Goal: Task Accomplishment & Management: Manage account settings

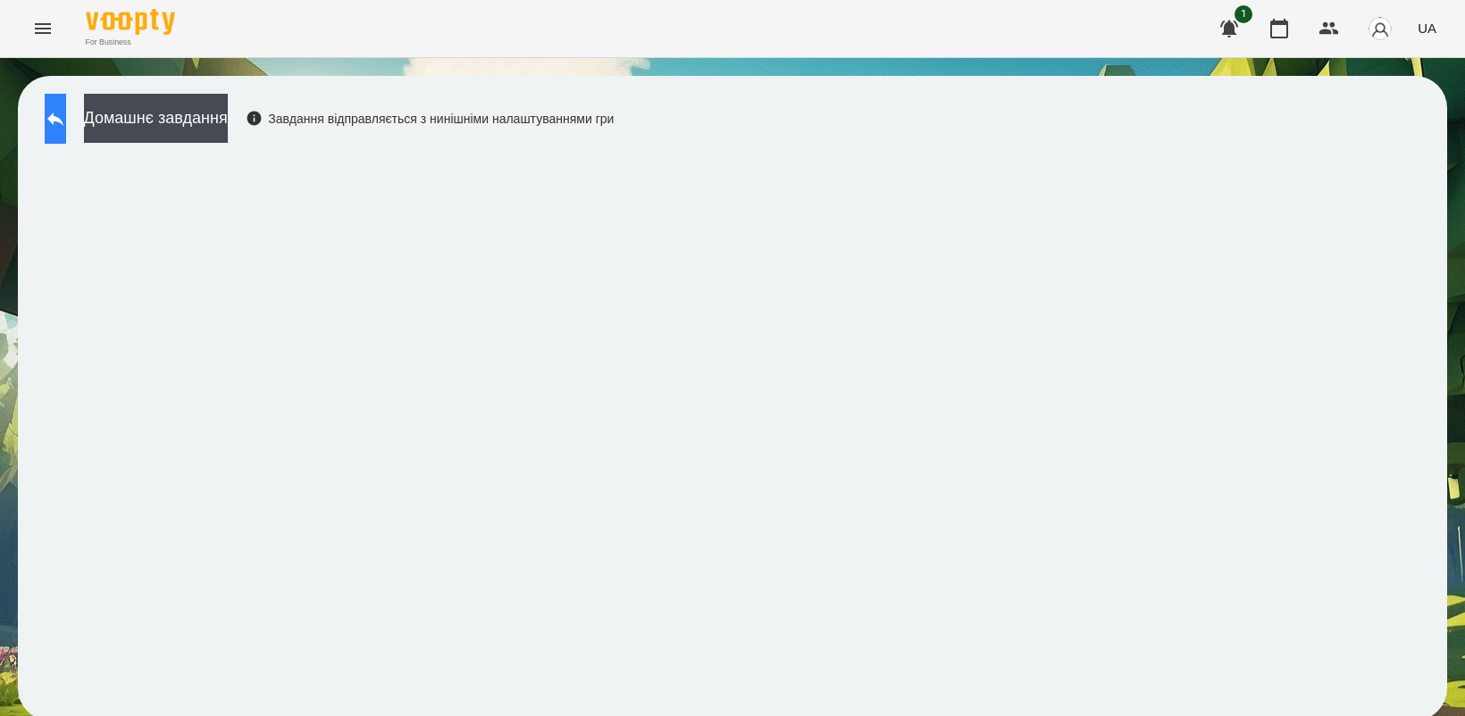
click at [66, 123] on icon at bounding box center [55, 118] width 21 height 21
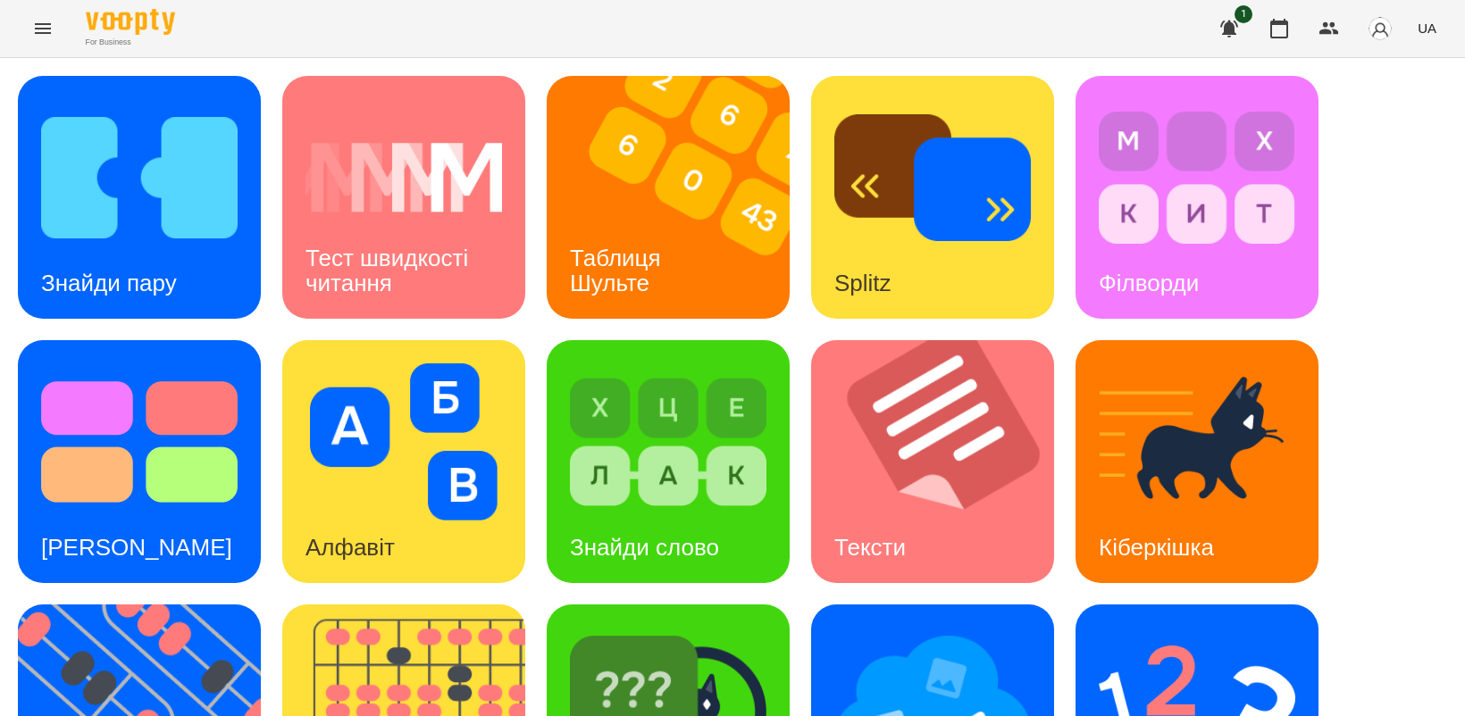
scroll to position [413, 0]
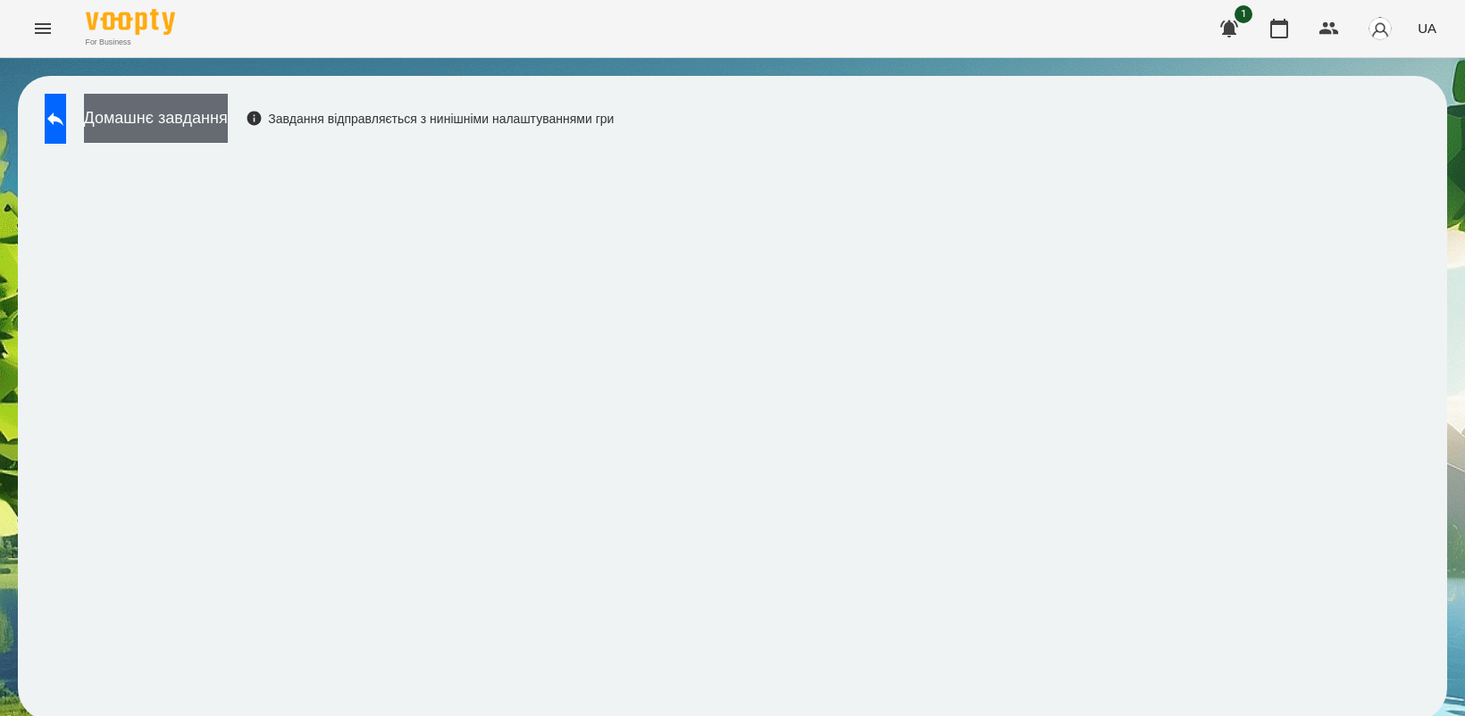
click at [181, 108] on button "Домашнє завдання" at bounding box center [156, 118] width 144 height 49
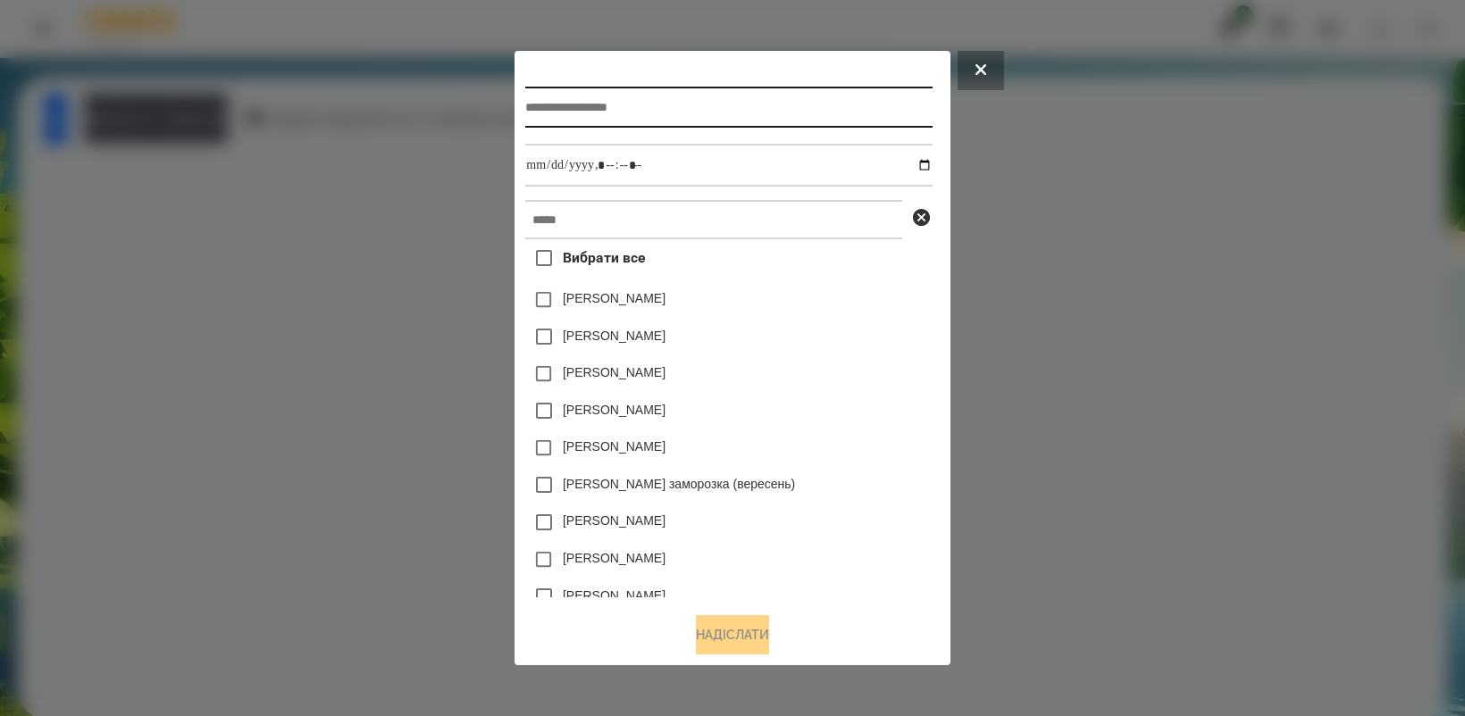
click at [617, 109] on input "text" at bounding box center [728, 107] width 406 height 41
type input "*********"
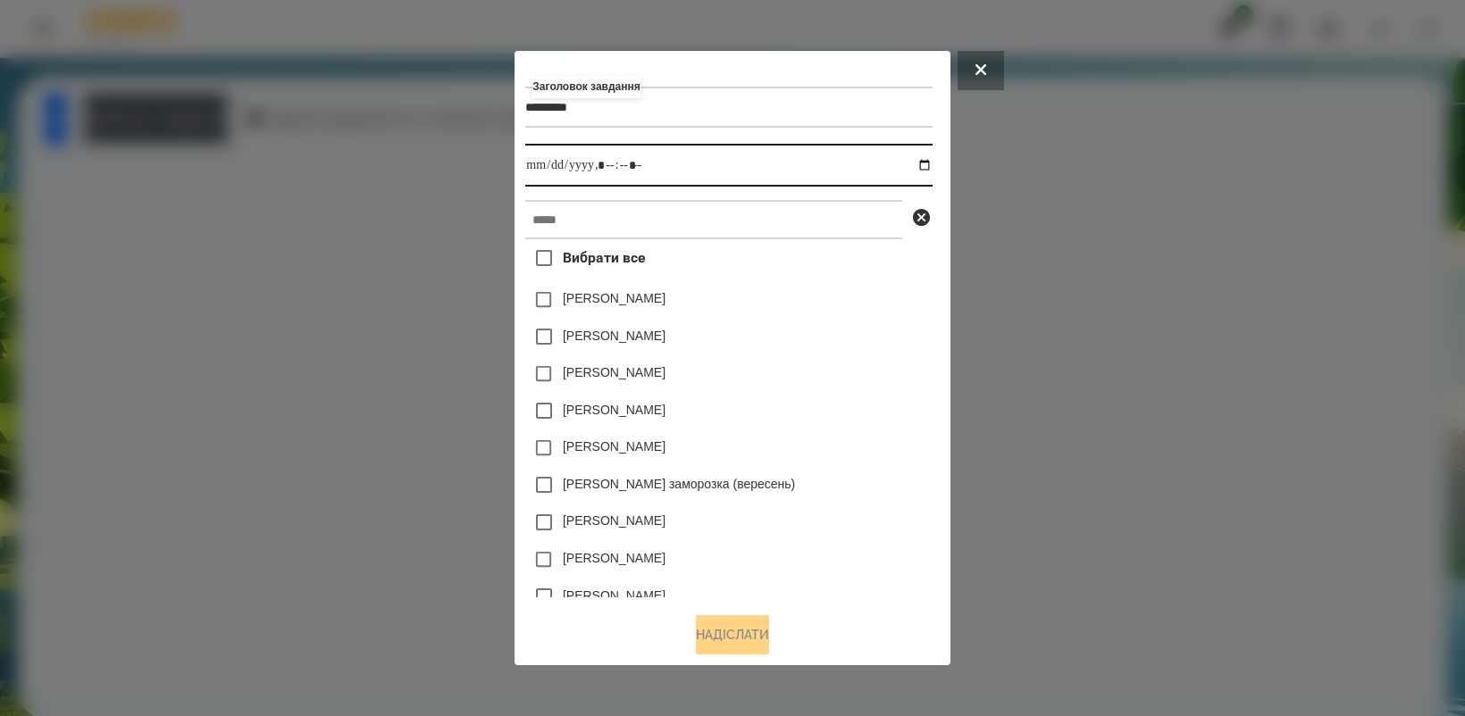
click at [924, 165] on input "datetime-local" at bounding box center [728, 165] width 406 height 43
type input "**********"
drag, startPoint x: 805, startPoint y: 407, endPoint x: 846, endPoint y: 415, distance: 41.9
click at [846, 415] on div "[PERSON_NAME]" at bounding box center [728, 411] width 406 height 38
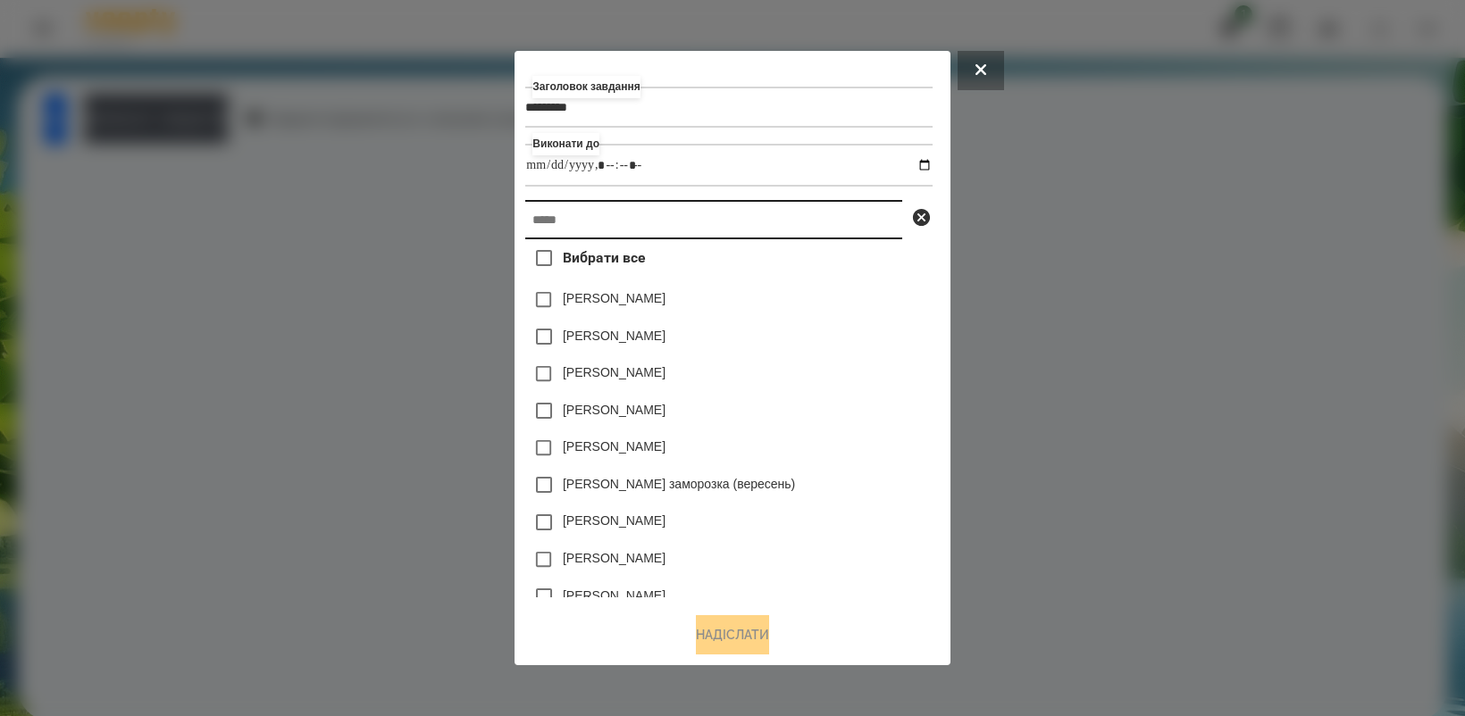
click at [703, 225] on input "text" at bounding box center [713, 219] width 377 height 39
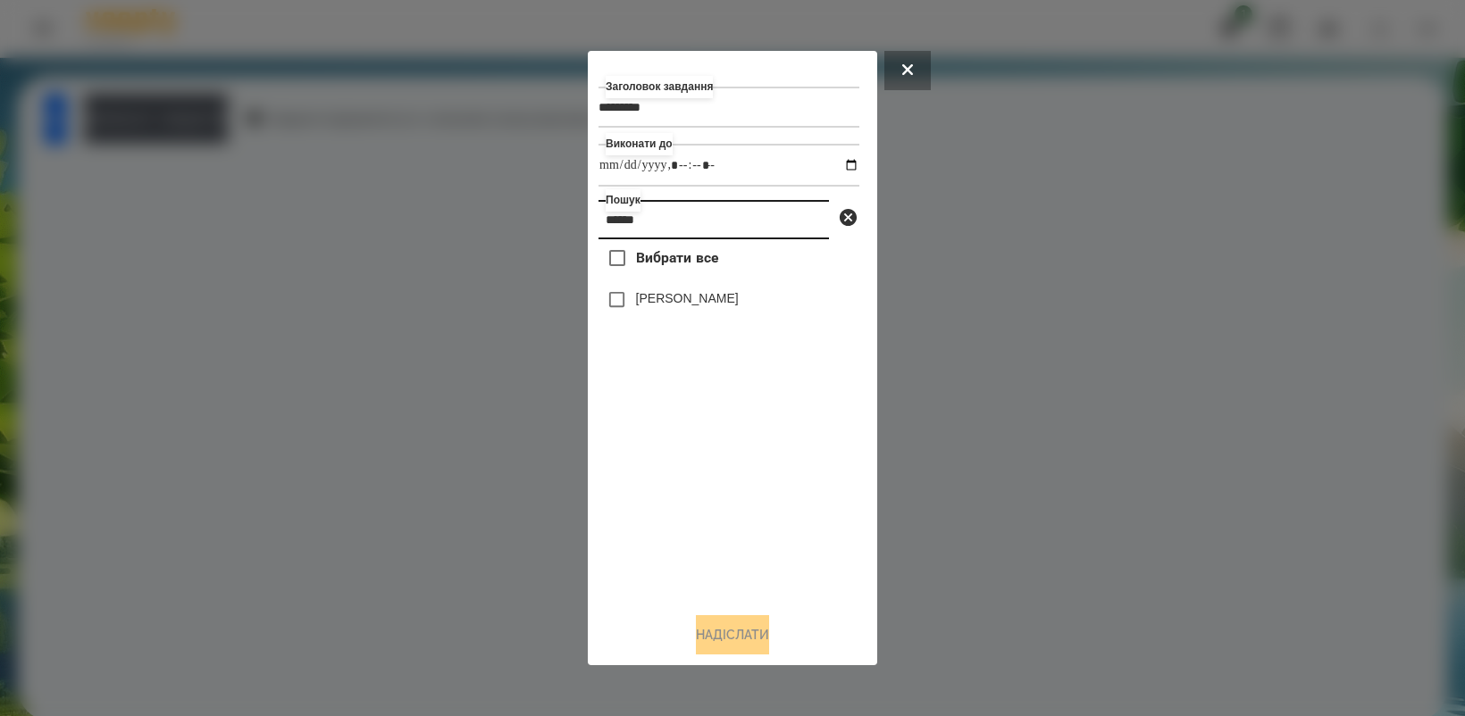
type input "******"
click at [742, 640] on button "Надіслати" at bounding box center [732, 634] width 73 height 39
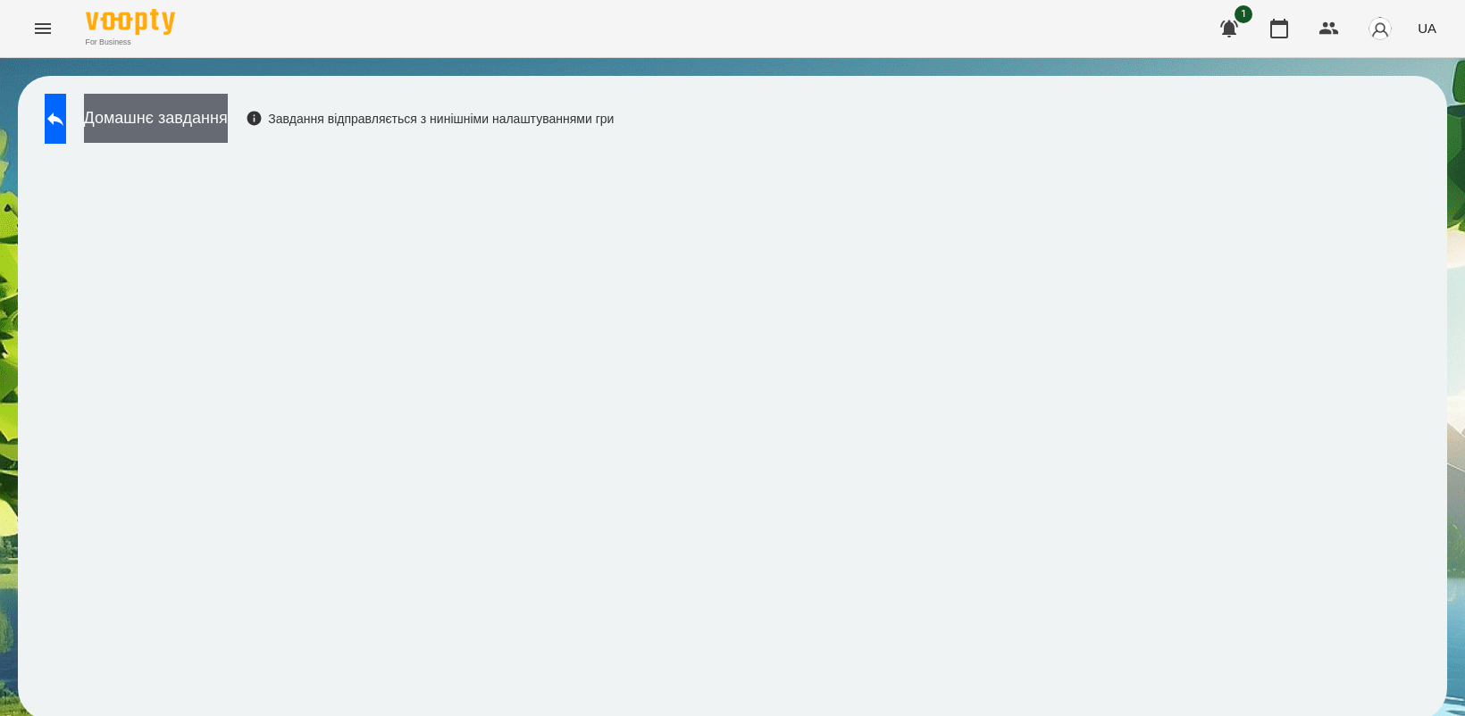
click at [228, 113] on button "Домашнє завдання" at bounding box center [156, 118] width 144 height 49
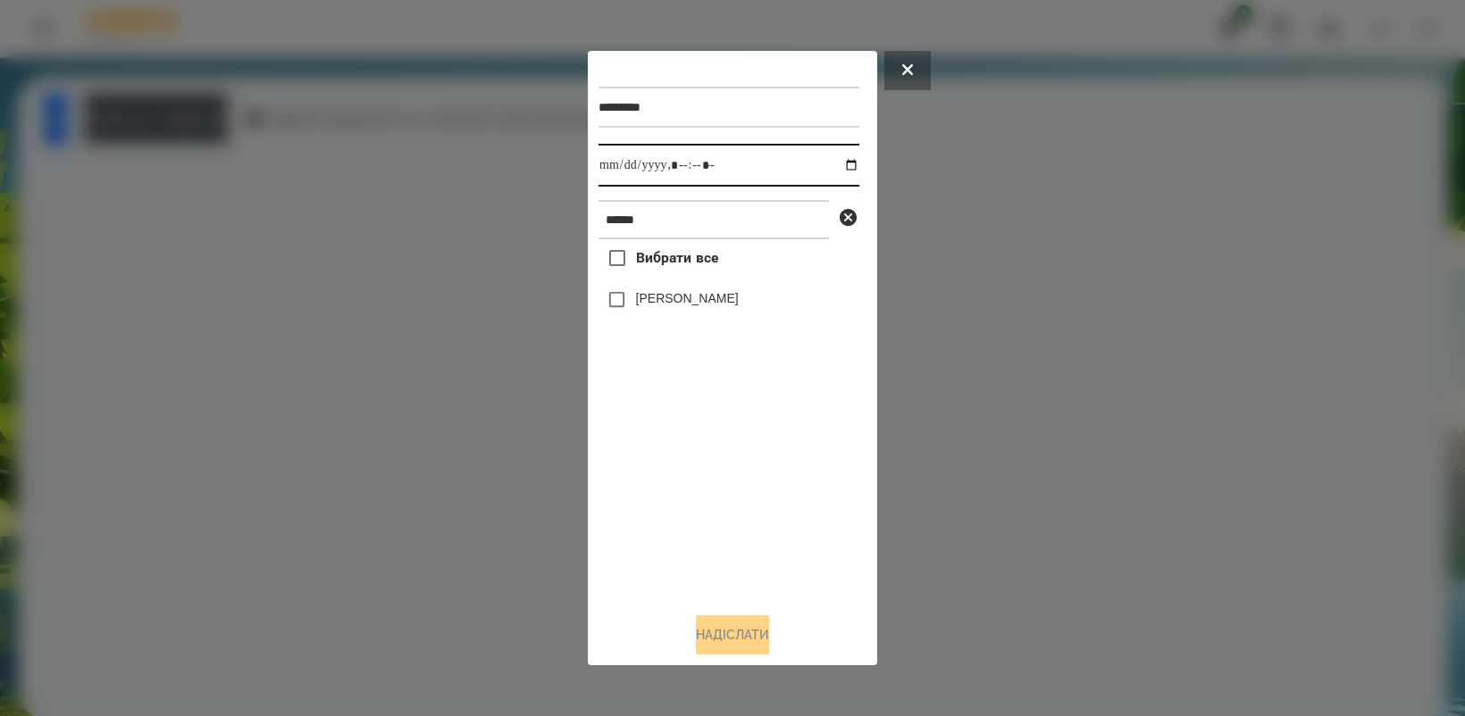
click at [832, 170] on input "datetime-local" at bounding box center [728, 165] width 261 height 43
type input "**********"
click at [747, 475] on div "Вибрати все [PERSON_NAME]" at bounding box center [728, 418] width 261 height 358
click at [733, 645] on button "Надіслати" at bounding box center [732, 634] width 73 height 39
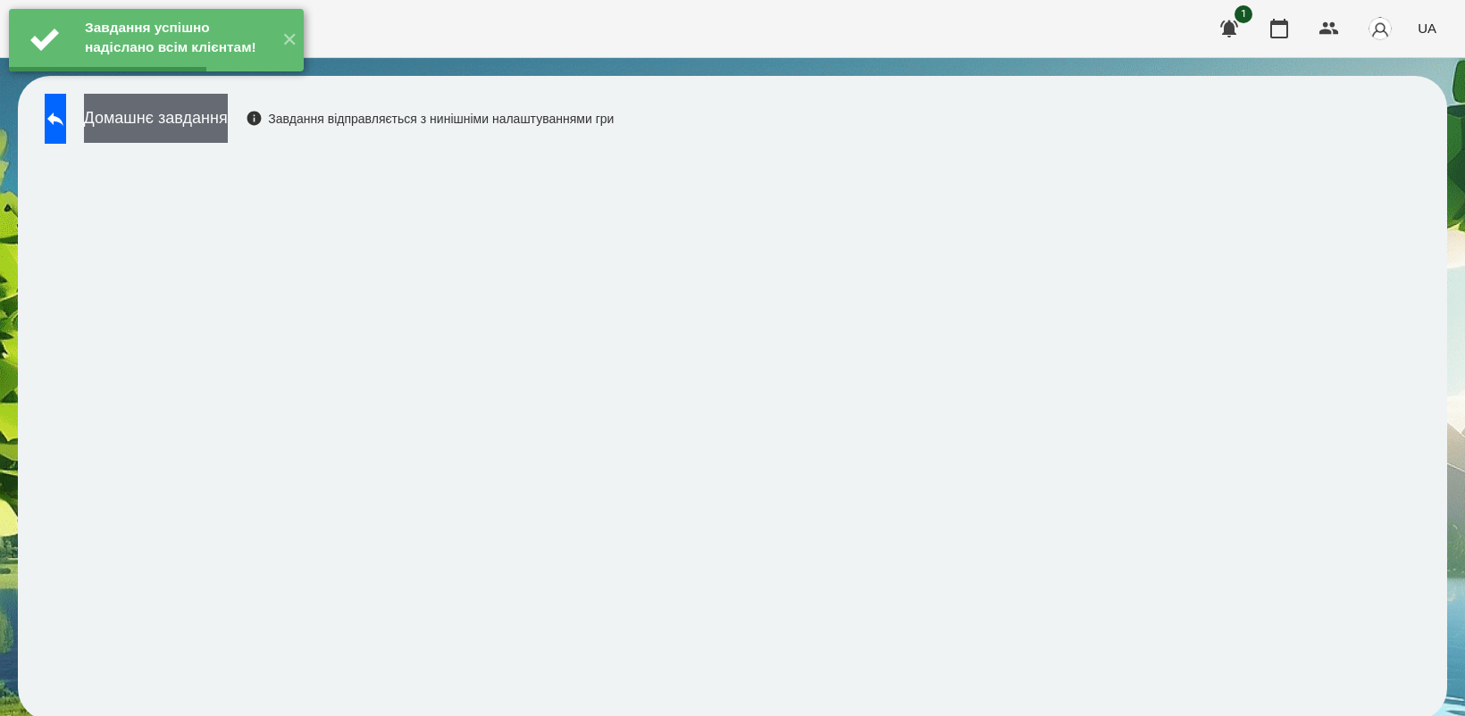
click at [228, 131] on button "Домашнє завдання" at bounding box center [156, 118] width 144 height 49
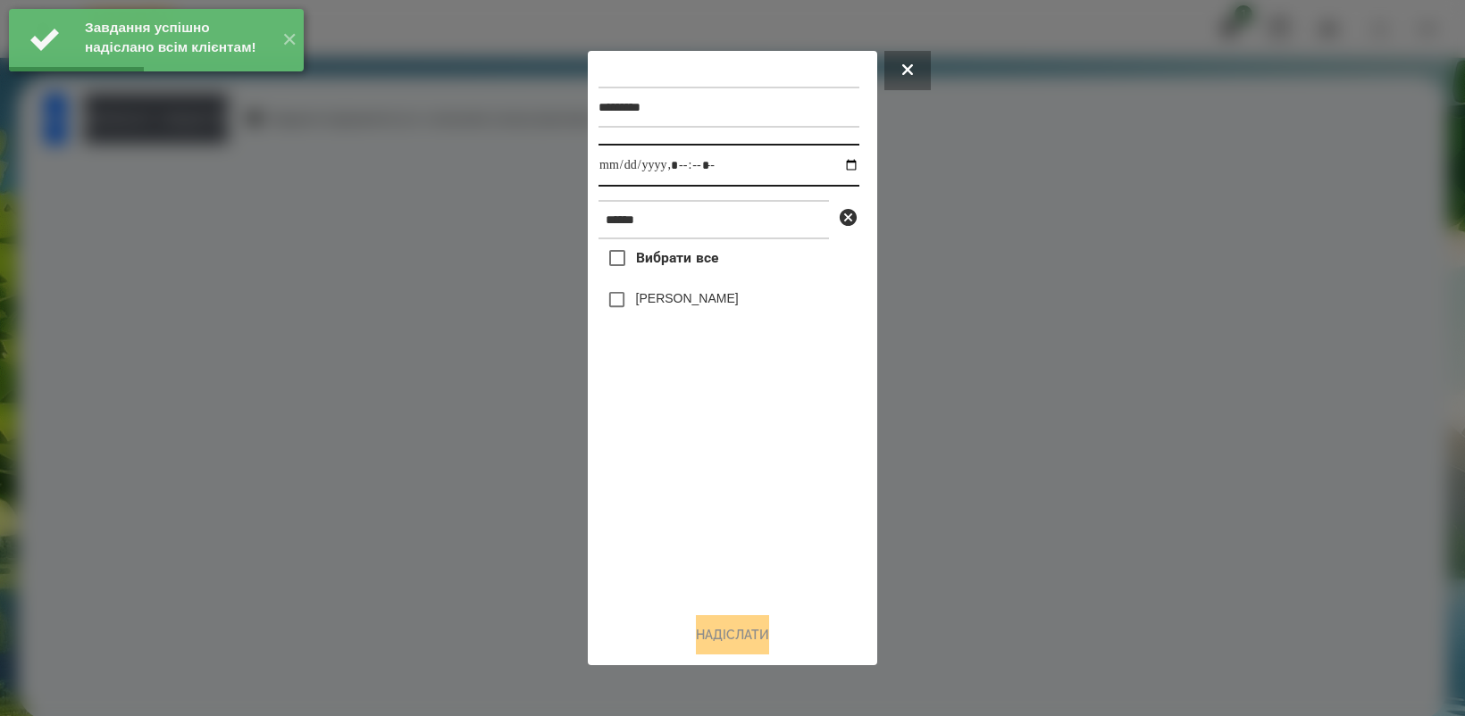
click at [832, 166] on input "datetime-local" at bounding box center [728, 165] width 261 height 43
type input "**********"
drag, startPoint x: 722, startPoint y: 485, endPoint x: 720, endPoint y: 475, distance: 10.0
click at [722, 484] on div "Вибрати все [PERSON_NAME]" at bounding box center [728, 418] width 261 height 358
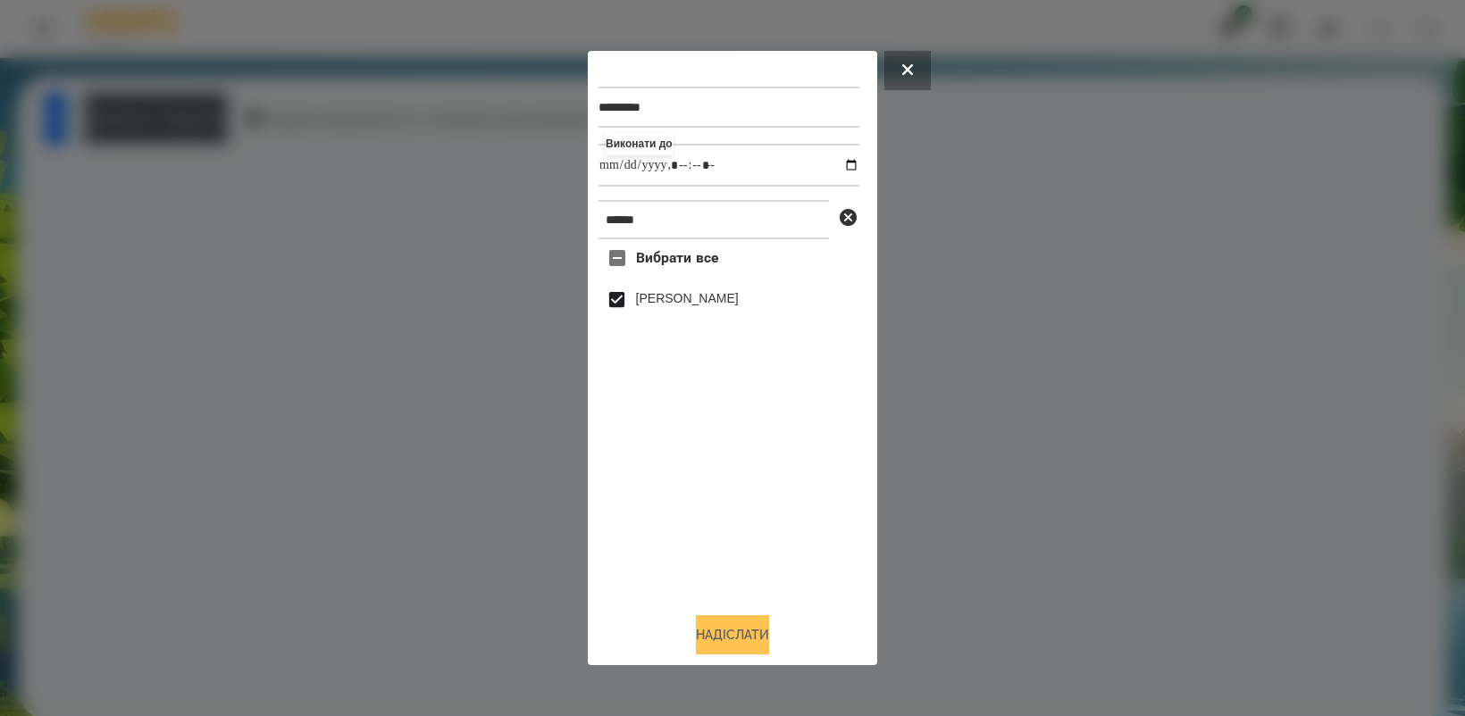
drag, startPoint x: 724, startPoint y: 632, endPoint x: 733, endPoint y: 634, distance: 9.1
click at [733, 634] on button "Надіслати" at bounding box center [732, 634] width 73 height 39
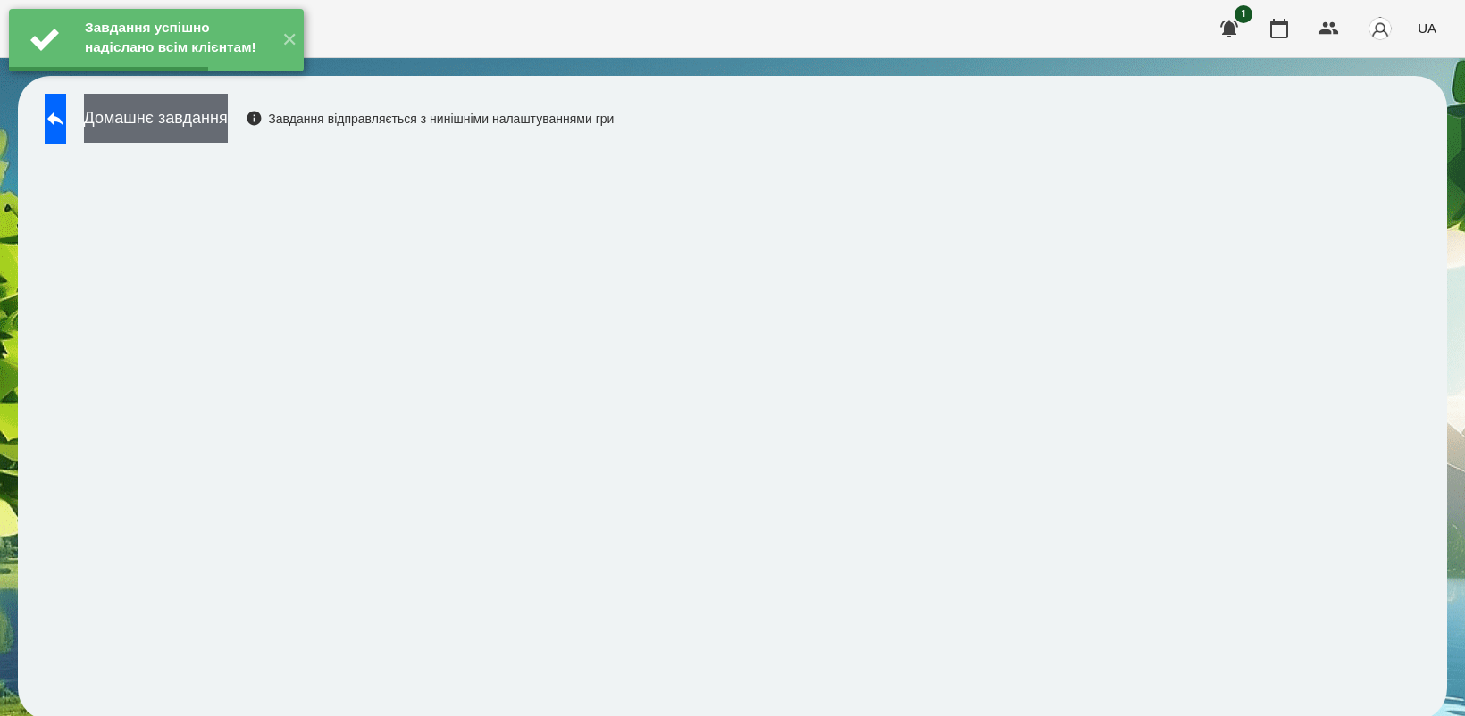
click at [211, 130] on button "Домашнє завдання" at bounding box center [156, 118] width 144 height 49
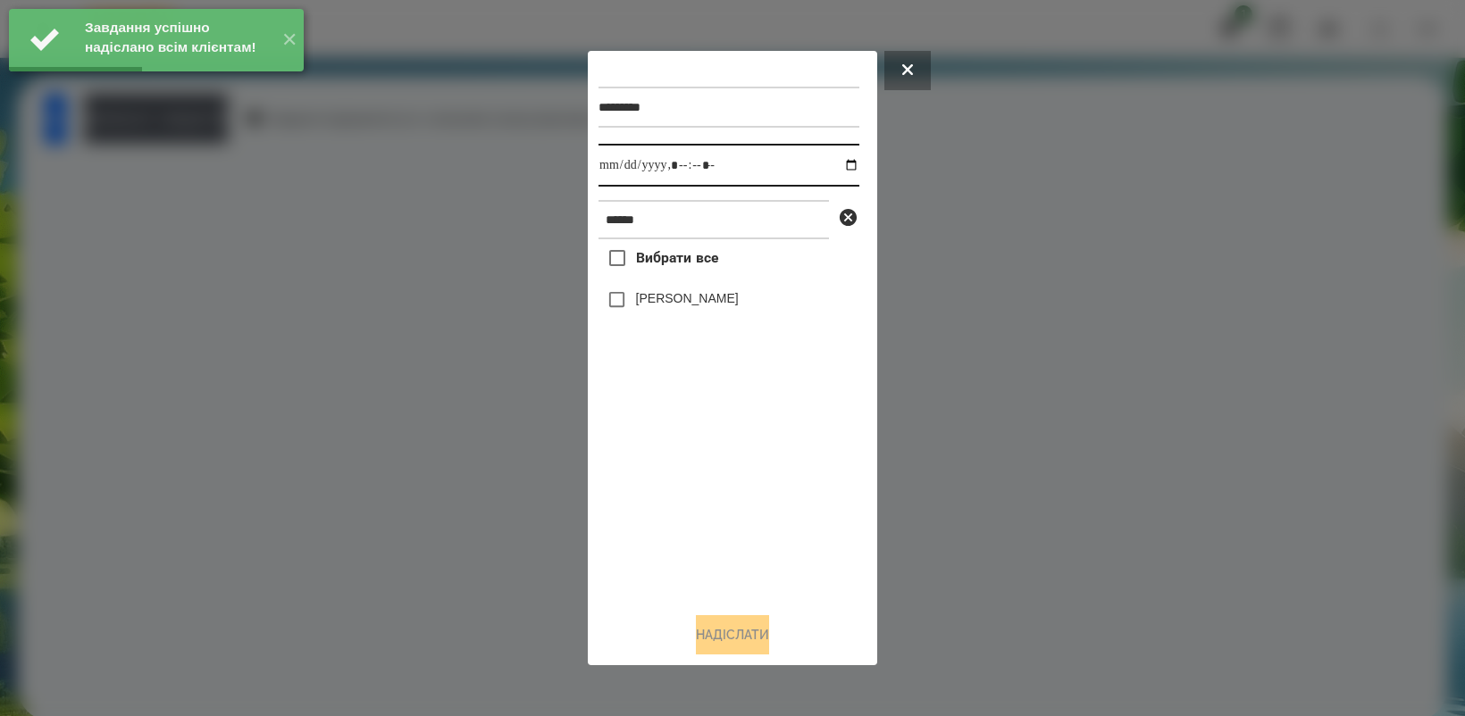
click at [836, 165] on input "datetime-local" at bounding box center [728, 165] width 261 height 43
type input "**********"
drag, startPoint x: 707, startPoint y: 479, endPoint x: 643, endPoint y: 372, distance: 124.2
click at [707, 480] on div "Вибрати все [PERSON_NAME]" at bounding box center [728, 418] width 261 height 358
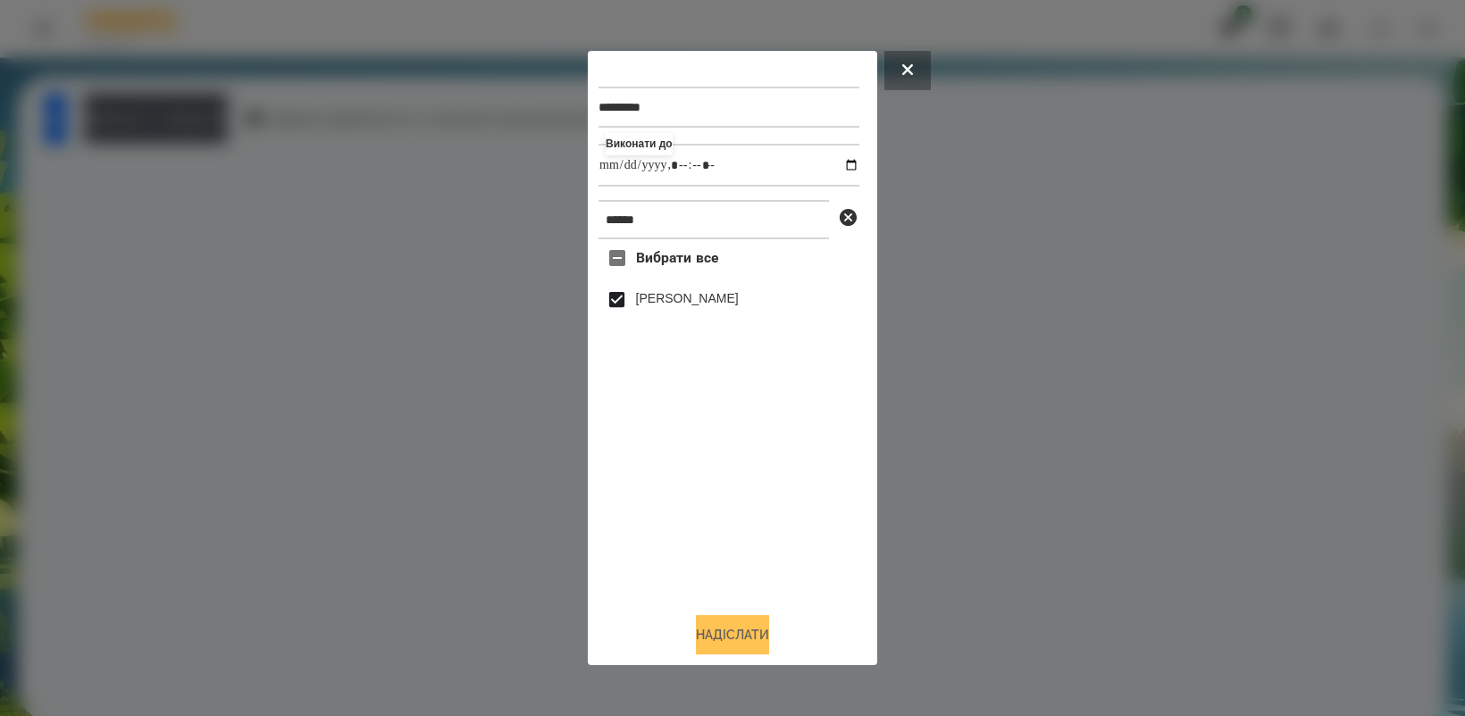
click at [721, 640] on button "Надіслати" at bounding box center [732, 634] width 73 height 39
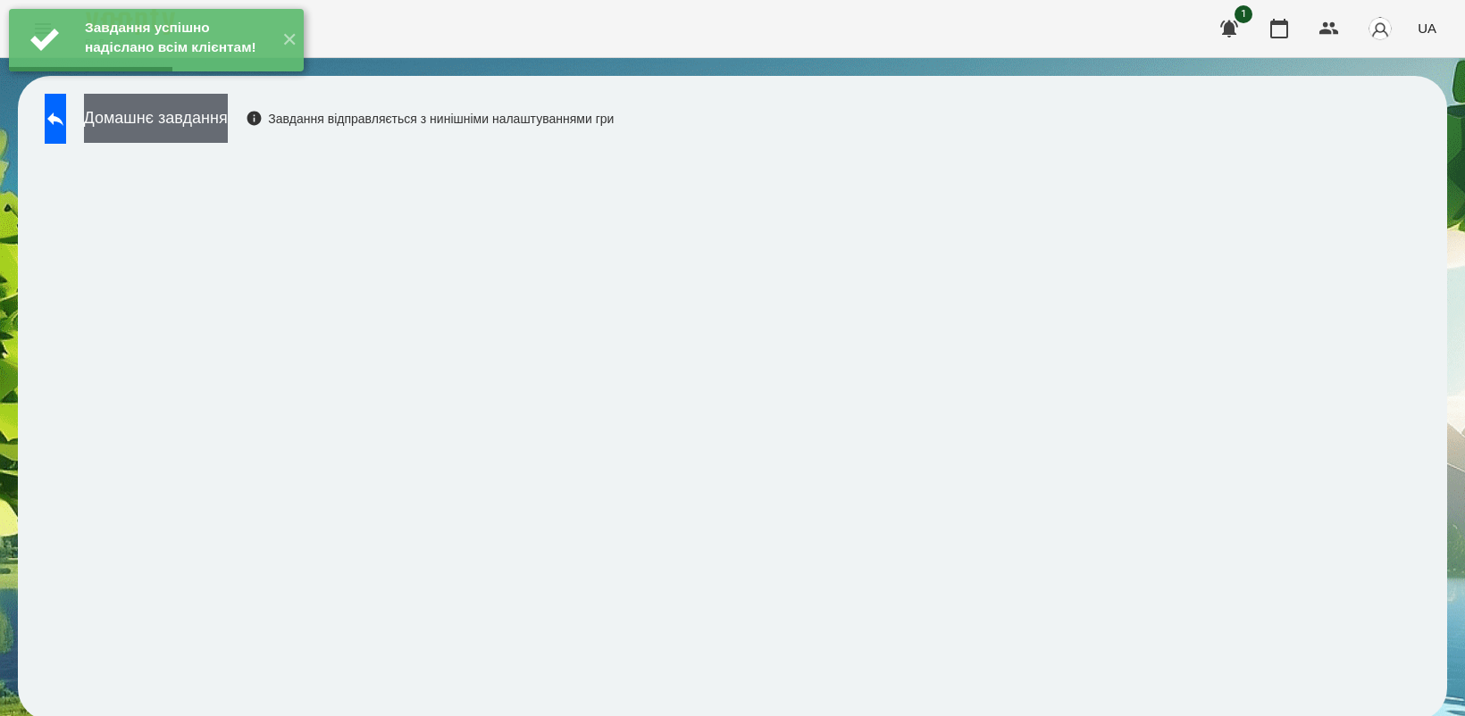
click at [183, 128] on button "Домашнє завдання" at bounding box center [156, 118] width 144 height 49
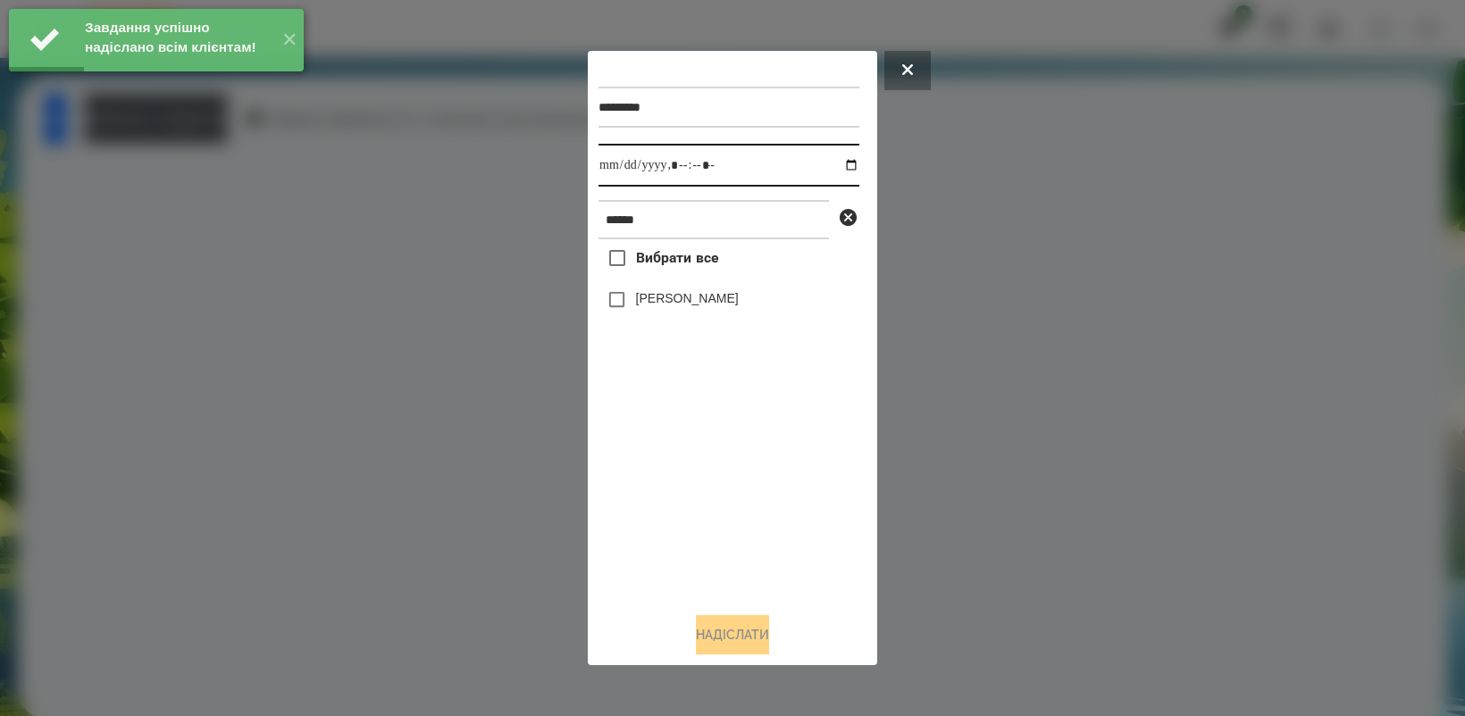
click at [836, 163] on input "datetime-local" at bounding box center [728, 165] width 261 height 43
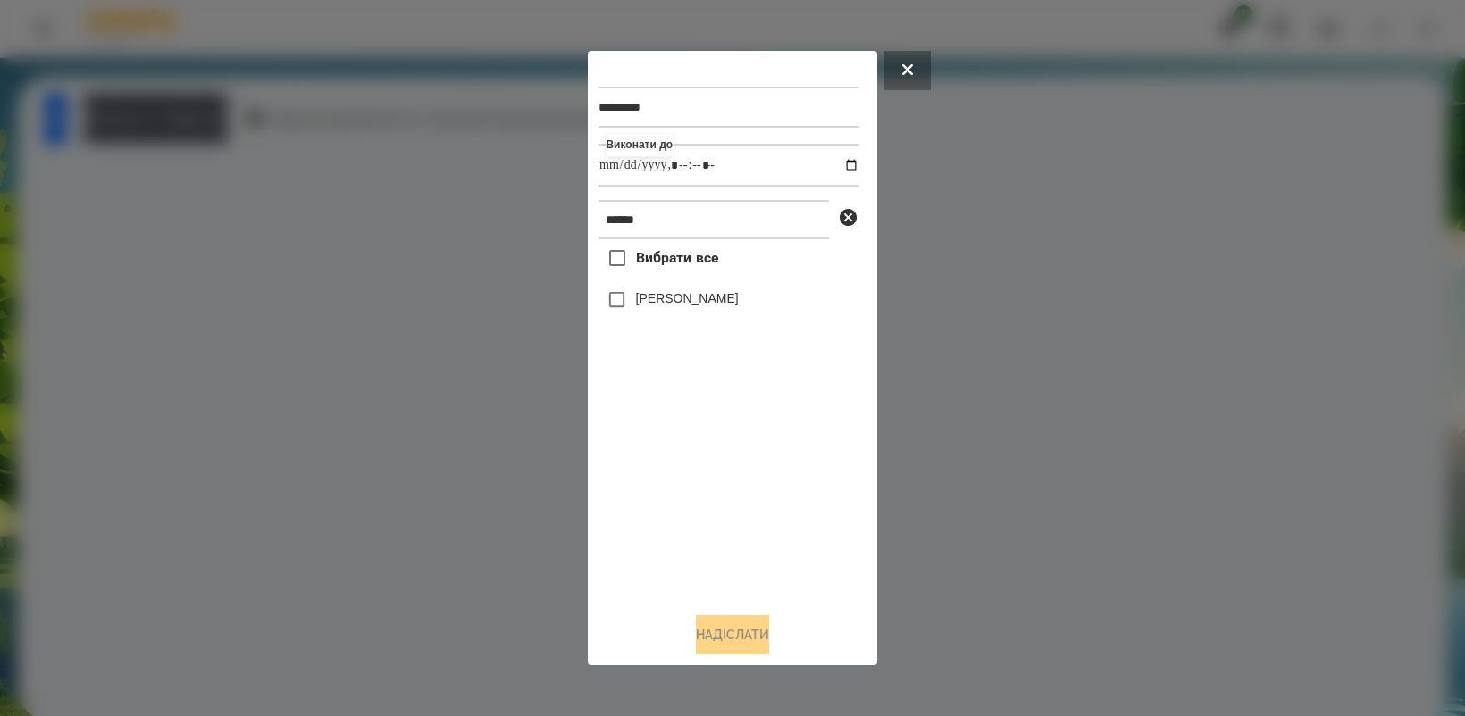
type input "**********"
drag, startPoint x: 698, startPoint y: 491, endPoint x: 634, endPoint y: 364, distance: 141.8
click at [698, 492] on div "Вибрати все [PERSON_NAME]" at bounding box center [728, 418] width 261 height 358
click at [733, 635] on button "Надіслати" at bounding box center [732, 634] width 73 height 39
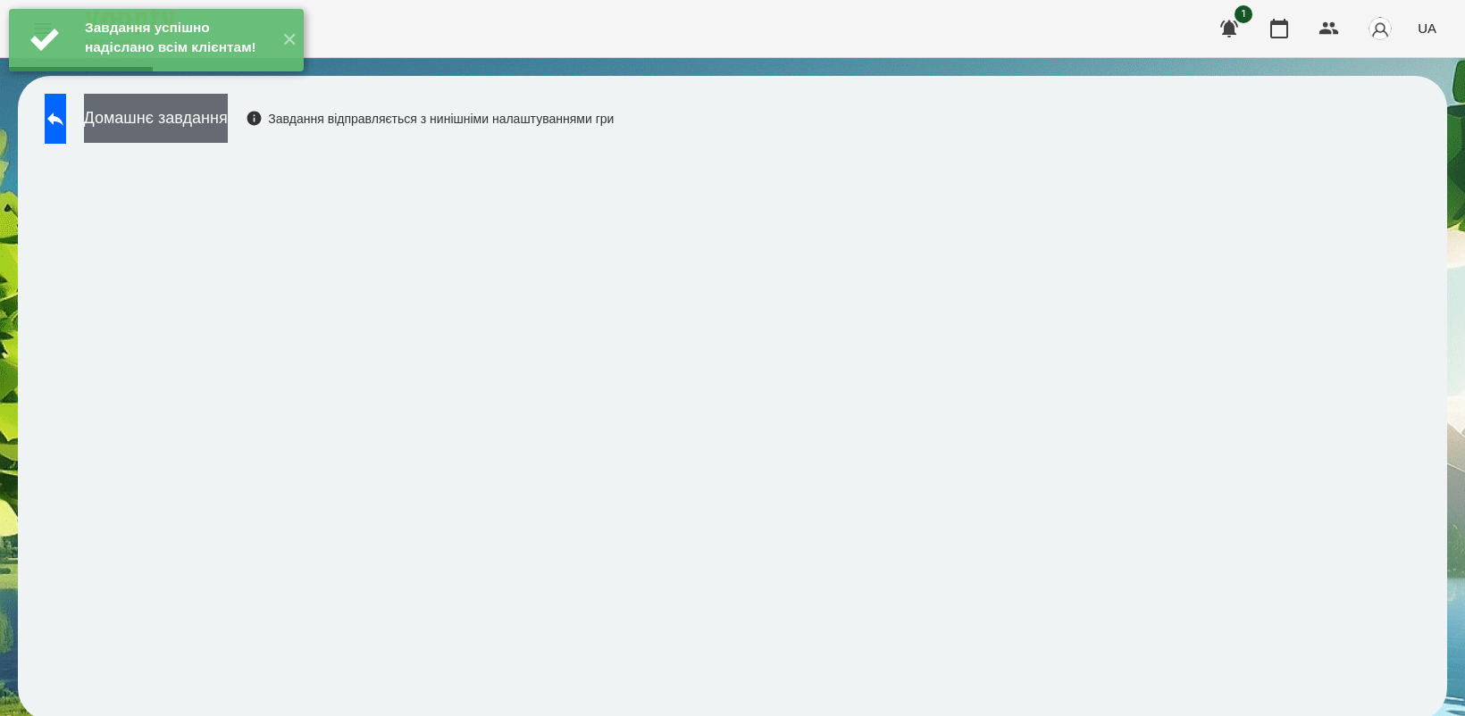
click at [228, 126] on button "Домашнє завдання" at bounding box center [156, 118] width 144 height 49
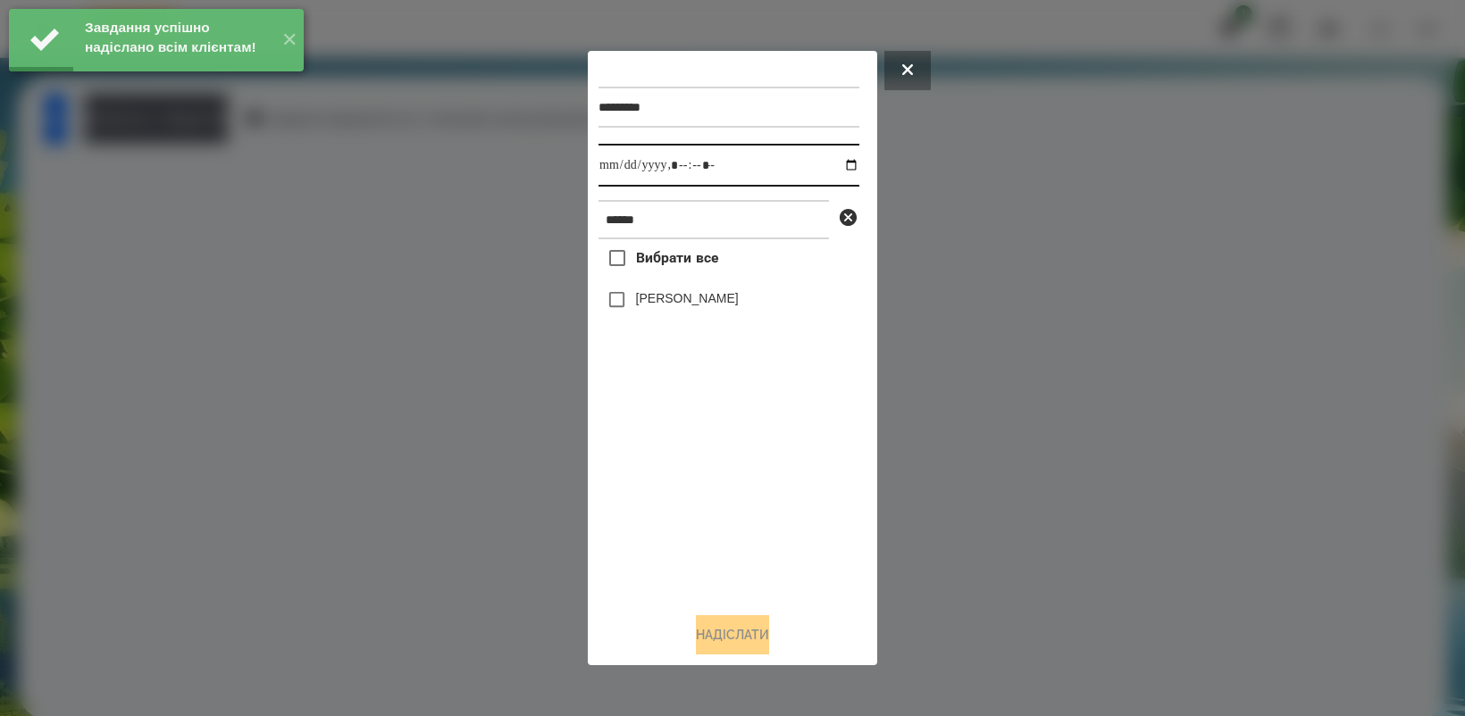
click at [831, 157] on input "datetime-local" at bounding box center [728, 165] width 261 height 43
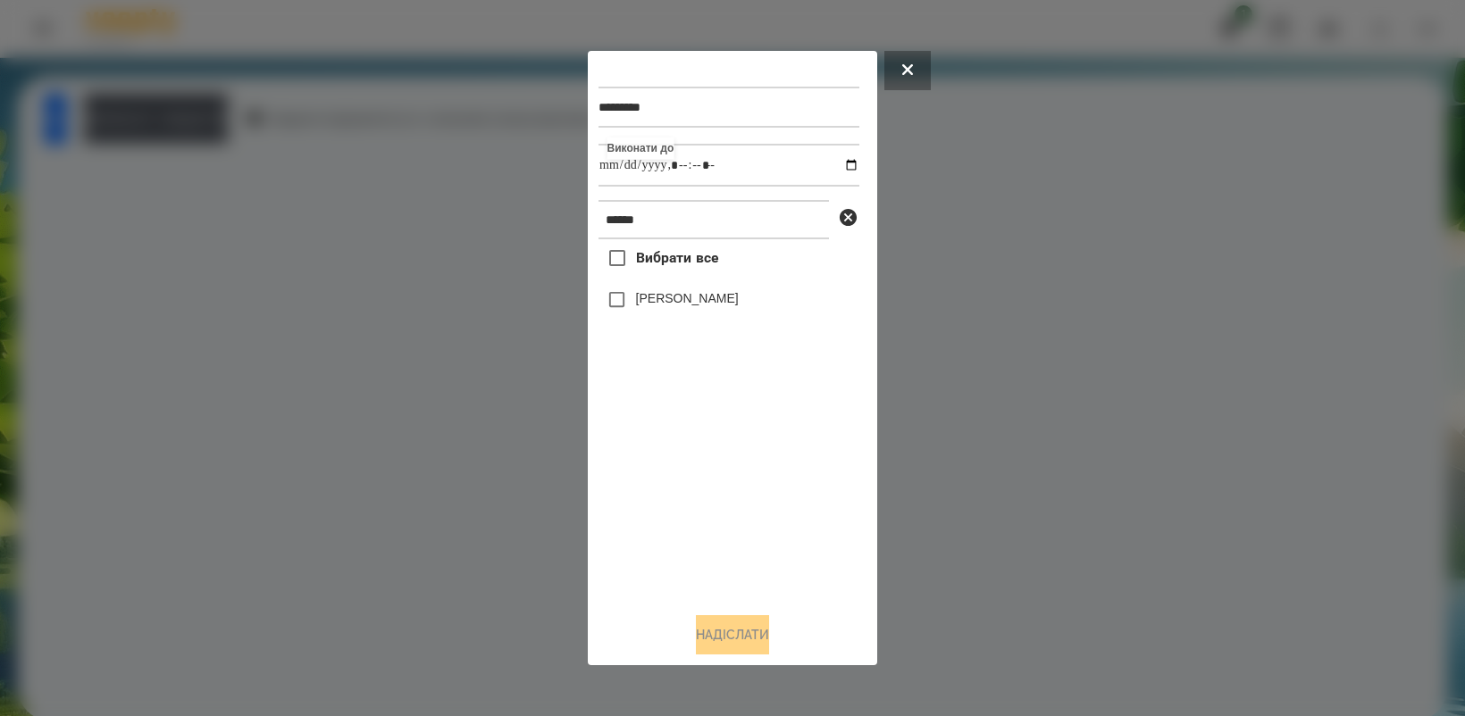
type input "**********"
click at [719, 507] on div "Вибрати все [PERSON_NAME]" at bounding box center [728, 418] width 261 height 358
click at [729, 643] on button "Надіслати" at bounding box center [732, 634] width 73 height 39
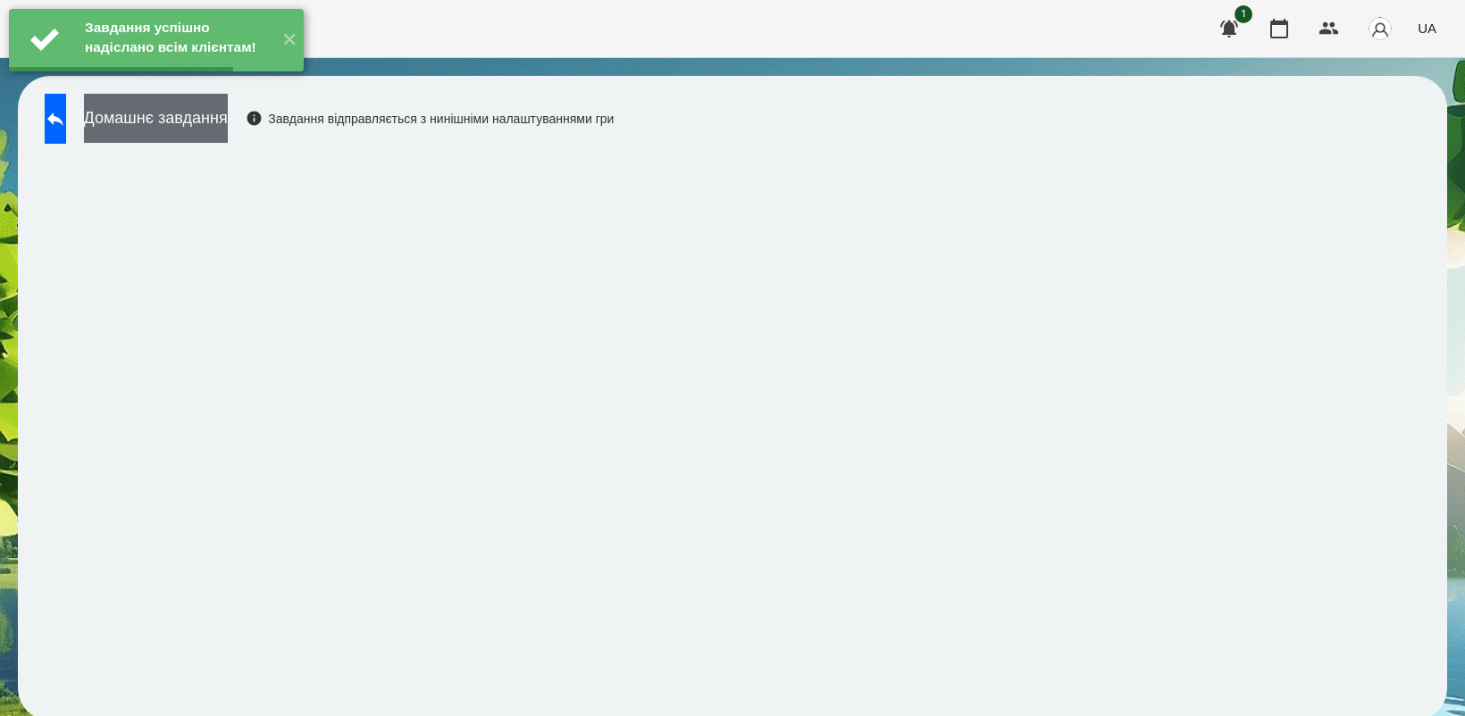
click at [190, 121] on button "Домашнє завдання" at bounding box center [156, 118] width 144 height 49
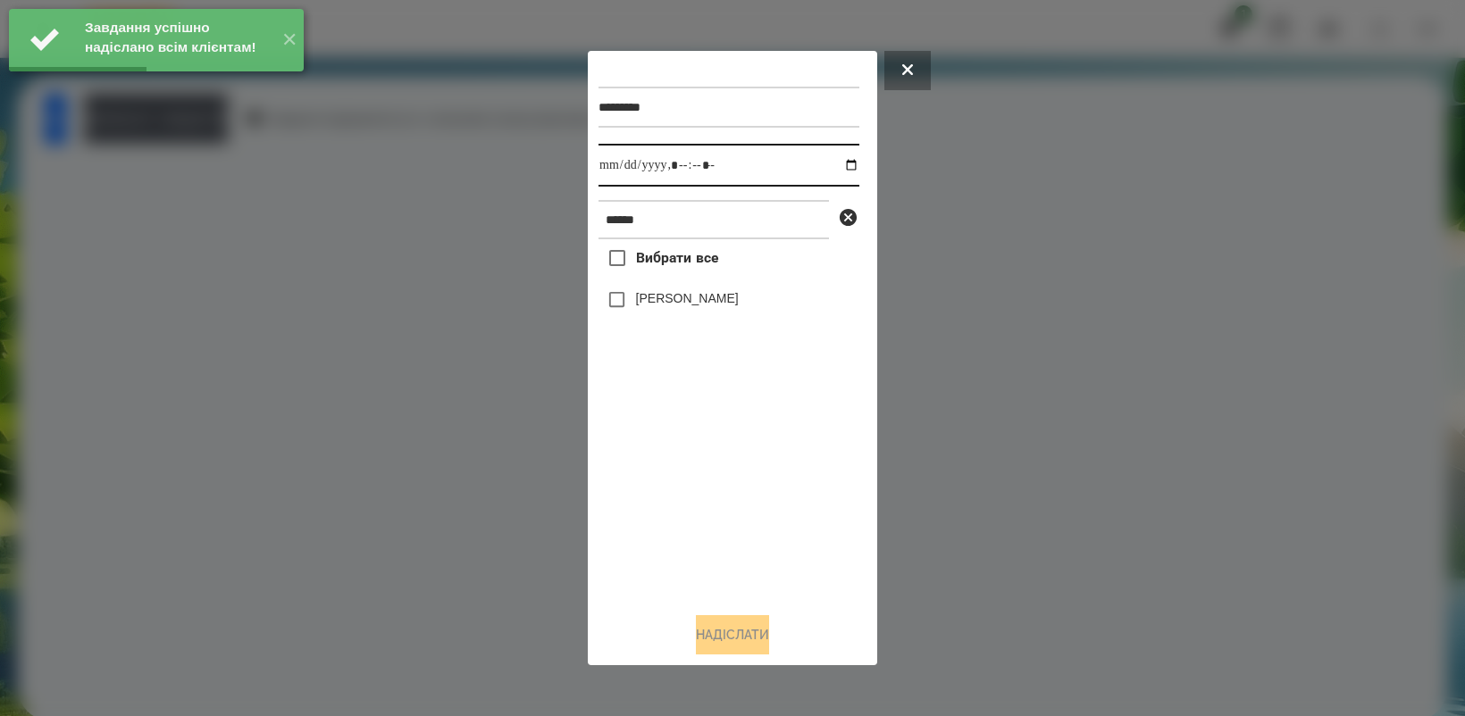
click at [832, 162] on input "datetime-local" at bounding box center [728, 165] width 261 height 43
type input "**********"
drag, startPoint x: 703, startPoint y: 507, endPoint x: 664, endPoint y: 421, distance: 95.1
click at [704, 509] on div "Вибрати все [PERSON_NAME]" at bounding box center [728, 418] width 261 height 358
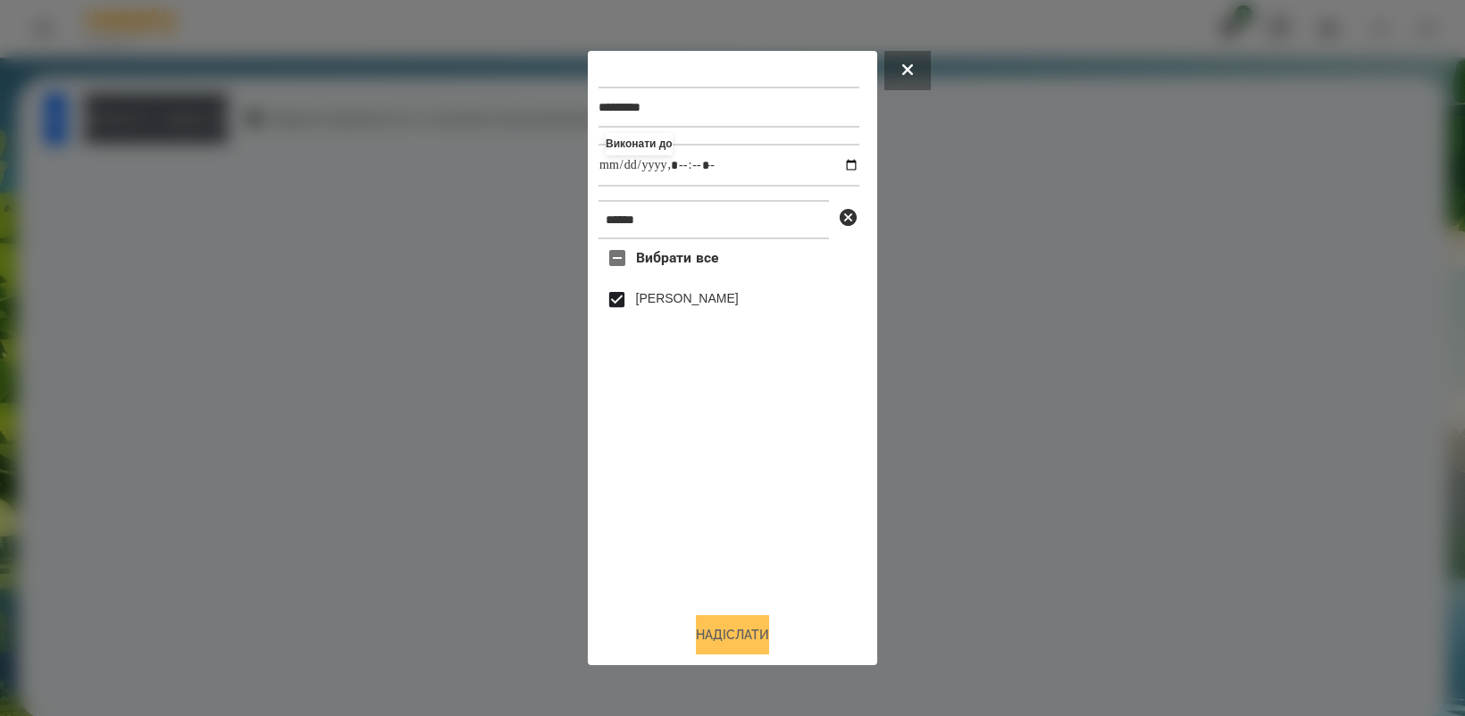
click at [726, 640] on button "Надіслати" at bounding box center [732, 634] width 73 height 39
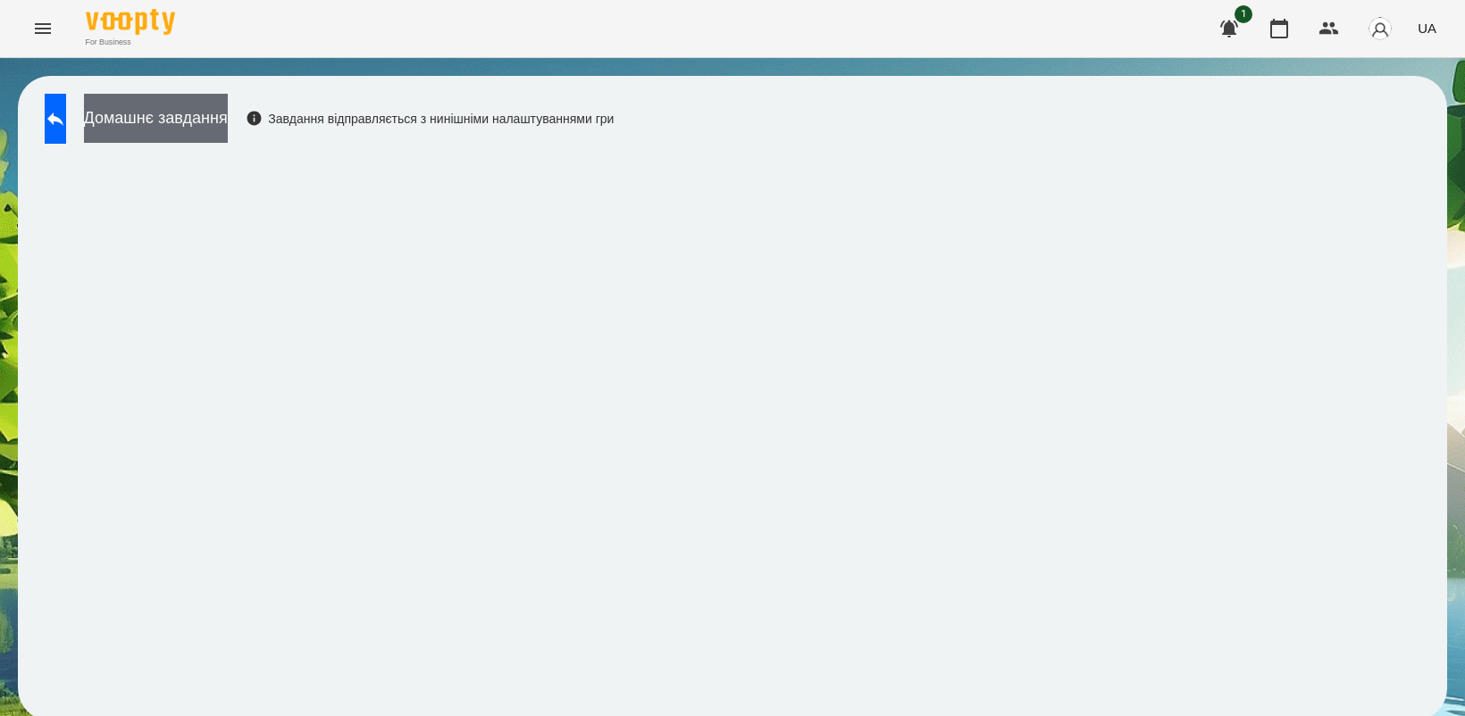
click at [197, 119] on button "Домашнє завдання" at bounding box center [156, 118] width 144 height 49
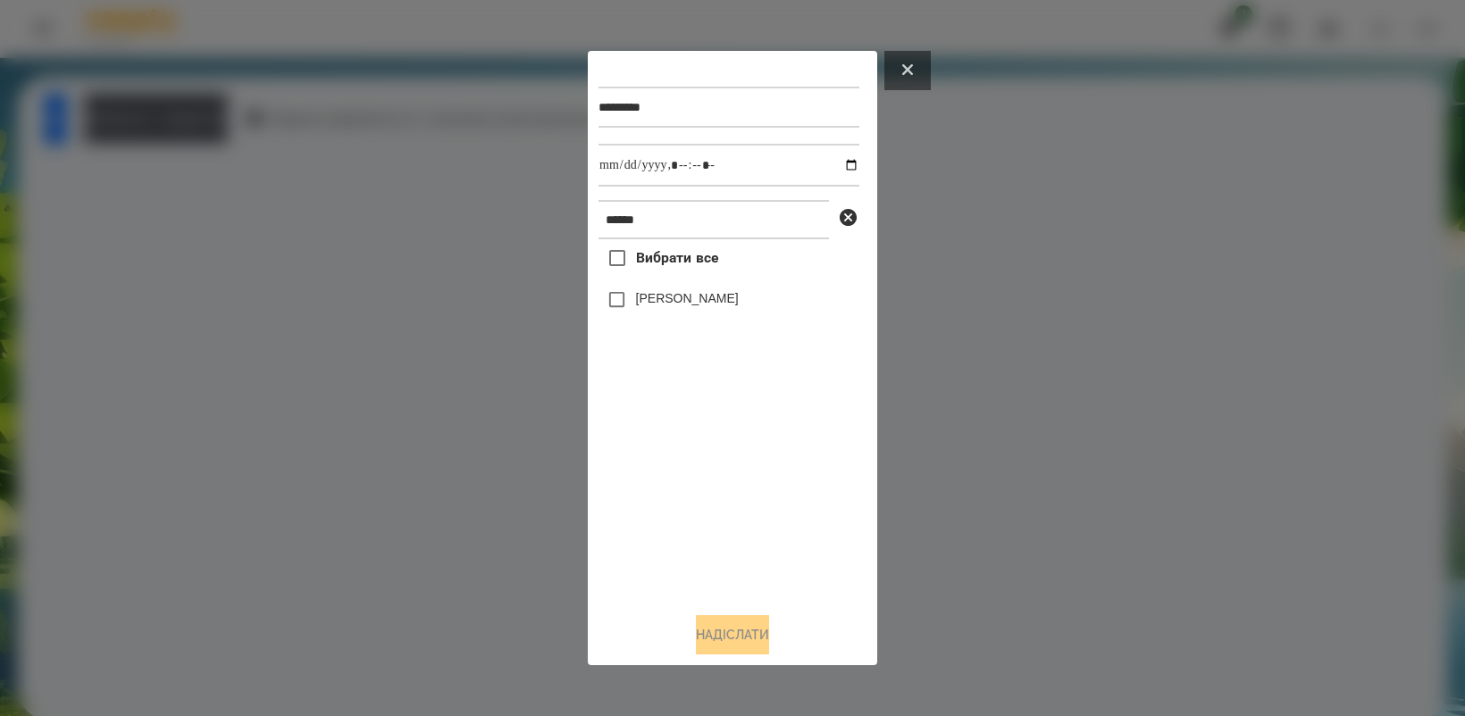
click at [914, 60] on button at bounding box center [907, 70] width 46 height 39
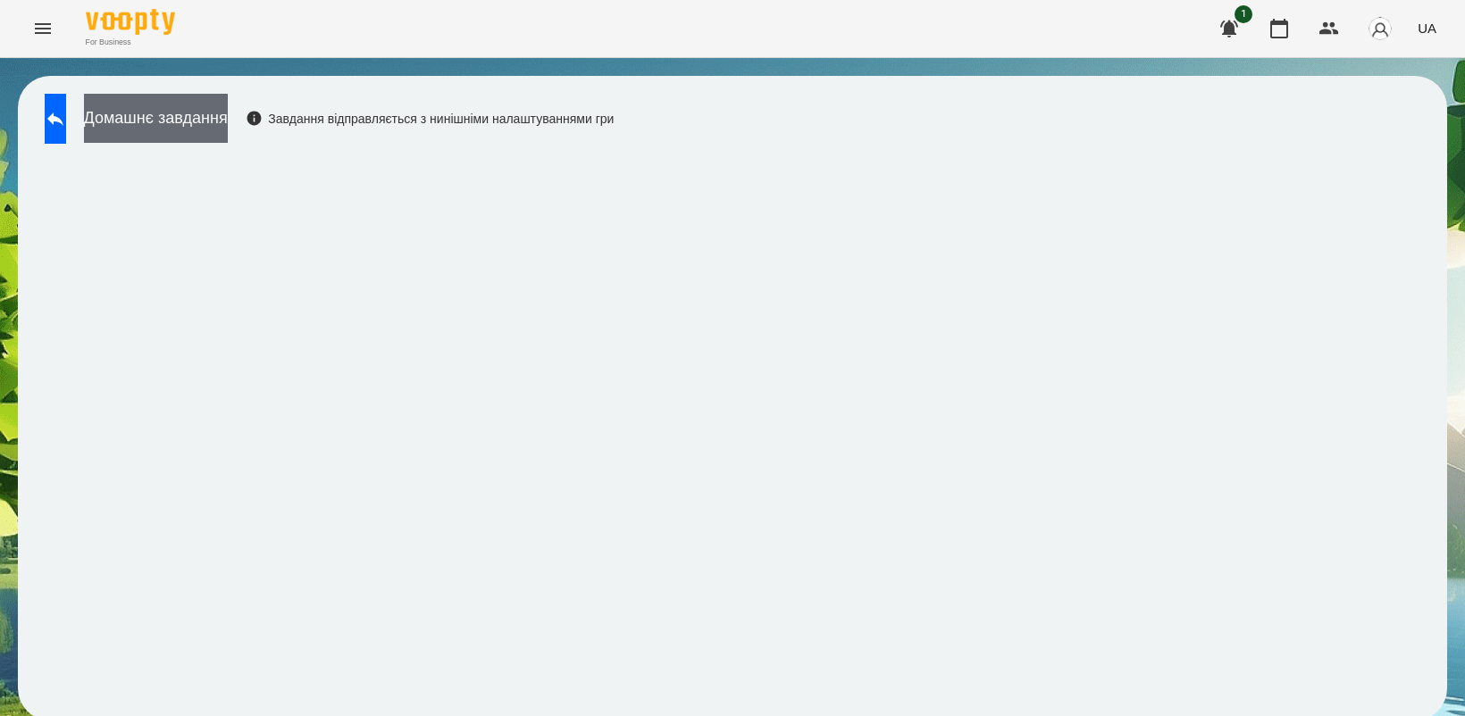
click at [222, 118] on button "Домашнє завдання" at bounding box center [156, 118] width 144 height 49
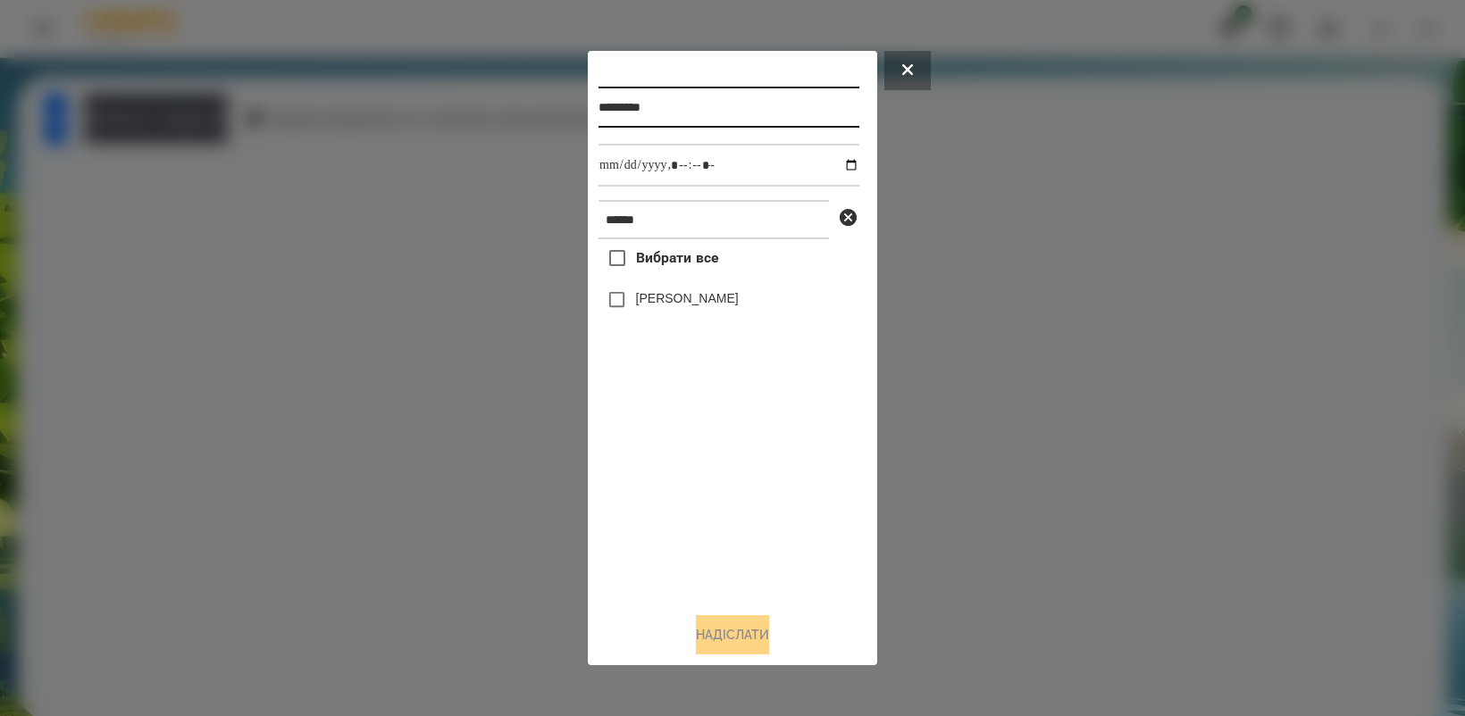
click at [673, 109] on input "*********" at bounding box center [728, 107] width 261 height 41
type input "*********"
click at [833, 162] on input "datetime-local" at bounding box center [728, 165] width 261 height 43
type input "**********"
drag, startPoint x: 715, startPoint y: 511, endPoint x: 688, endPoint y: 454, distance: 63.1
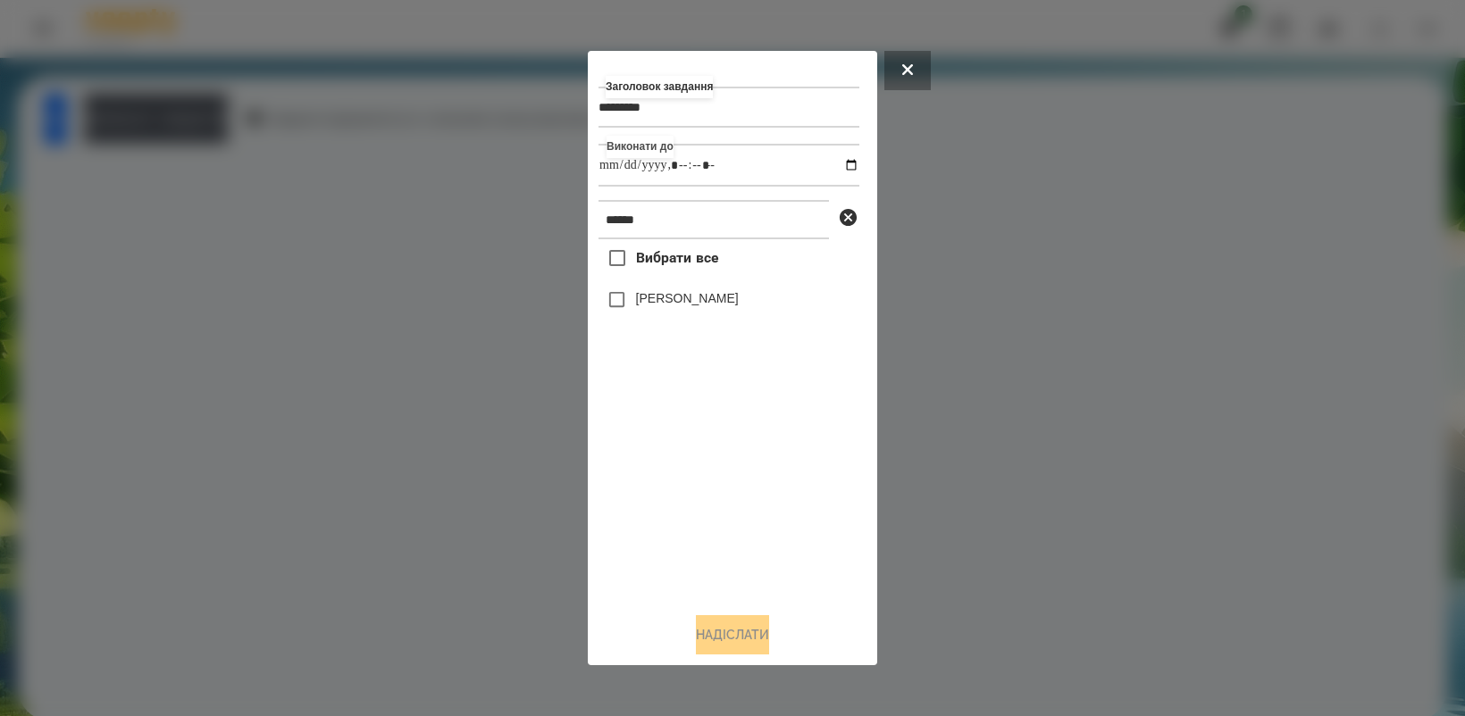
click at [715, 507] on div "Вибрати все [PERSON_NAME]" at bounding box center [728, 418] width 261 height 358
click at [724, 644] on button "Надіслати" at bounding box center [732, 634] width 73 height 39
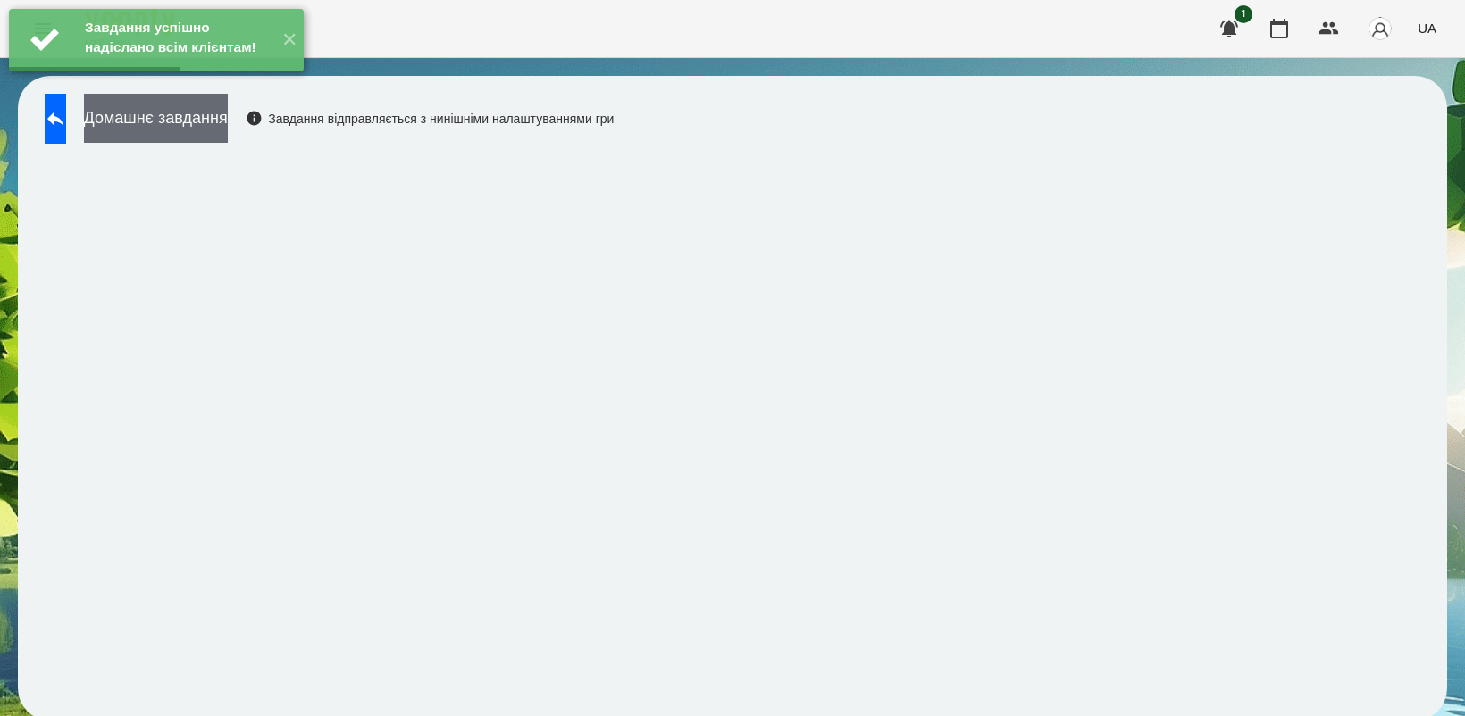
click at [213, 132] on button "Домашнє завдання" at bounding box center [156, 118] width 144 height 49
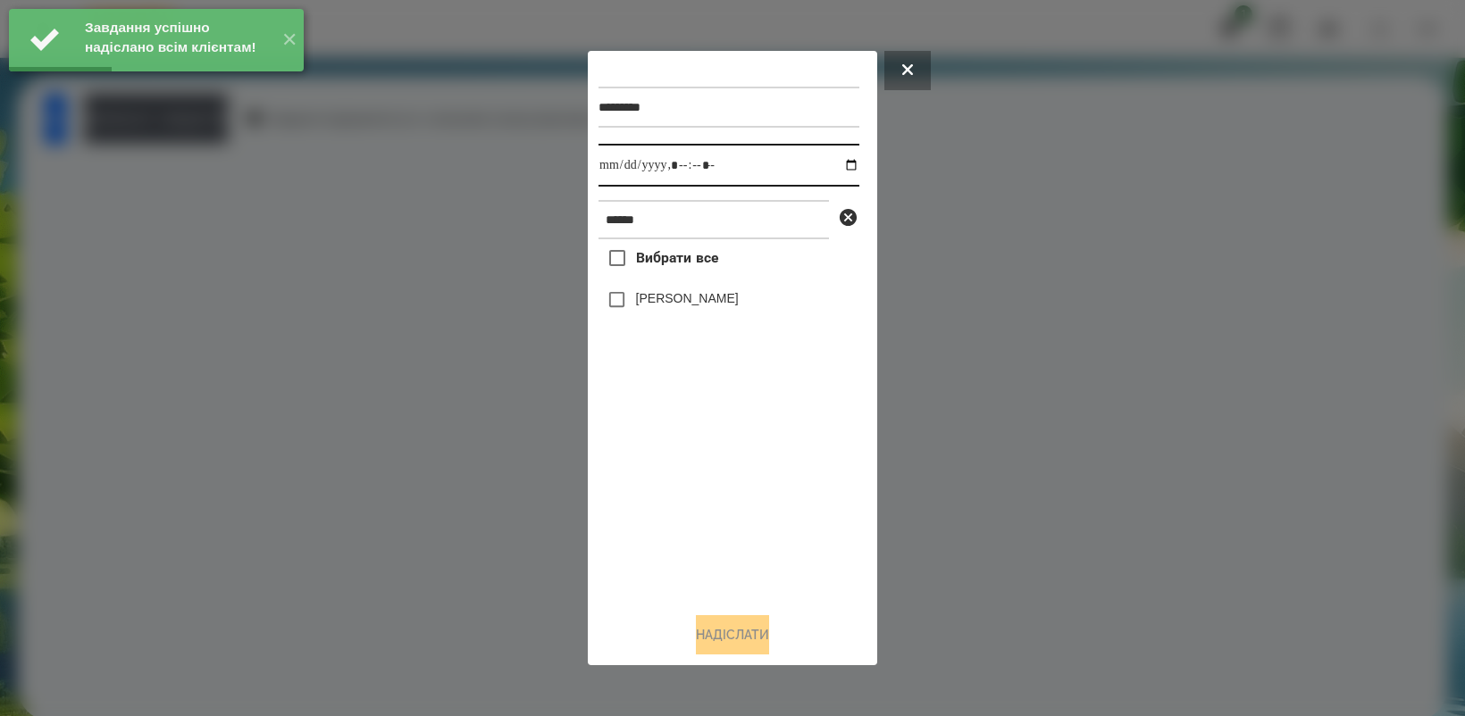
click at [838, 163] on input "datetime-local" at bounding box center [728, 165] width 261 height 43
type input "**********"
click at [688, 485] on div "Вибрати все [PERSON_NAME]" at bounding box center [728, 418] width 261 height 358
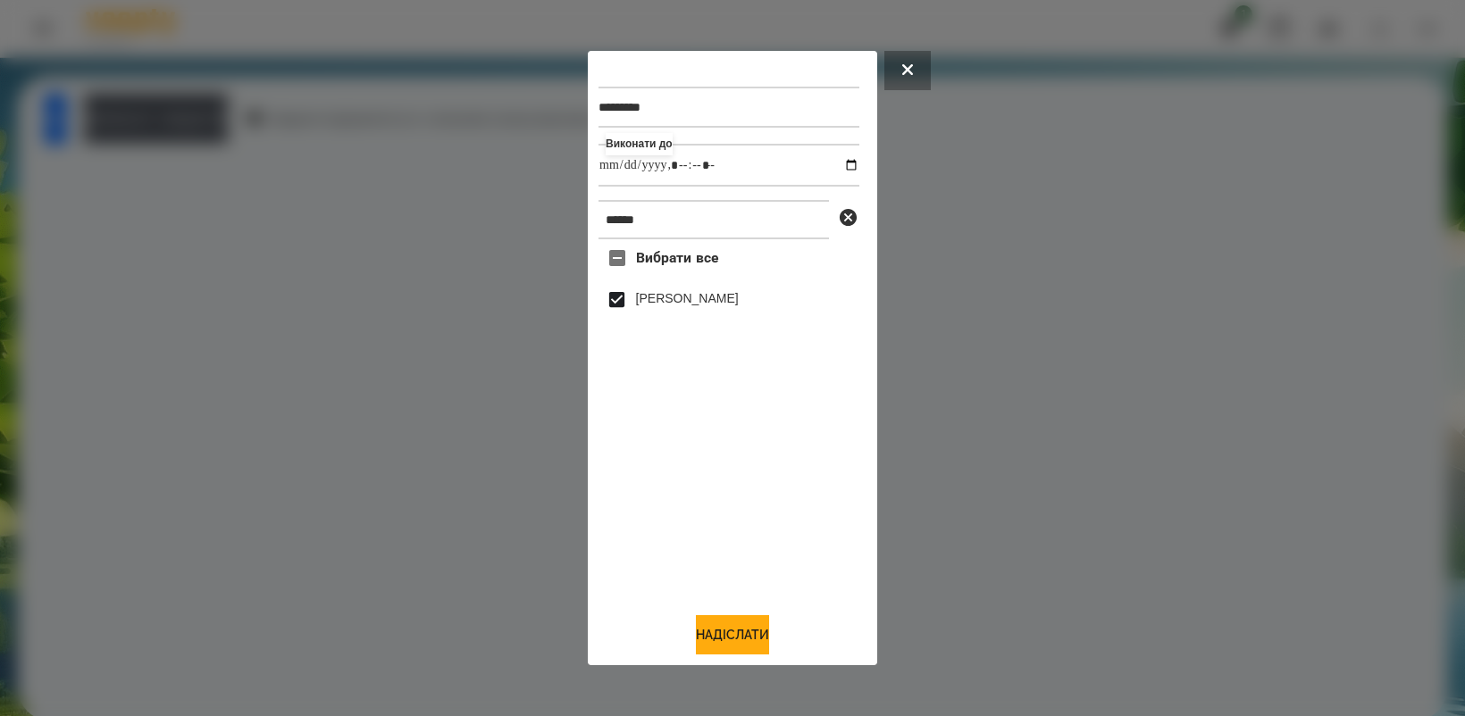
drag, startPoint x: 735, startPoint y: 632, endPoint x: 822, endPoint y: 582, distance: 100.0
click at [734, 632] on button "Надіслати" at bounding box center [732, 634] width 73 height 39
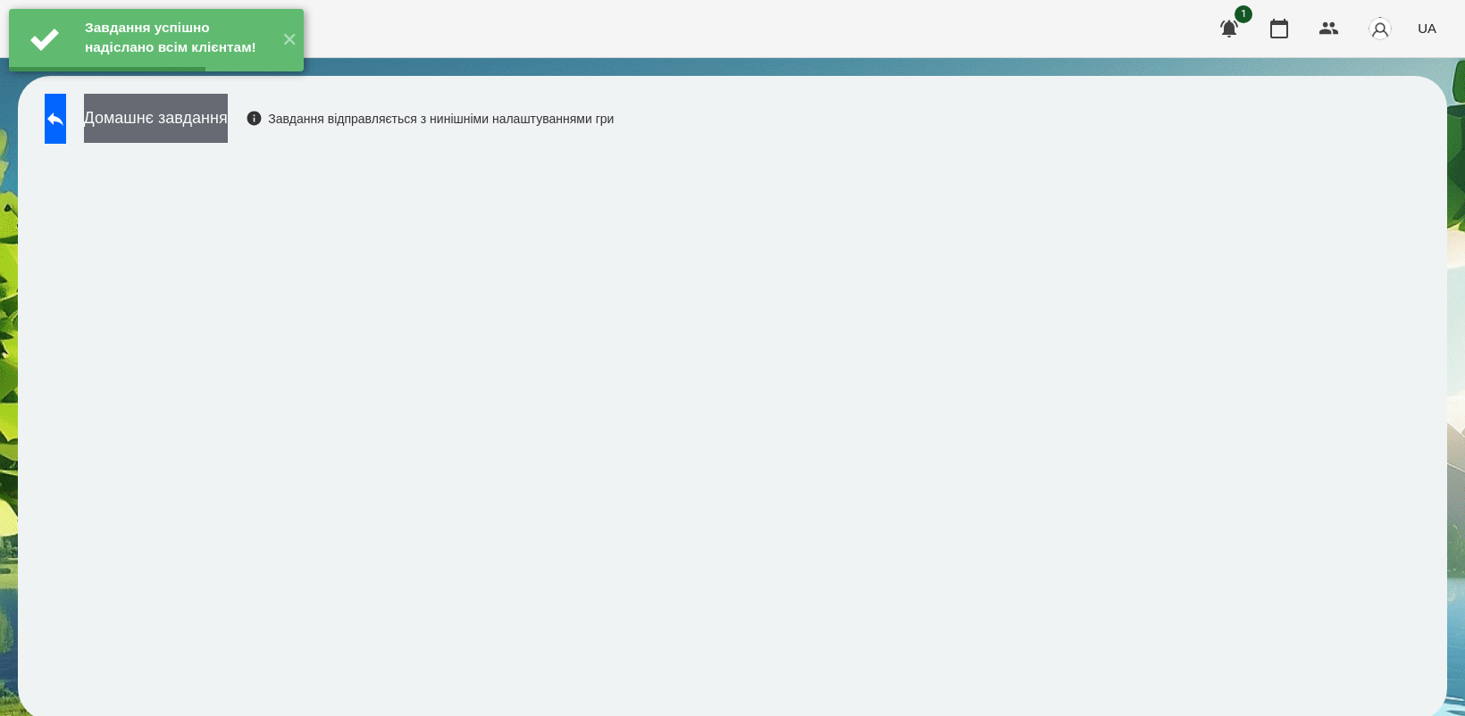
click at [202, 121] on button "Домашнє завдання" at bounding box center [156, 118] width 144 height 49
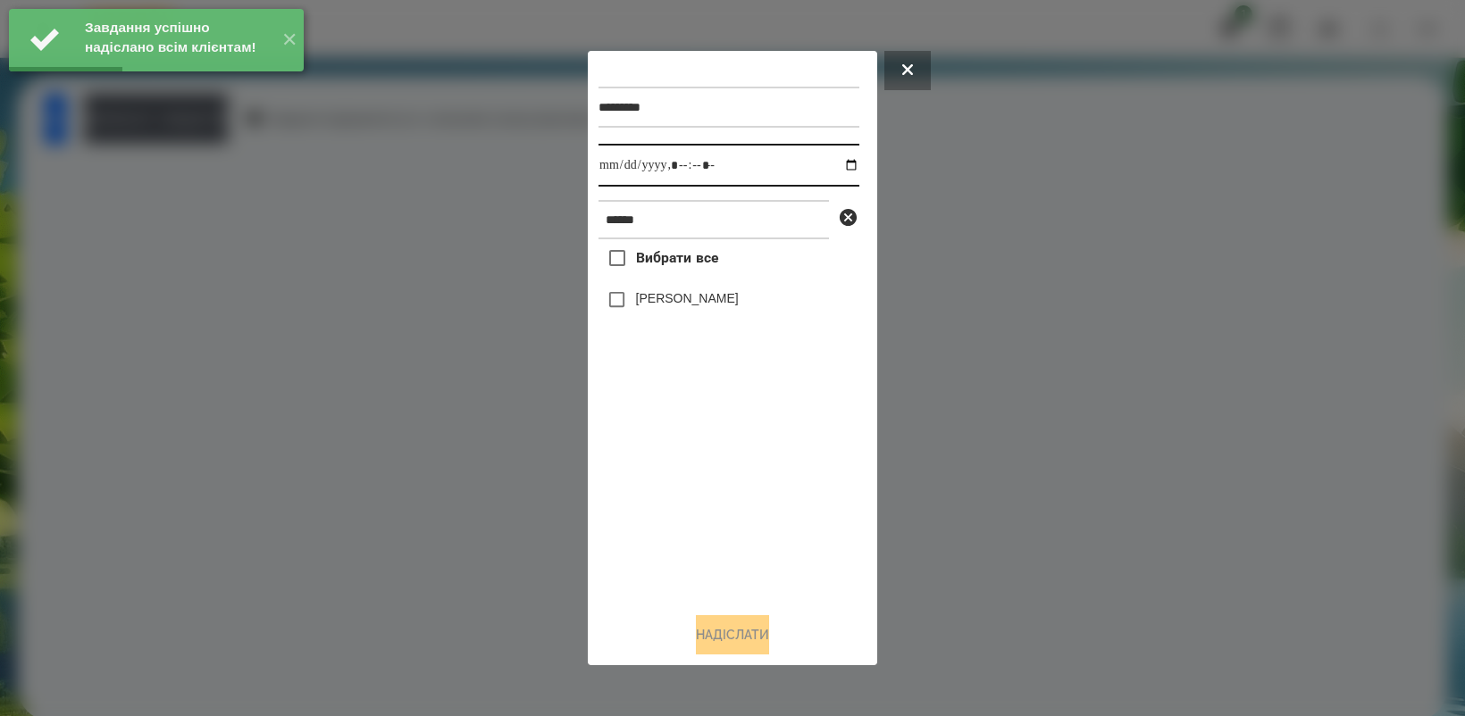
click at [838, 165] on input "datetime-local" at bounding box center [728, 165] width 261 height 43
type input "**********"
click at [677, 465] on div "Вибрати все [PERSON_NAME]" at bounding box center [728, 418] width 261 height 358
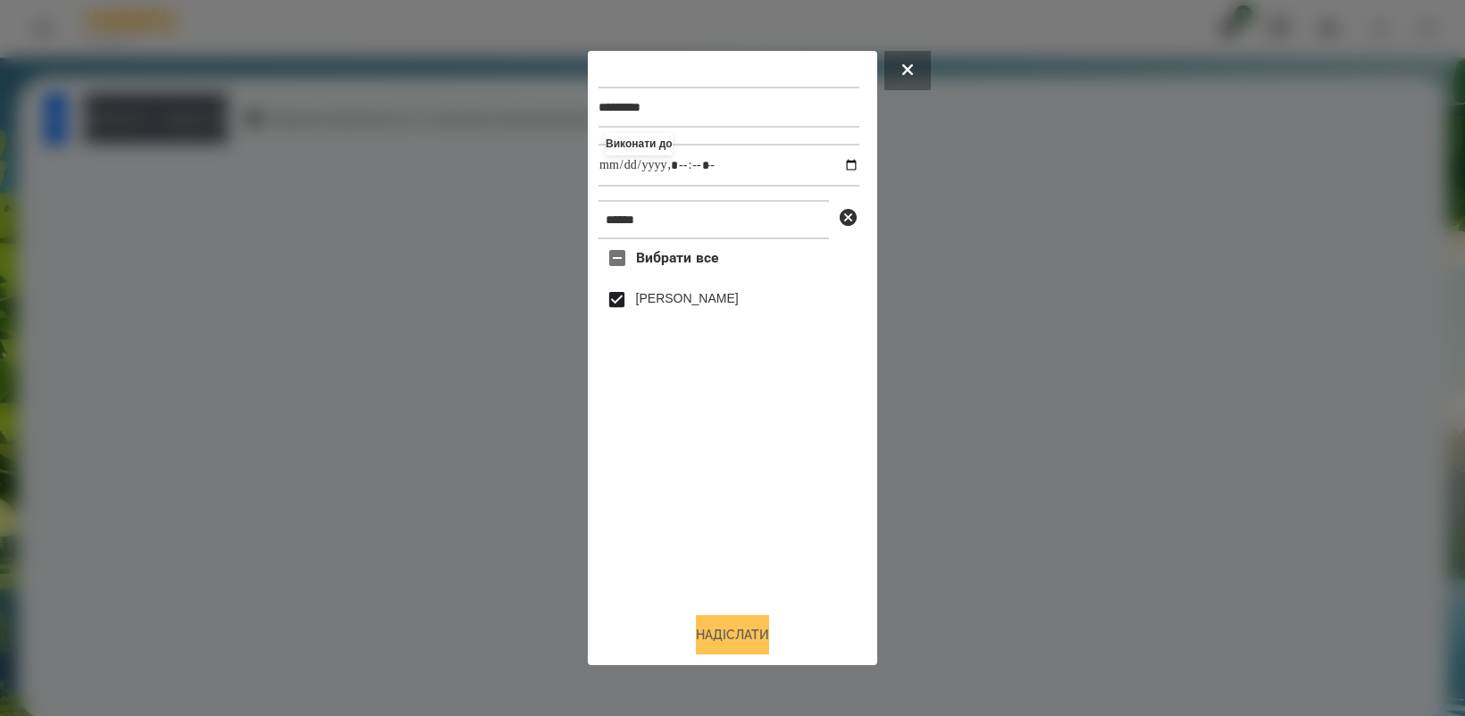
click at [729, 649] on button "Надіслати" at bounding box center [732, 634] width 73 height 39
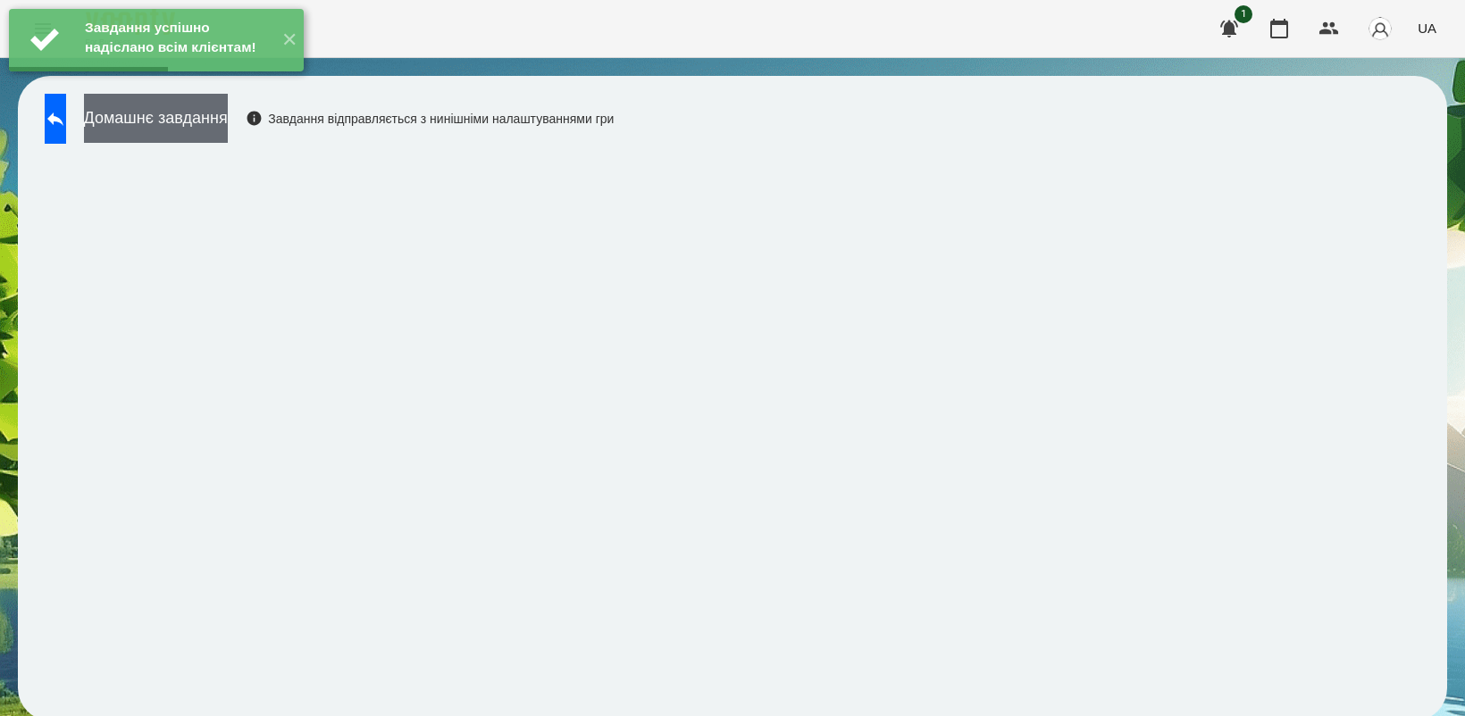
click at [203, 131] on button "Домашнє завдання" at bounding box center [156, 118] width 144 height 49
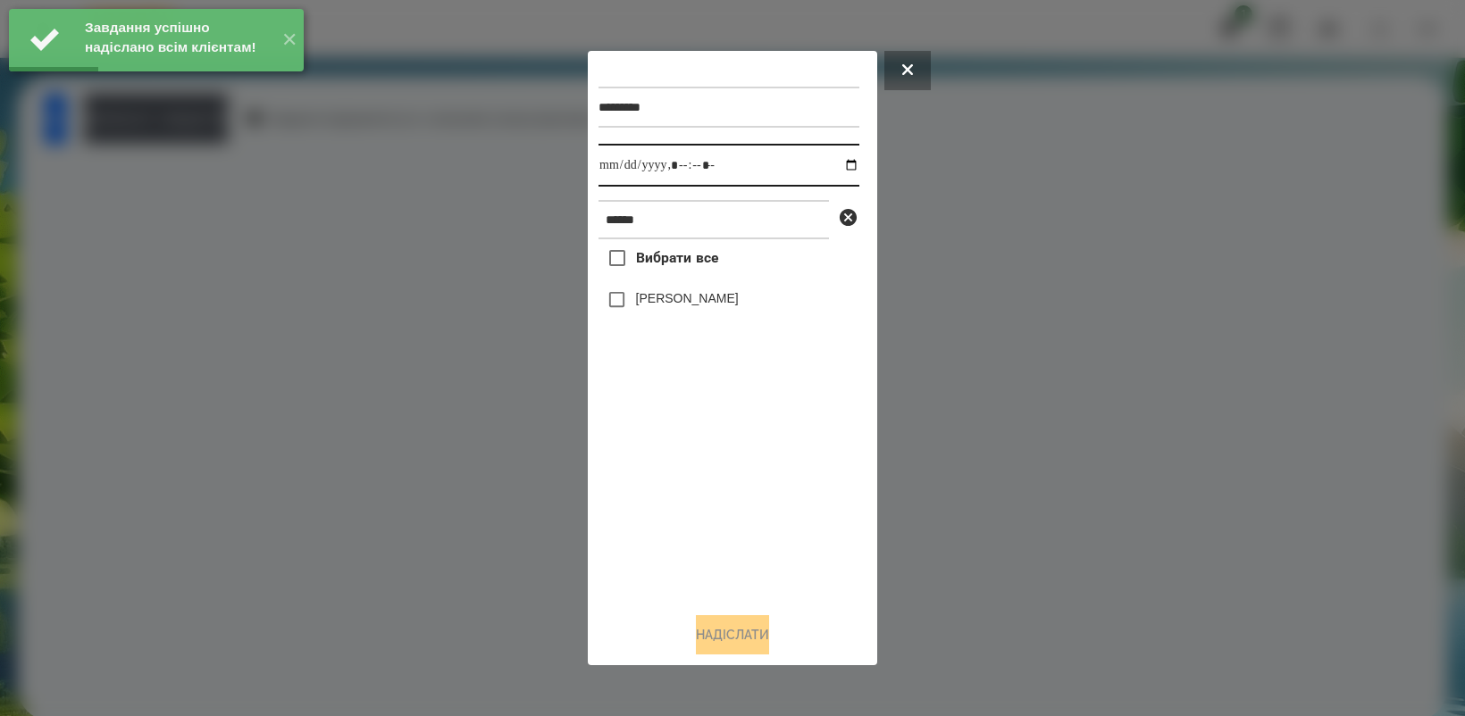
click at [833, 163] on input "datetime-local" at bounding box center [728, 165] width 261 height 43
type input "**********"
drag, startPoint x: 712, startPoint y: 475, endPoint x: 640, endPoint y: 376, distance: 122.7
click at [711, 475] on div "Вибрати все [PERSON_NAME]" at bounding box center [728, 418] width 261 height 358
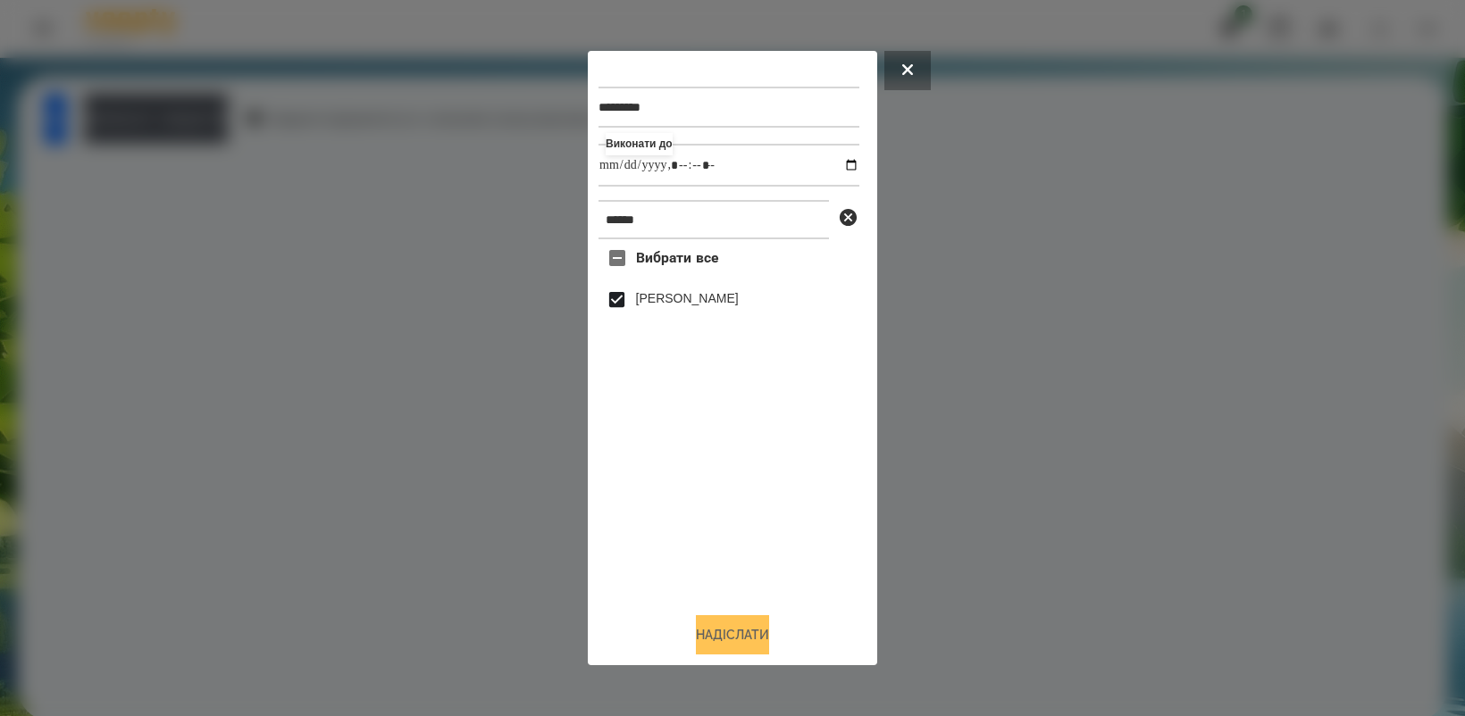
drag, startPoint x: 720, startPoint y: 641, endPoint x: 734, endPoint y: 619, distance: 26.5
click at [721, 643] on button "Надіслати" at bounding box center [732, 634] width 73 height 39
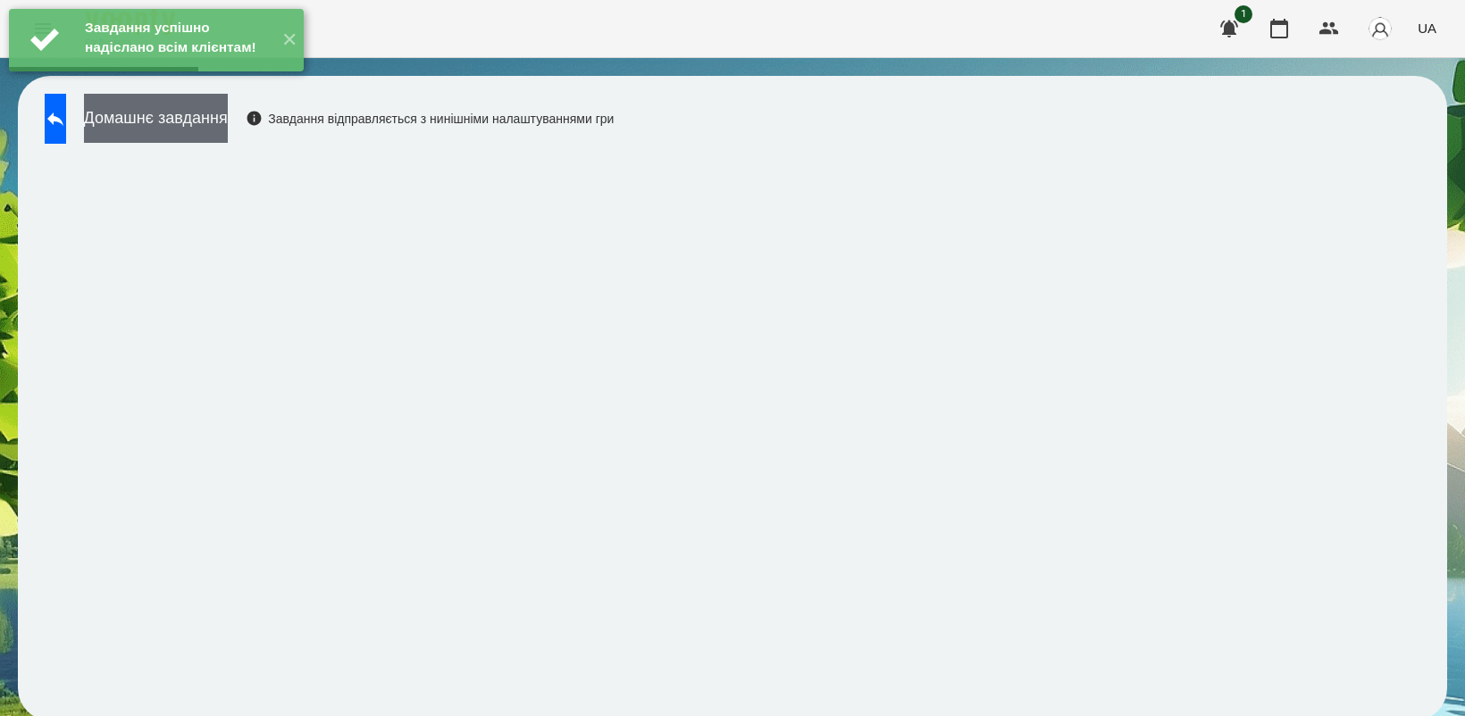
click at [194, 121] on button "Домашнє завдання" at bounding box center [156, 118] width 144 height 49
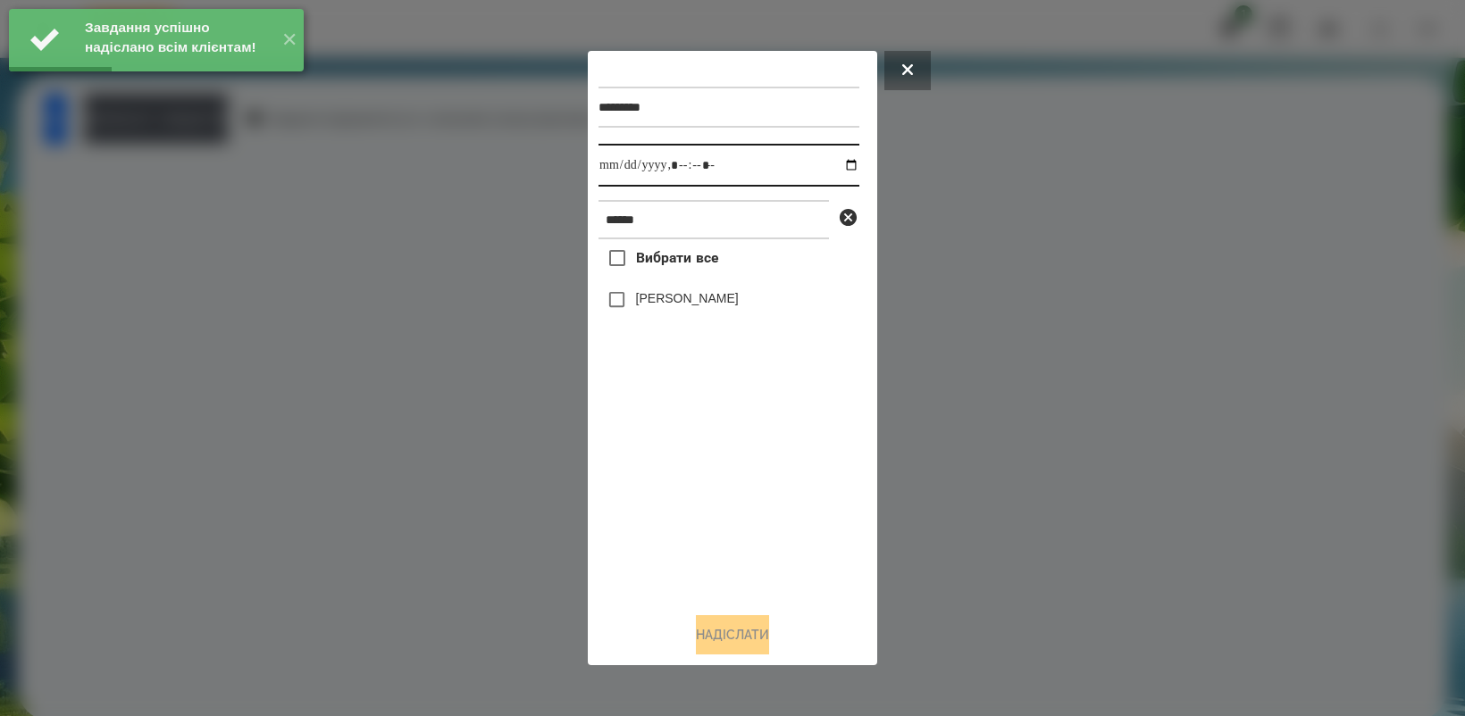
click at [832, 166] on input "datetime-local" at bounding box center [728, 165] width 261 height 43
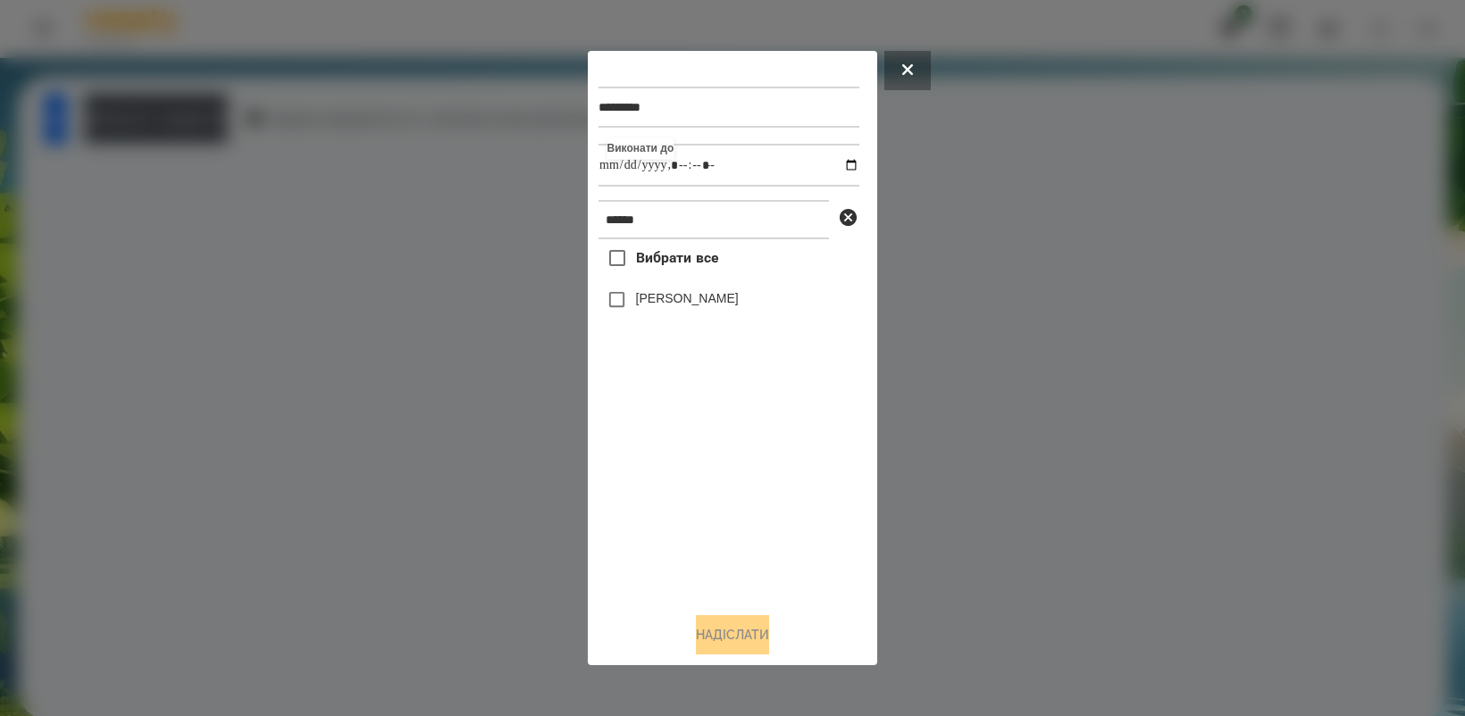
type input "**********"
click at [716, 488] on div "Вибрати все [PERSON_NAME]" at bounding box center [728, 418] width 261 height 358
click at [769, 632] on button "Надіслати" at bounding box center [732, 634] width 73 height 39
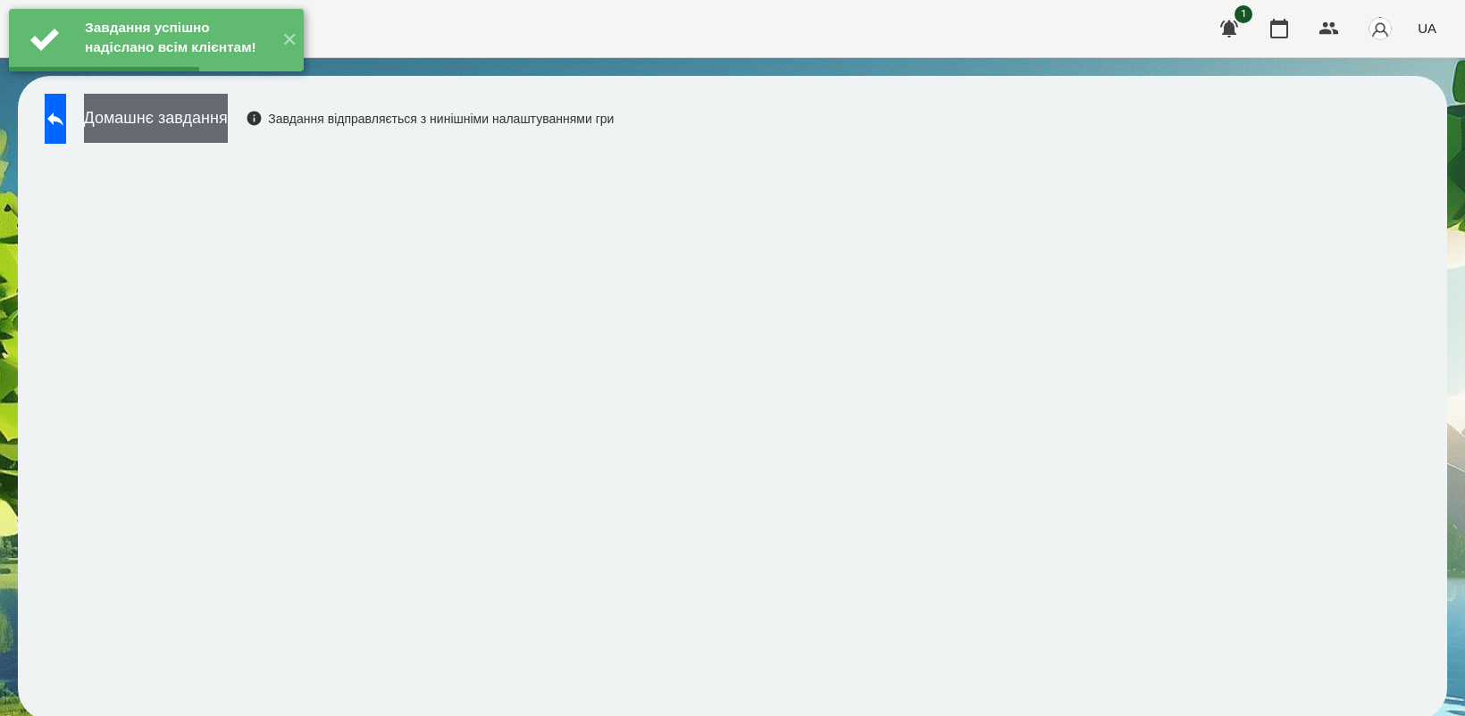
click at [228, 136] on button "Домашнє завдання" at bounding box center [156, 118] width 144 height 49
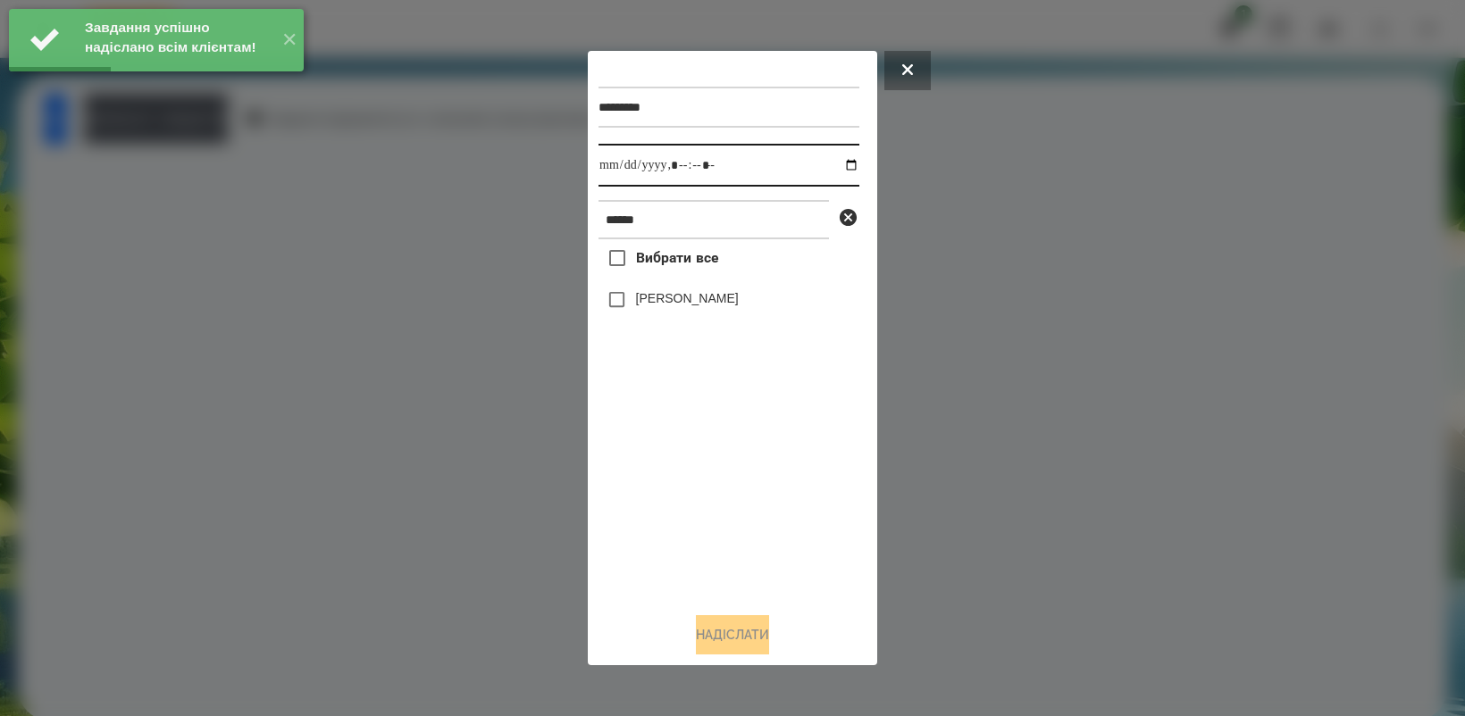
click at [832, 166] on input "datetime-local" at bounding box center [728, 165] width 261 height 43
click at [693, 476] on div "Вибрати все [PERSON_NAME]" at bounding box center [728, 418] width 261 height 358
type input "**********"
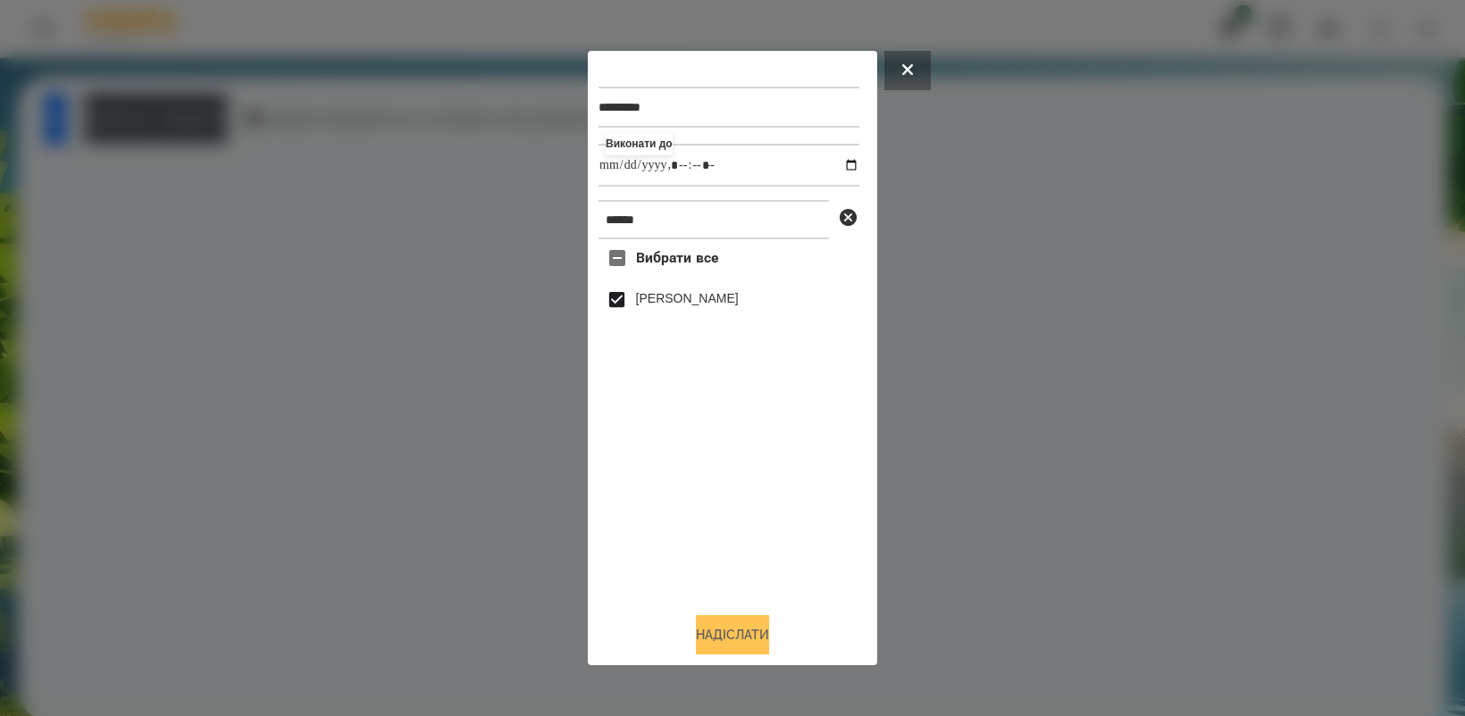
click at [757, 627] on button "Надіслати" at bounding box center [732, 634] width 73 height 39
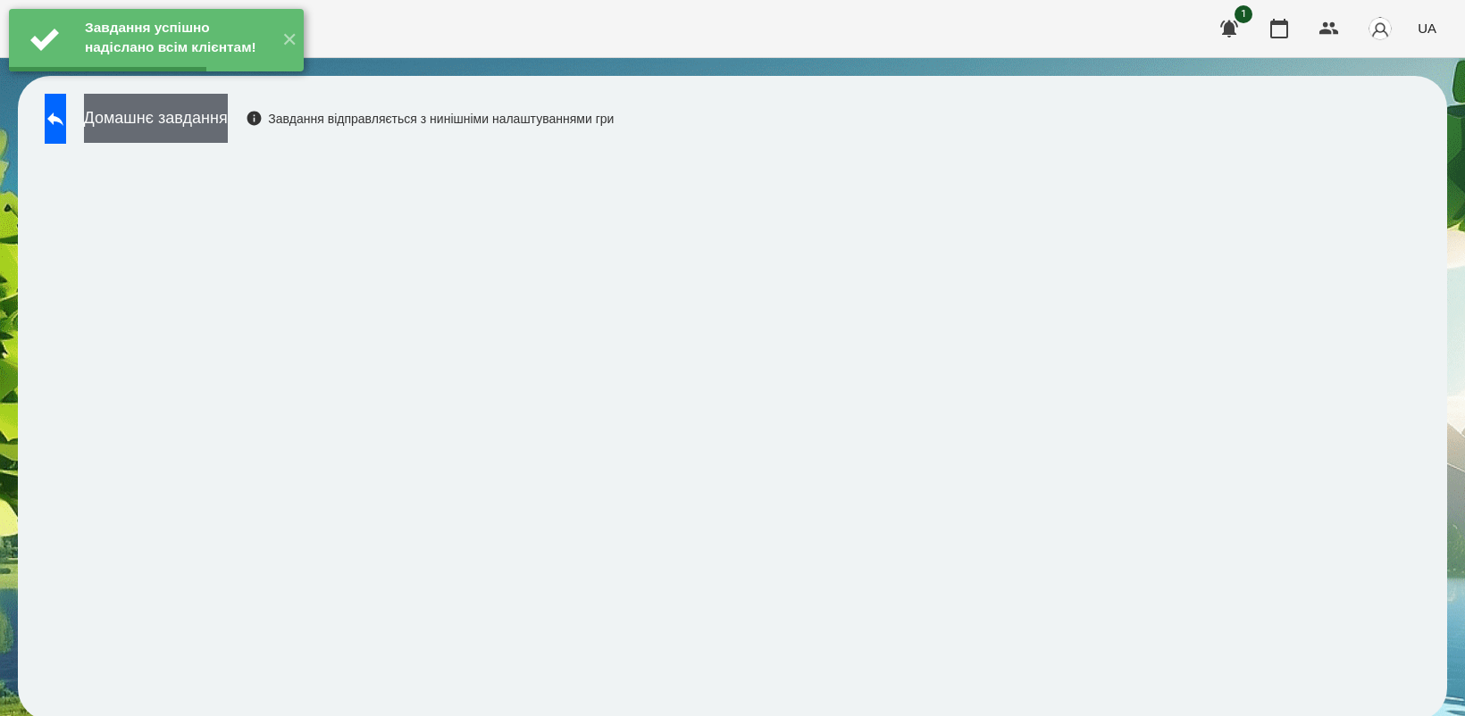
click at [184, 114] on button "Домашнє завдання" at bounding box center [156, 118] width 144 height 49
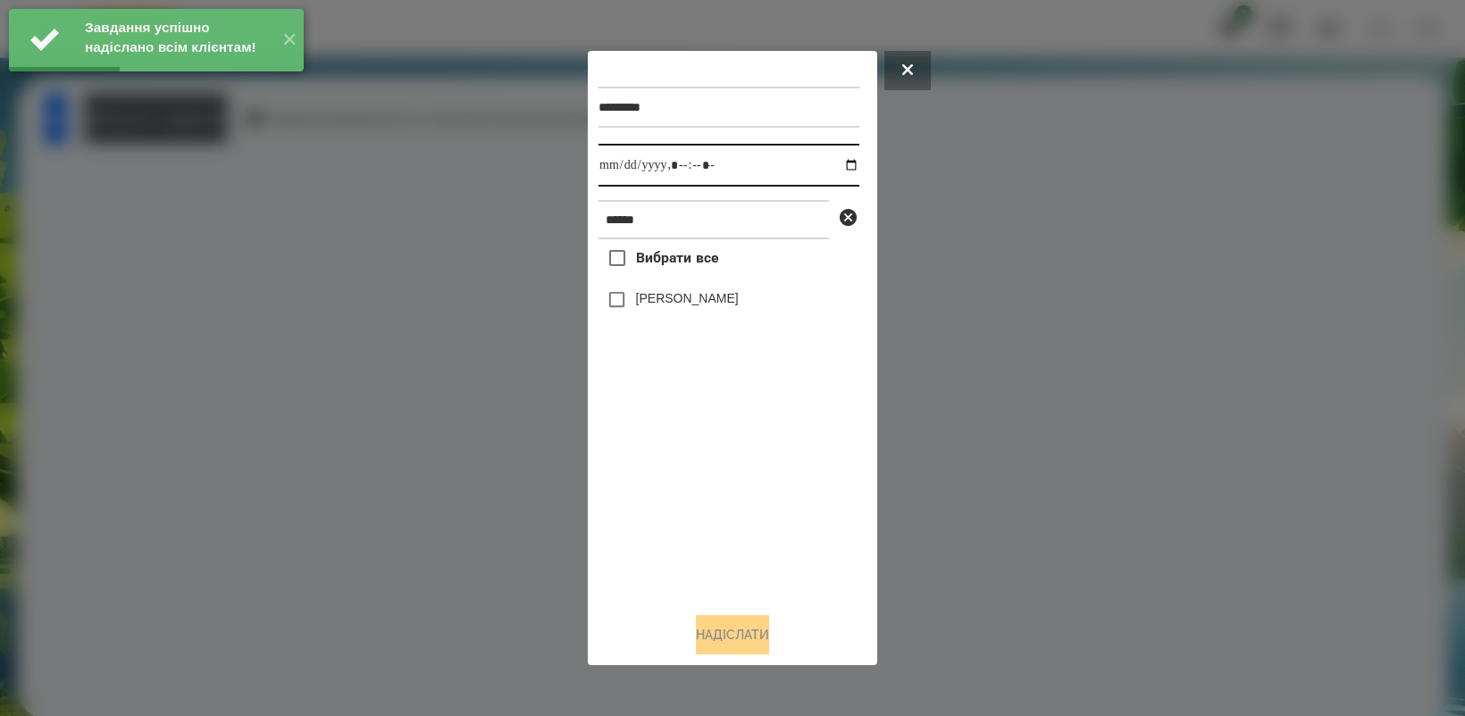
click at [838, 163] on input "datetime-local" at bounding box center [728, 165] width 261 height 43
type input "**********"
drag, startPoint x: 724, startPoint y: 489, endPoint x: 662, endPoint y: 366, distance: 137.4
click at [724, 489] on div "Вибрати все [PERSON_NAME]" at bounding box center [728, 418] width 261 height 358
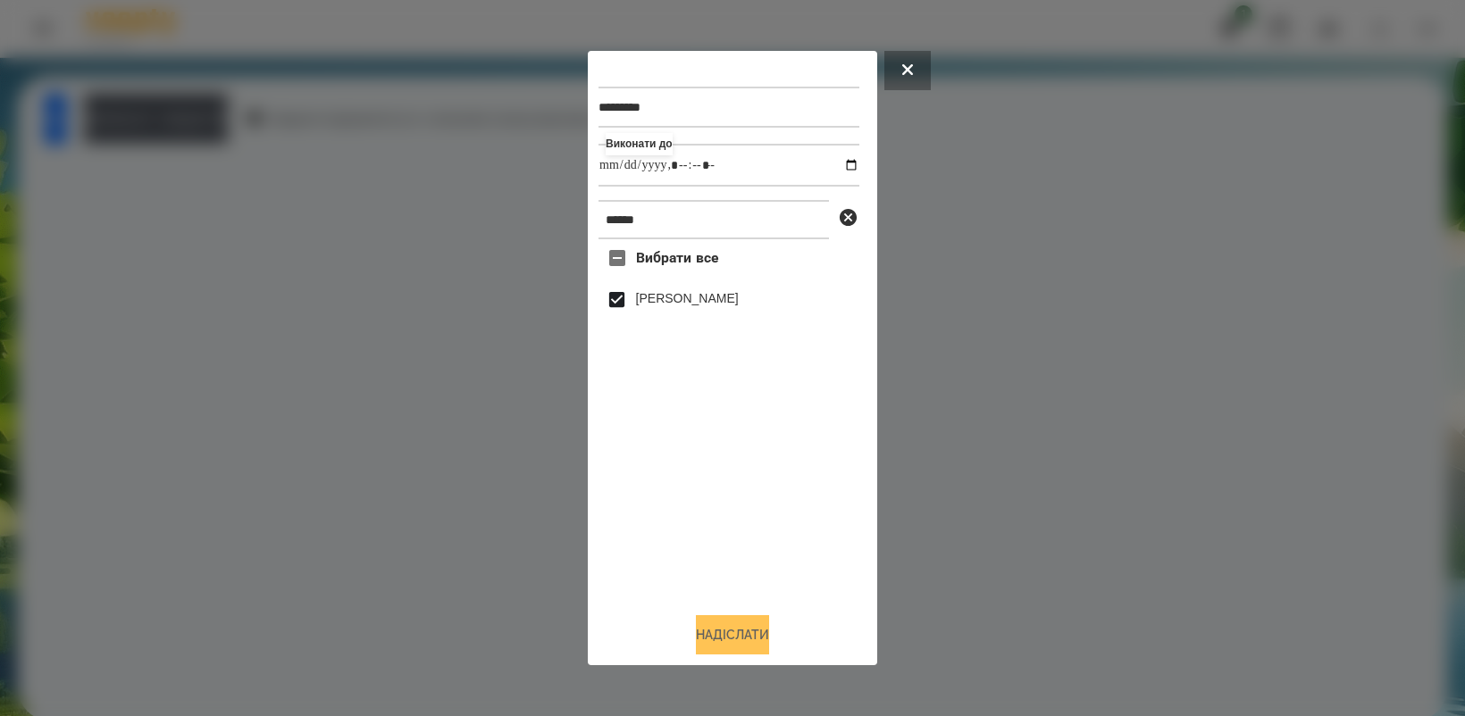
click at [761, 646] on button "Надіслати" at bounding box center [732, 634] width 73 height 39
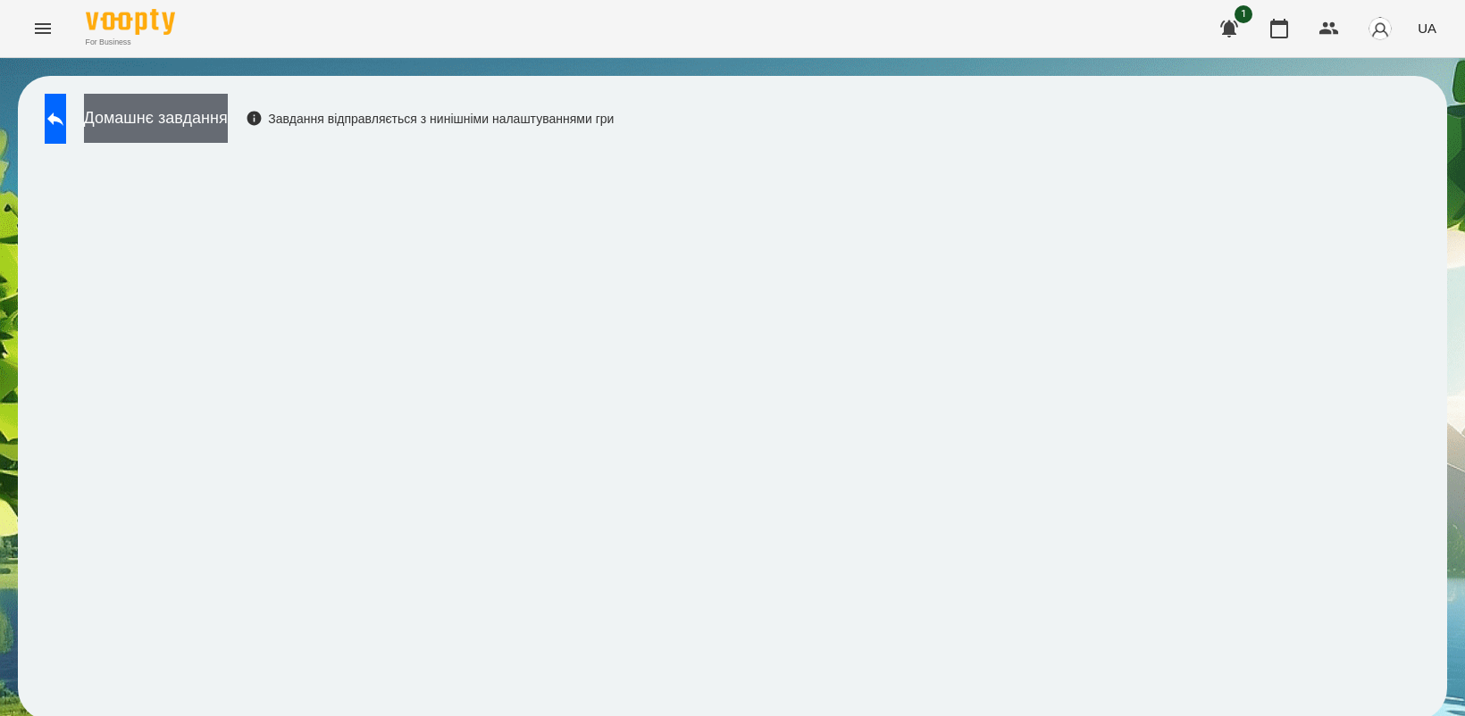
click at [186, 117] on button "Домашнє завдання" at bounding box center [156, 118] width 144 height 49
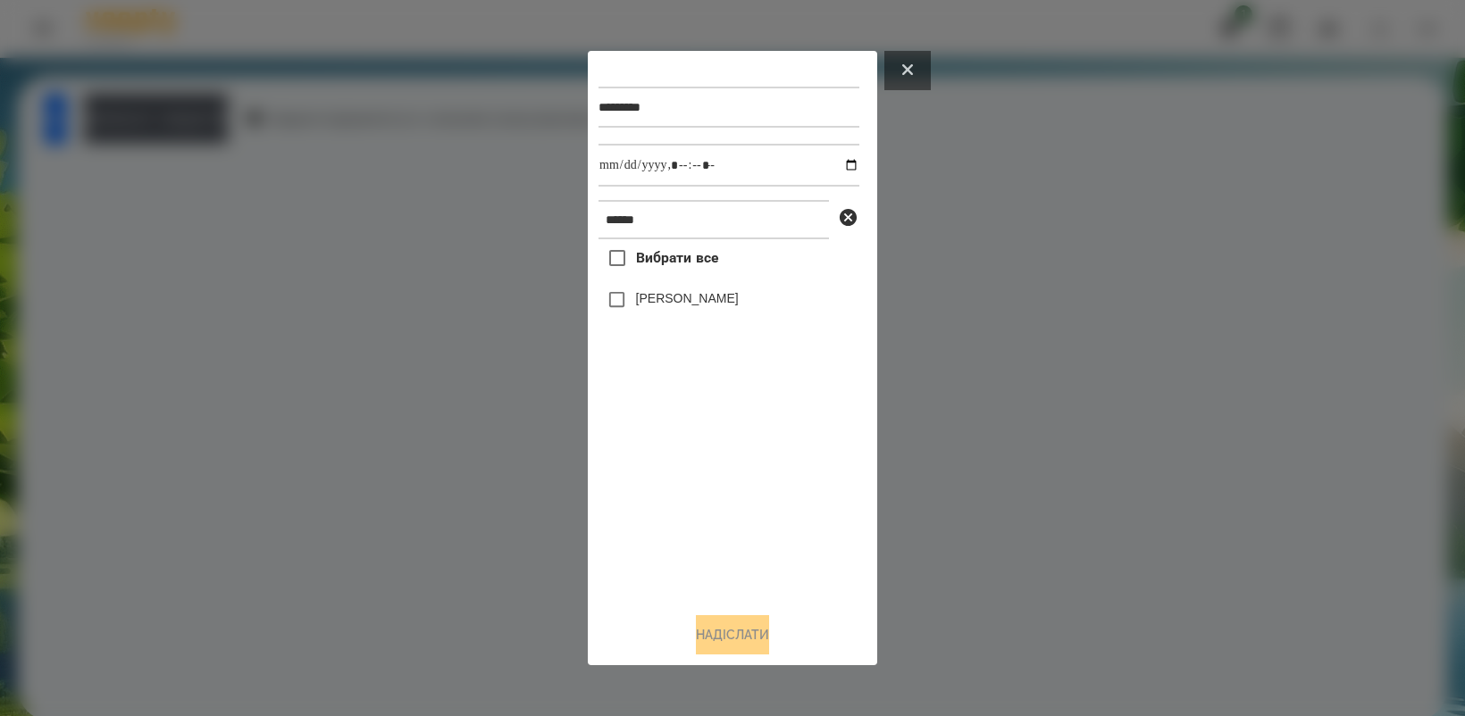
click at [909, 69] on icon at bounding box center [907, 69] width 11 height 11
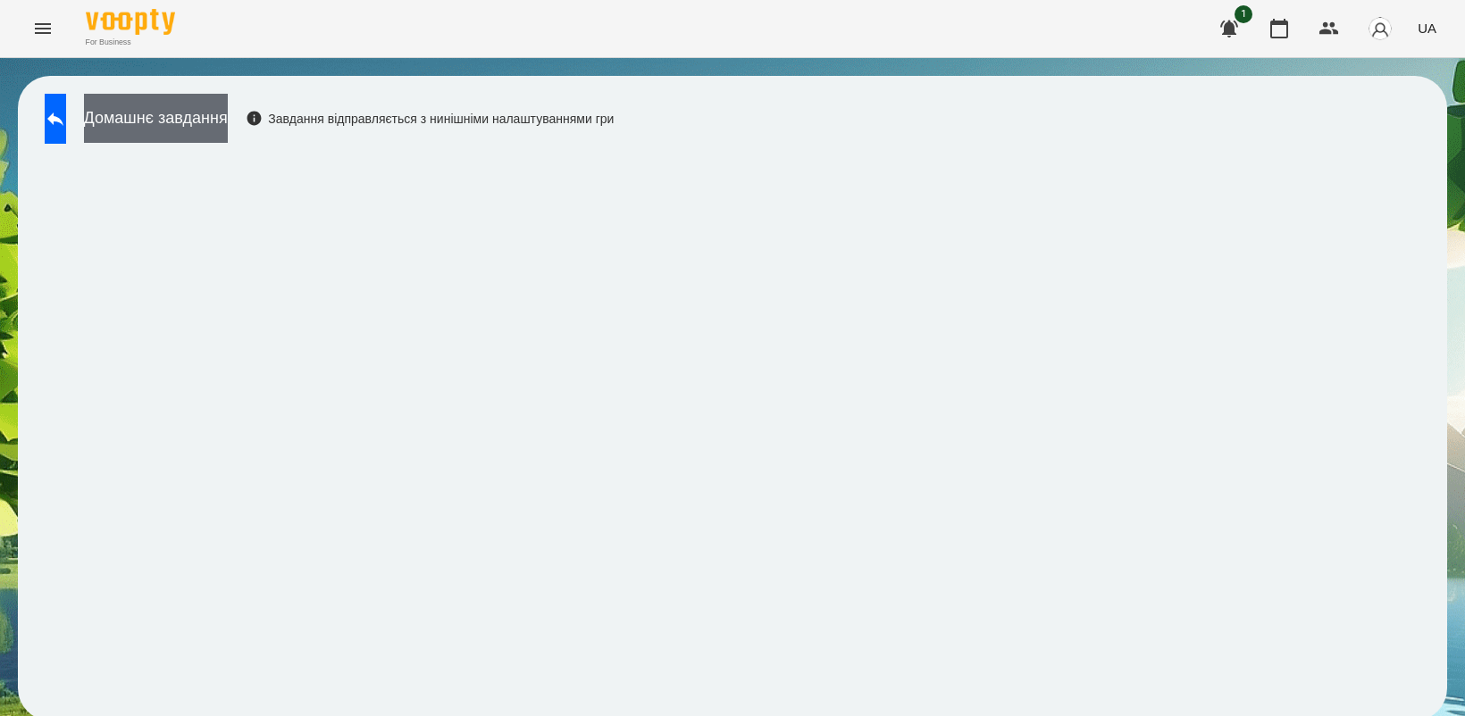
click at [228, 109] on button "Домашнє завдання" at bounding box center [156, 118] width 144 height 49
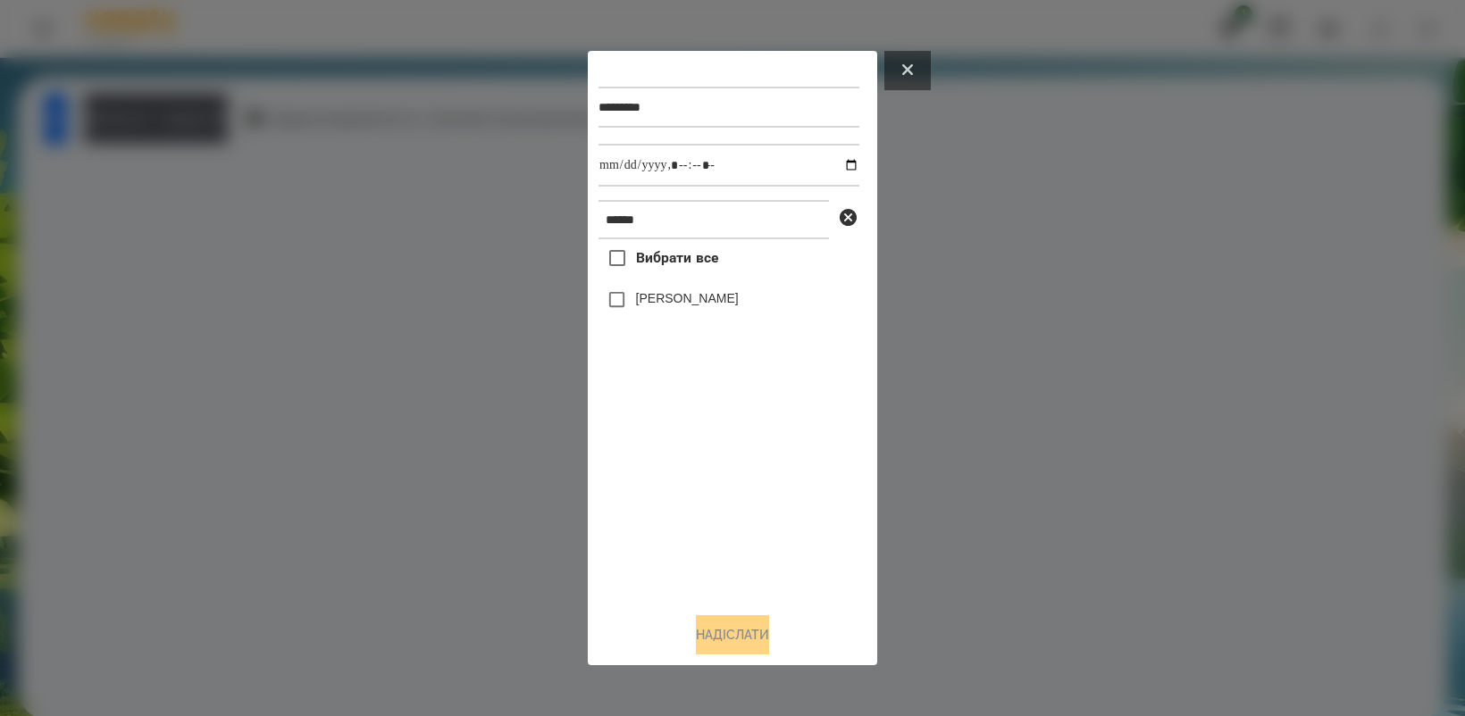
click at [918, 68] on button at bounding box center [907, 70] width 46 height 39
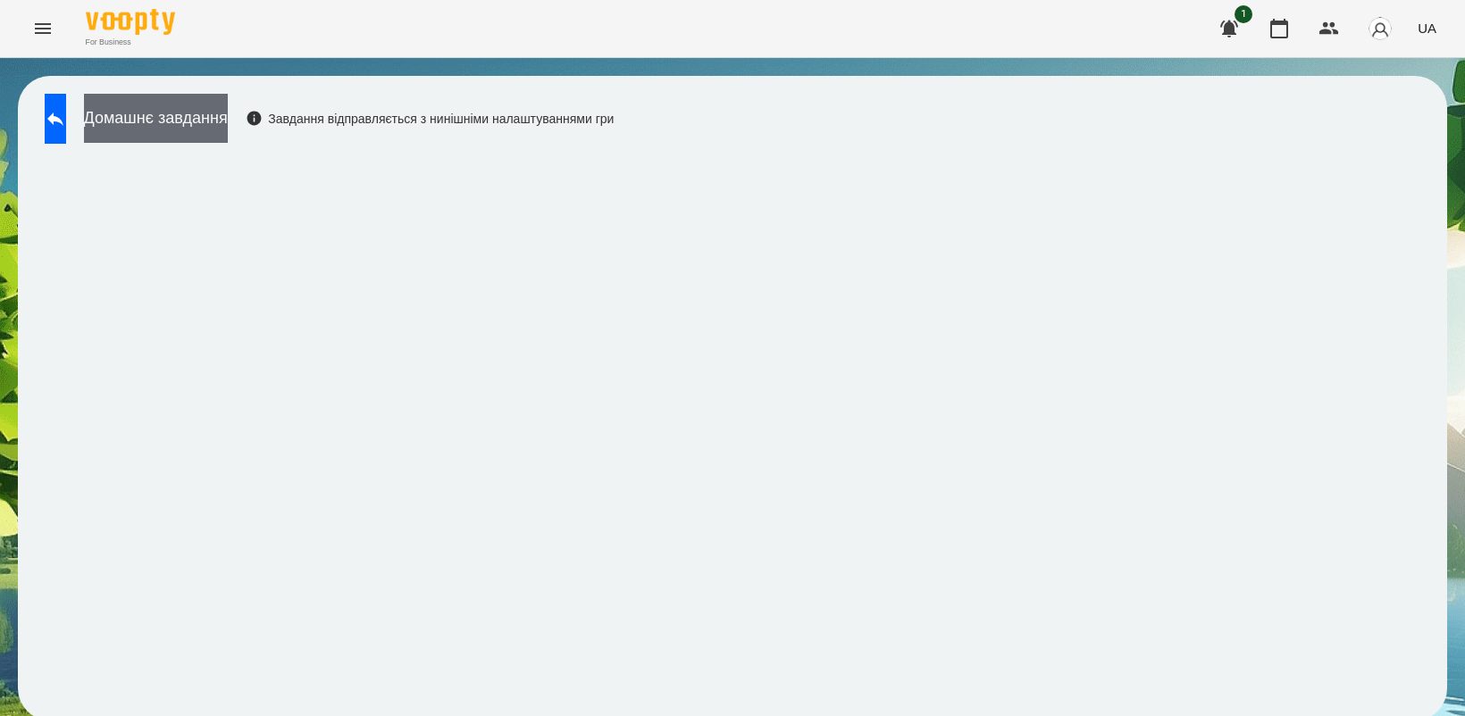
click at [228, 122] on button "Домашнє завдання" at bounding box center [156, 118] width 144 height 49
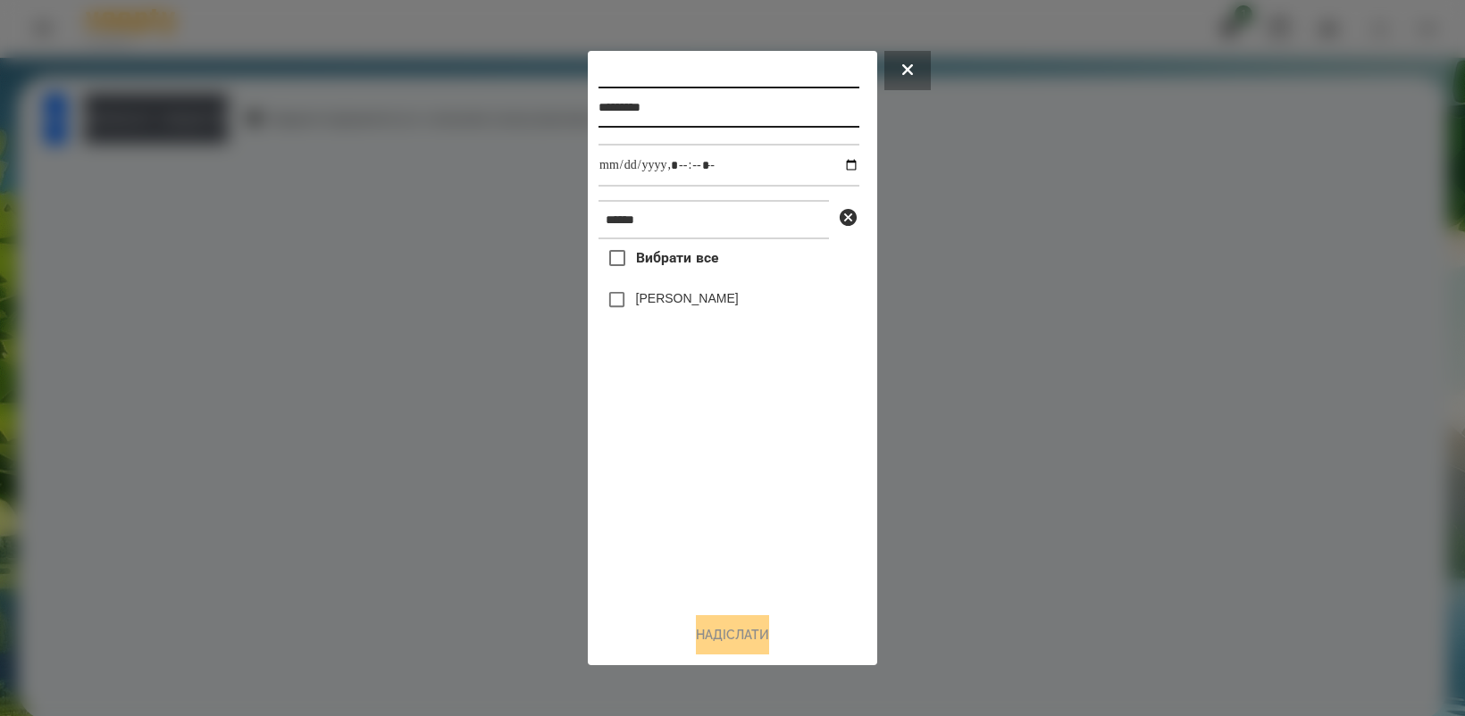
click at [676, 113] on input "*********" at bounding box center [728, 107] width 261 height 41
type input "*********"
click at [841, 163] on input "datetime-local" at bounding box center [728, 165] width 261 height 43
drag, startPoint x: 726, startPoint y: 501, endPoint x: 645, endPoint y: 368, distance: 155.9
click at [726, 503] on div "Вибрати все [PERSON_NAME]" at bounding box center [728, 418] width 261 height 358
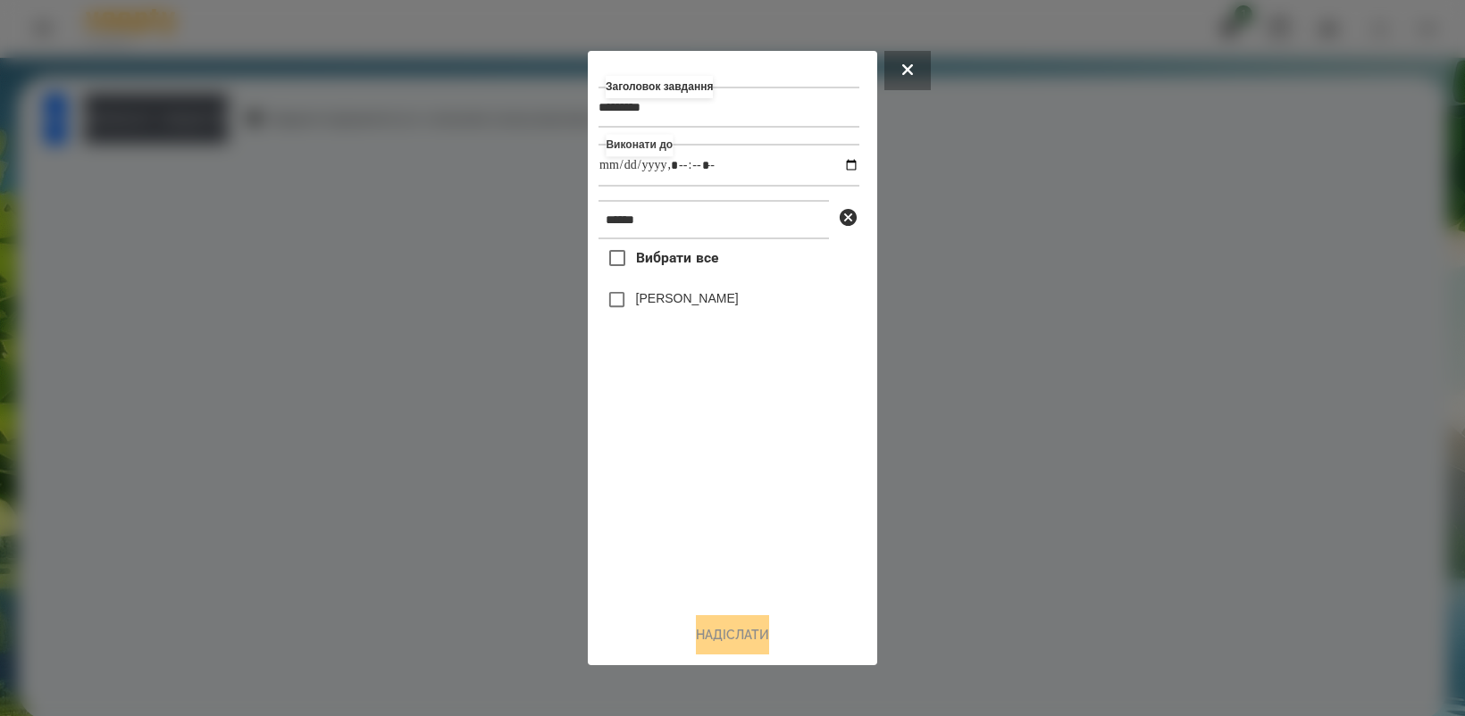
type input "**********"
click at [730, 634] on button "Надіслати" at bounding box center [732, 634] width 73 height 39
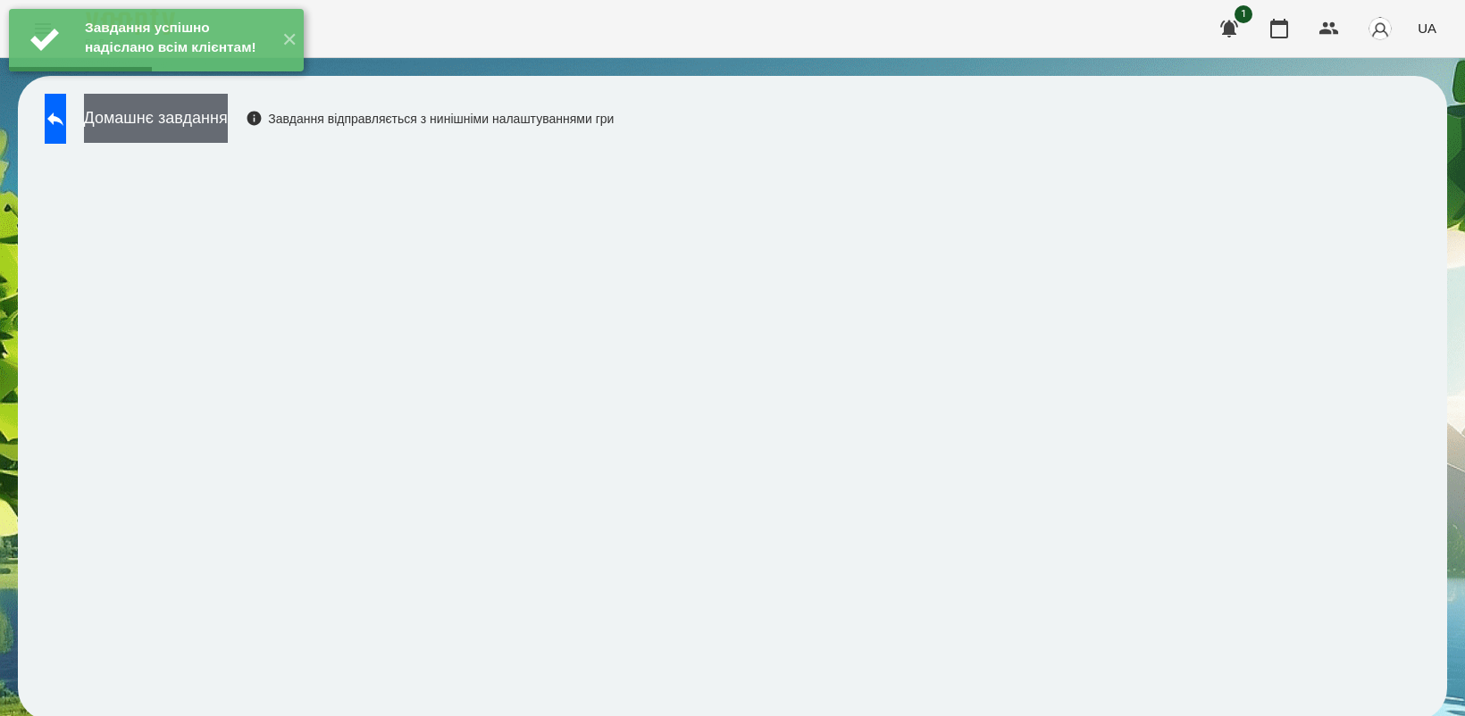
click at [193, 119] on button "Домашнє завдання" at bounding box center [156, 118] width 144 height 49
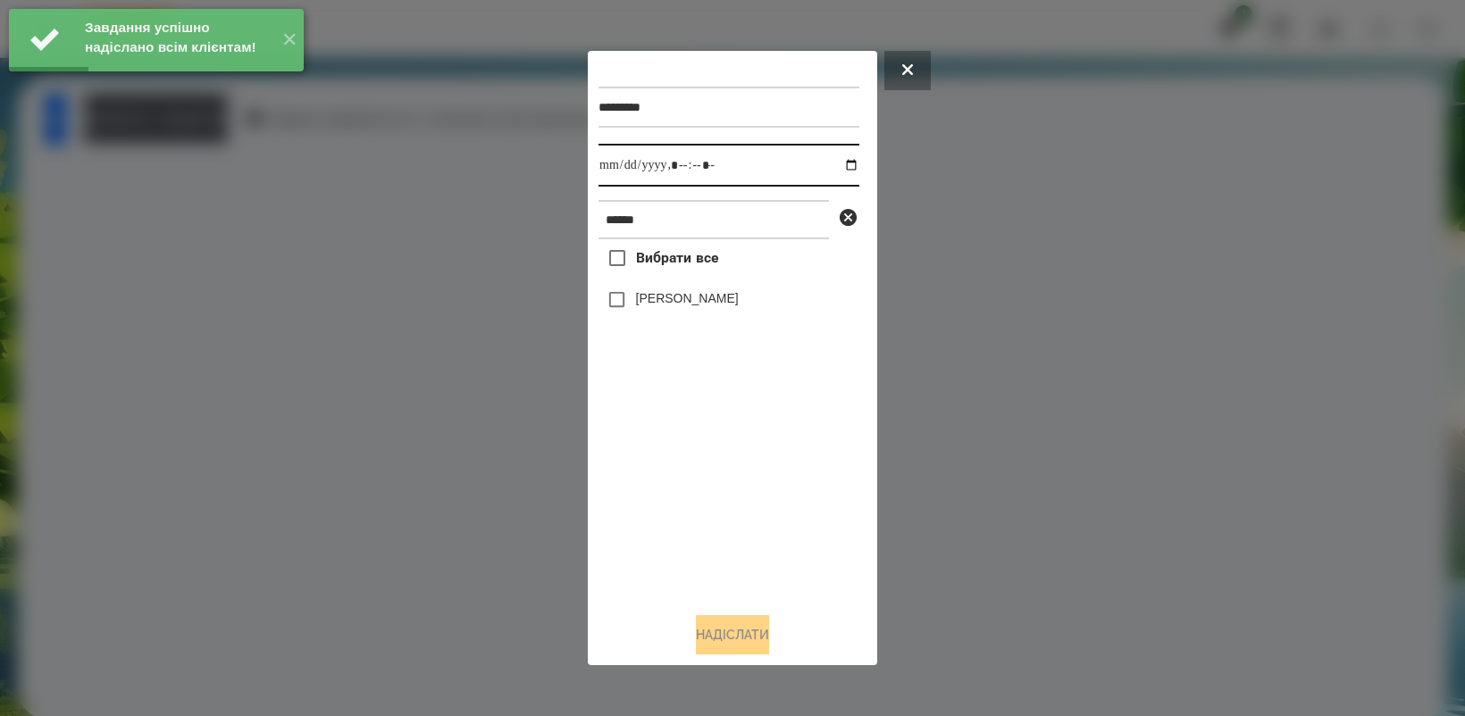
click at [828, 158] on input "datetime-local" at bounding box center [728, 165] width 261 height 43
click at [835, 161] on input "datetime-local" at bounding box center [728, 165] width 261 height 43
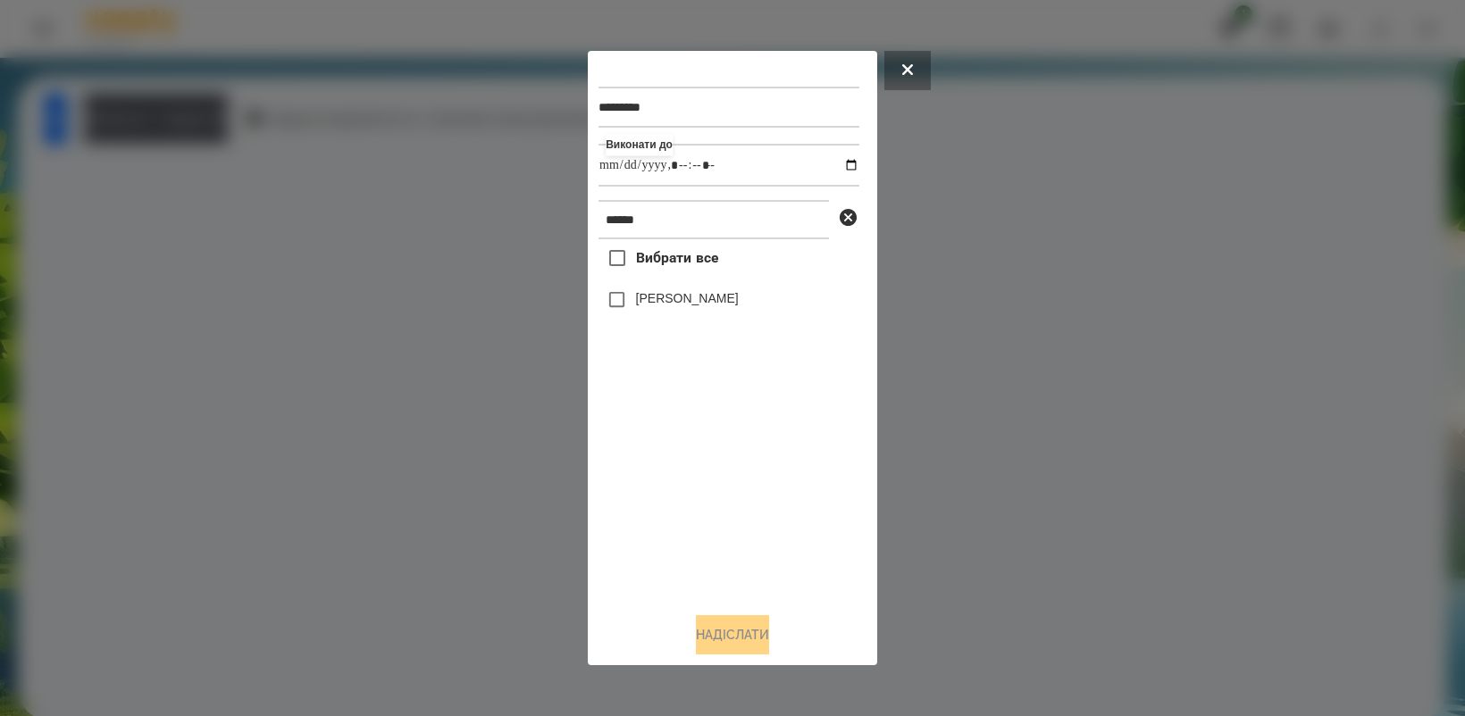
type input "**********"
drag, startPoint x: 701, startPoint y: 453, endPoint x: 707, endPoint y: 443, distance: 11.2
click at [707, 443] on div "Вибрати все [PERSON_NAME]" at bounding box center [728, 418] width 261 height 358
click at [752, 639] on button "Надіслати" at bounding box center [732, 634] width 73 height 39
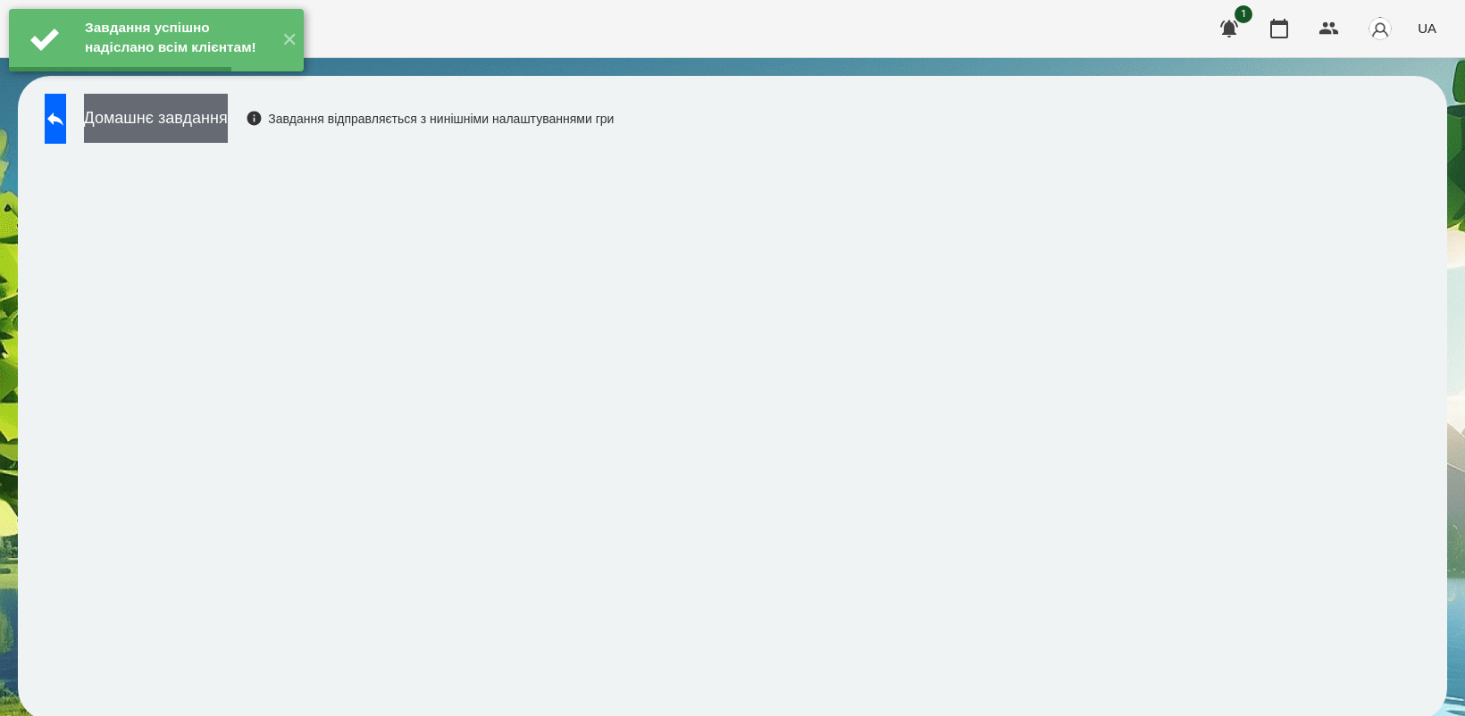
click at [217, 132] on button "Домашнє завдання" at bounding box center [156, 118] width 144 height 49
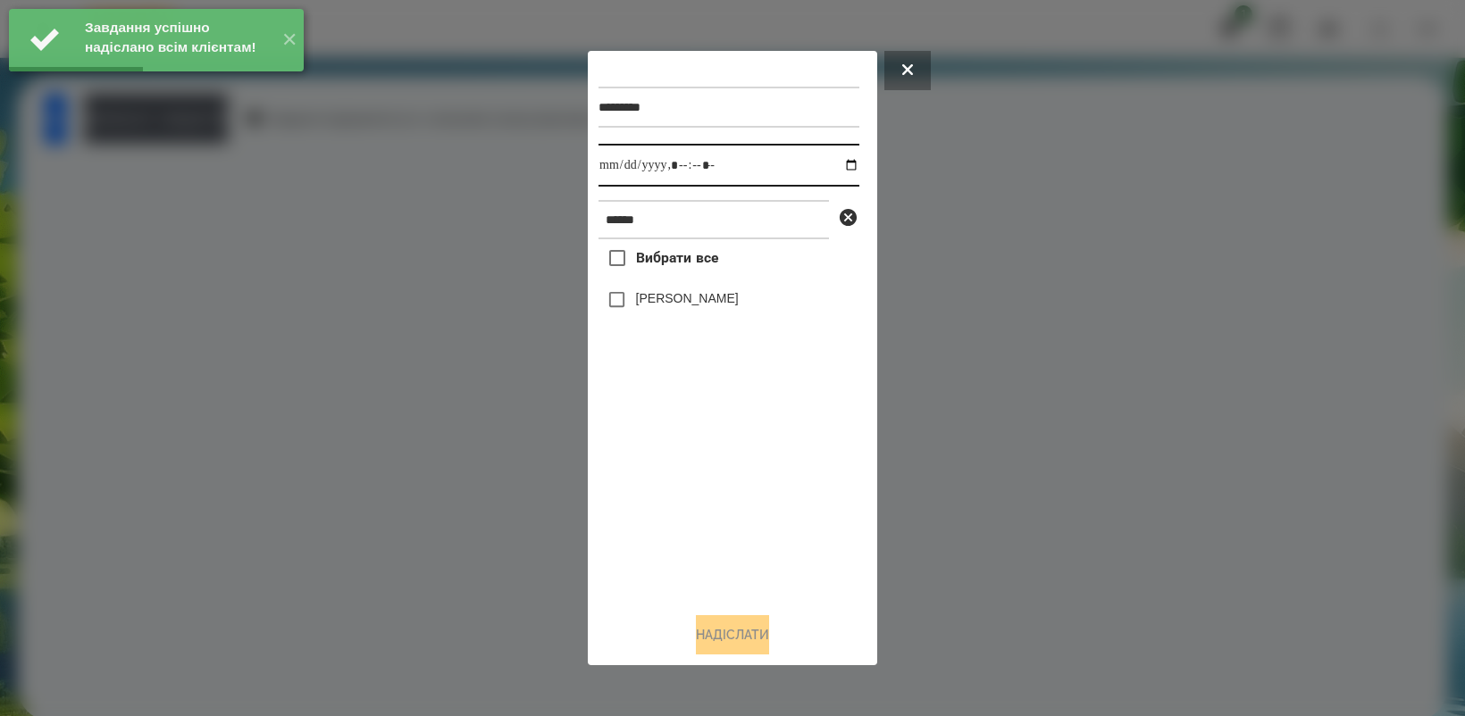
click at [840, 162] on input "datetime-local" at bounding box center [728, 165] width 261 height 43
click at [753, 496] on div "Вибрати все [PERSON_NAME]" at bounding box center [728, 418] width 261 height 358
type input "**********"
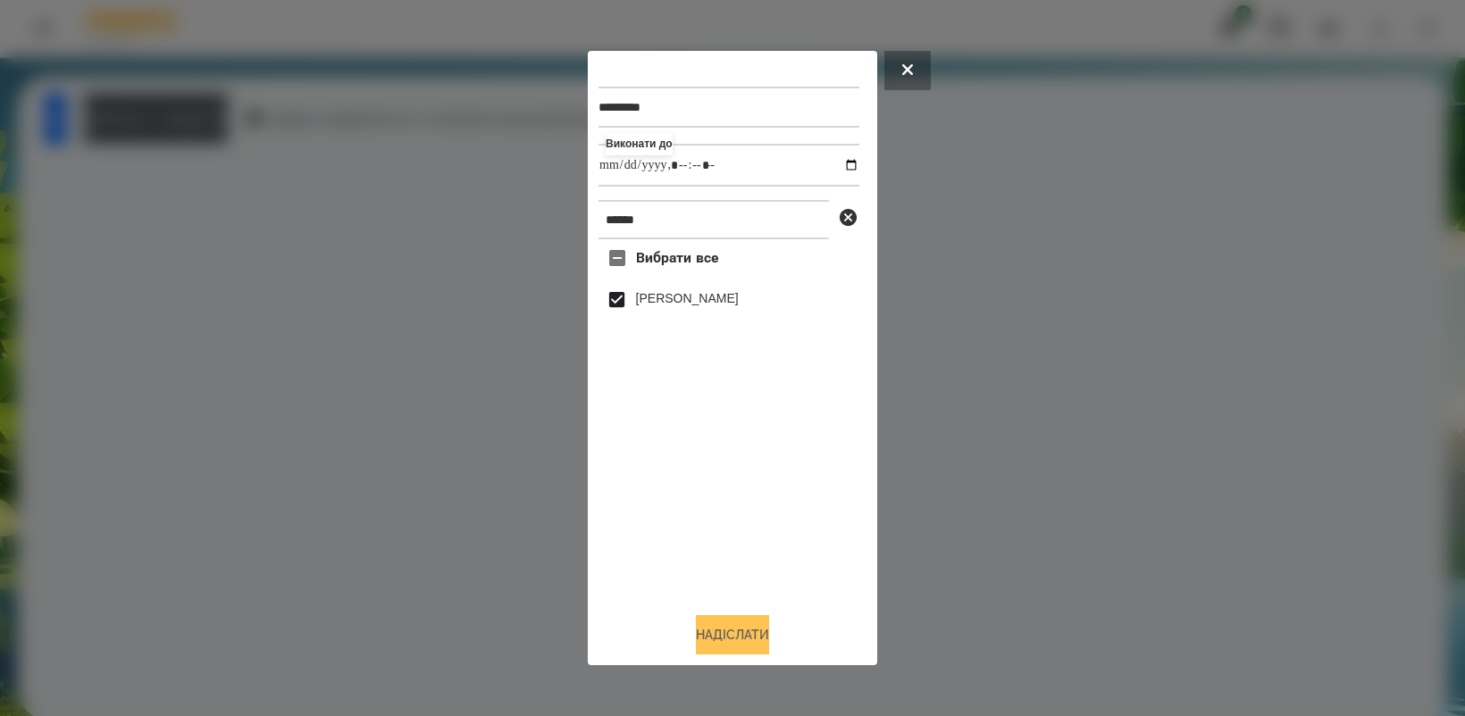
click at [716, 623] on button "Надіслати" at bounding box center [732, 634] width 73 height 39
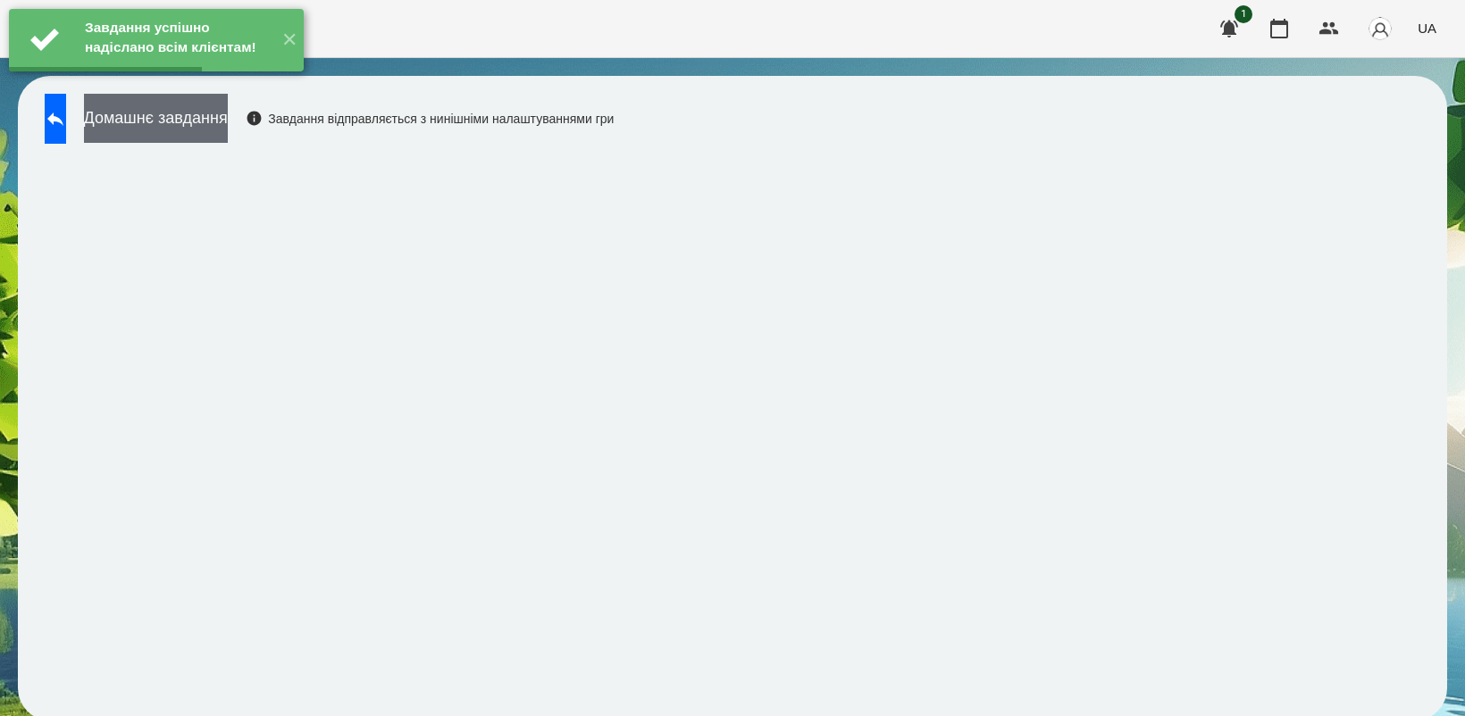
click at [180, 113] on button "Домашнє завдання" at bounding box center [156, 118] width 144 height 49
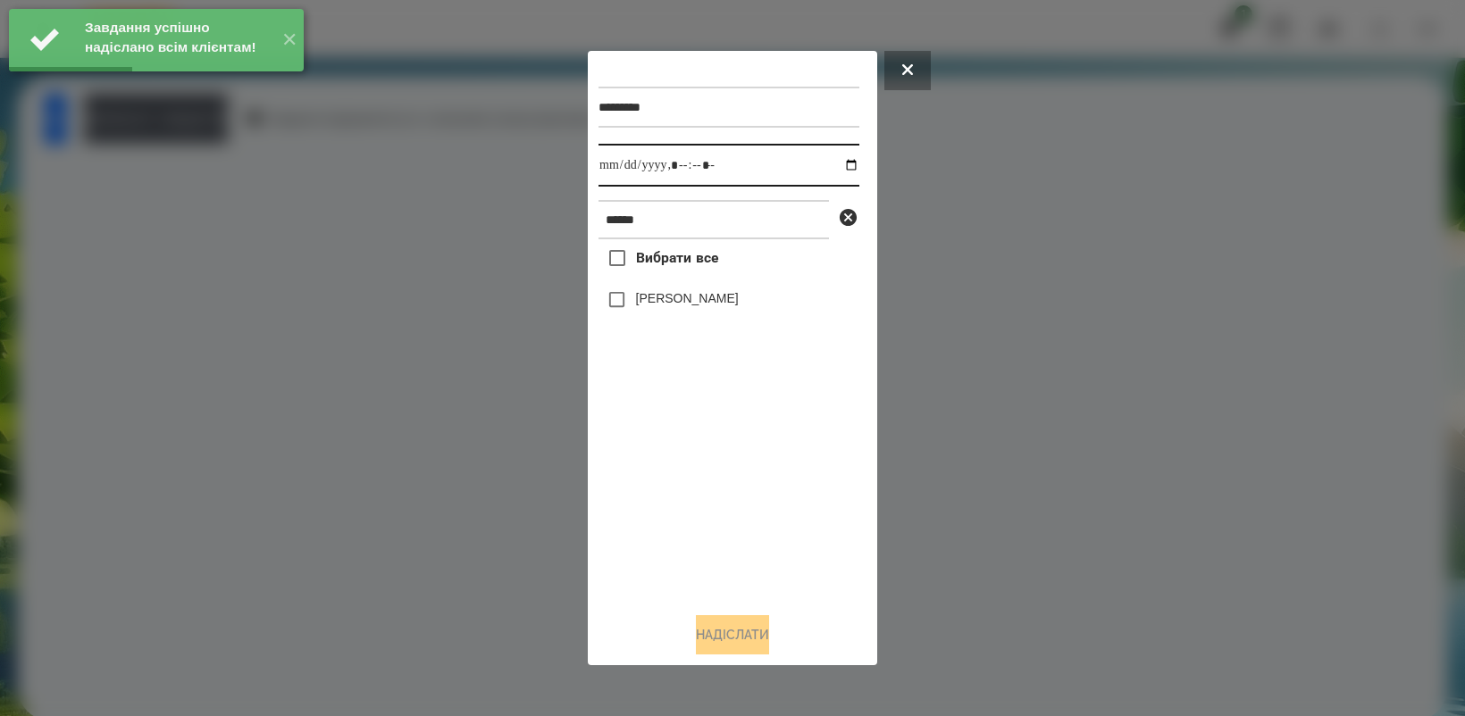
click at [841, 166] on input "datetime-local" at bounding box center [728, 165] width 261 height 43
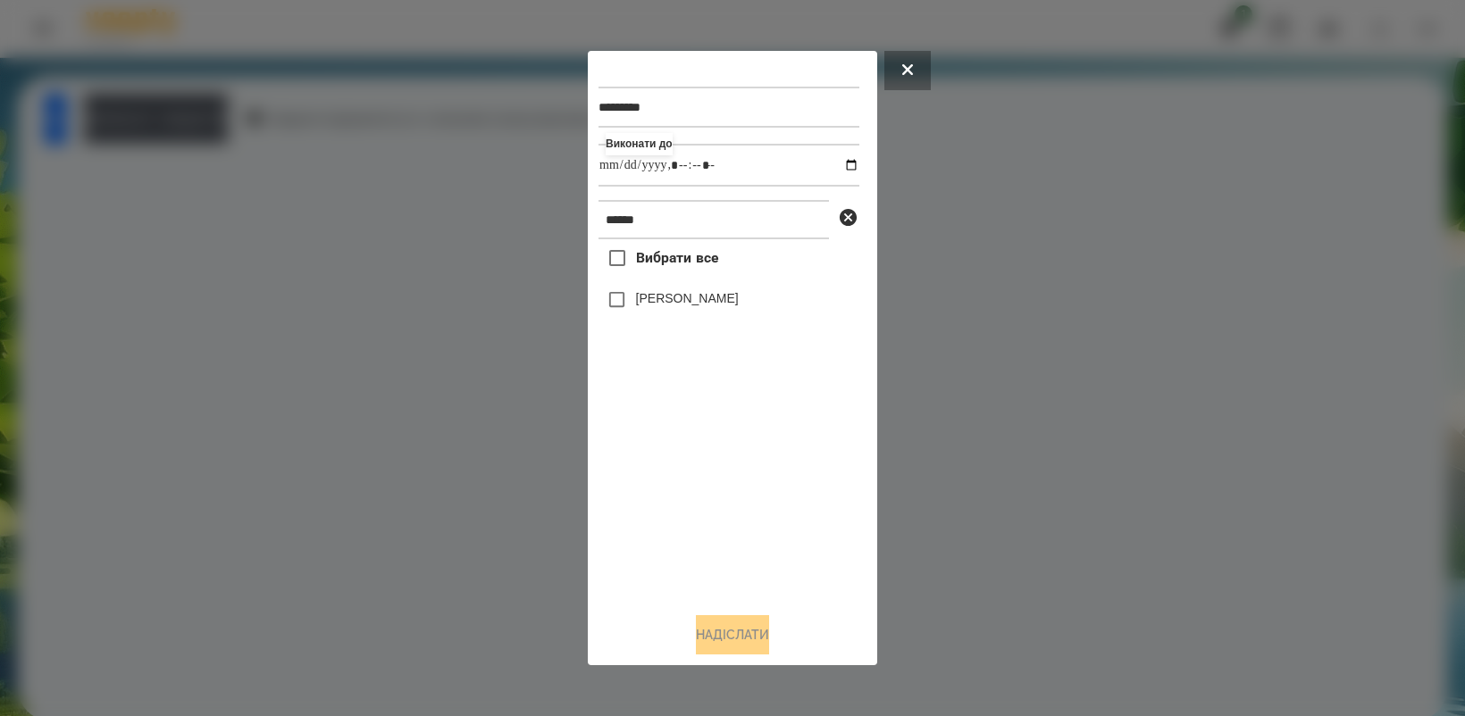
type input "**********"
click at [704, 475] on div "Вибрати все [PERSON_NAME]" at bounding box center [728, 418] width 261 height 358
click at [724, 634] on button "Надіслати" at bounding box center [732, 634] width 73 height 39
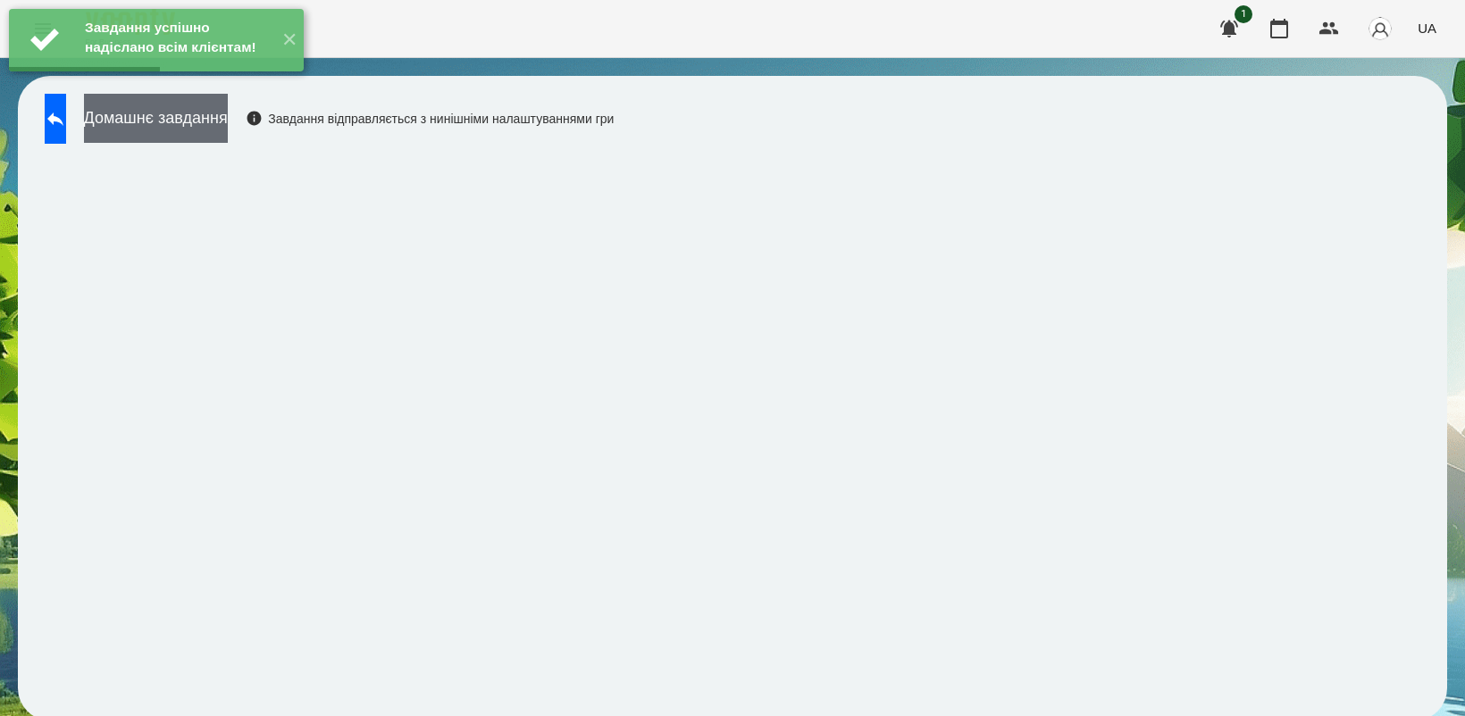
click at [206, 114] on button "Домашнє завдання" at bounding box center [156, 118] width 144 height 49
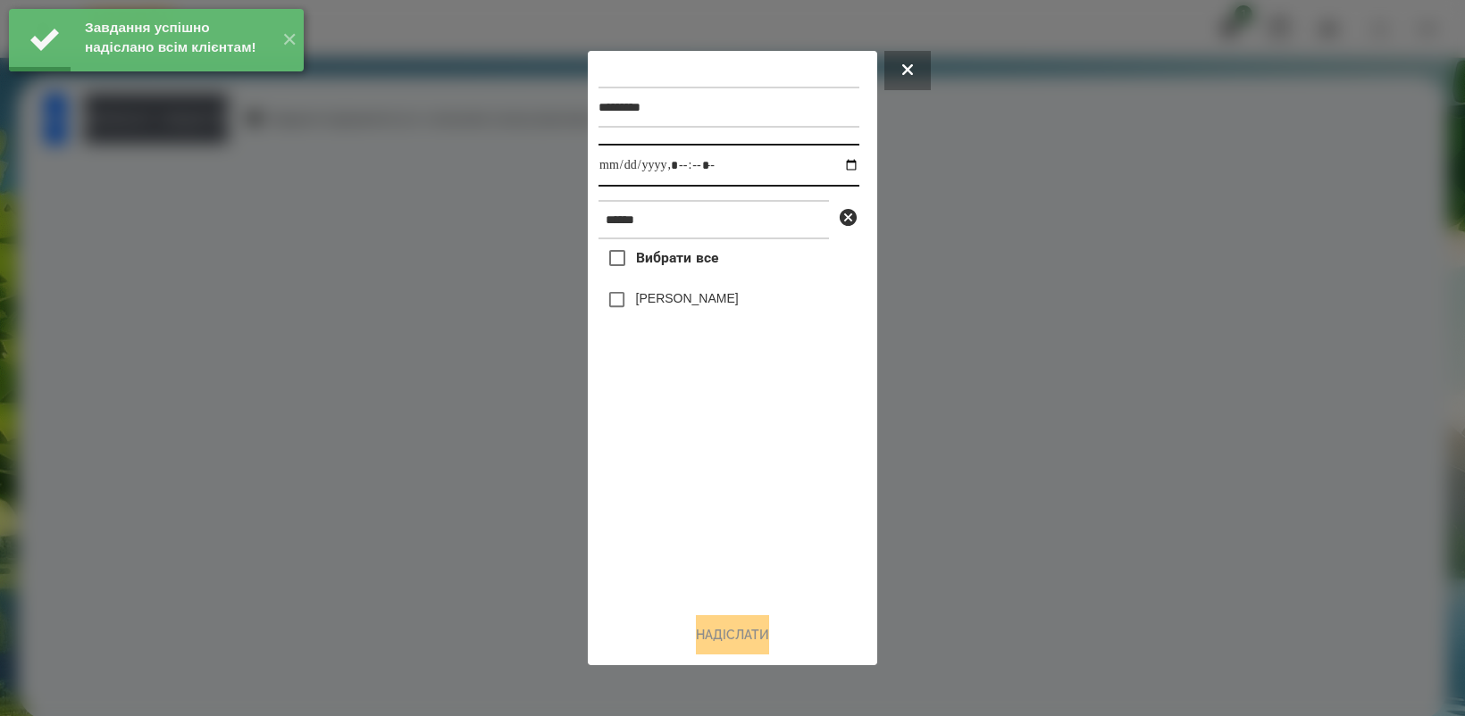
click at [841, 163] on input "datetime-local" at bounding box center [728, 165] width 261 height 43
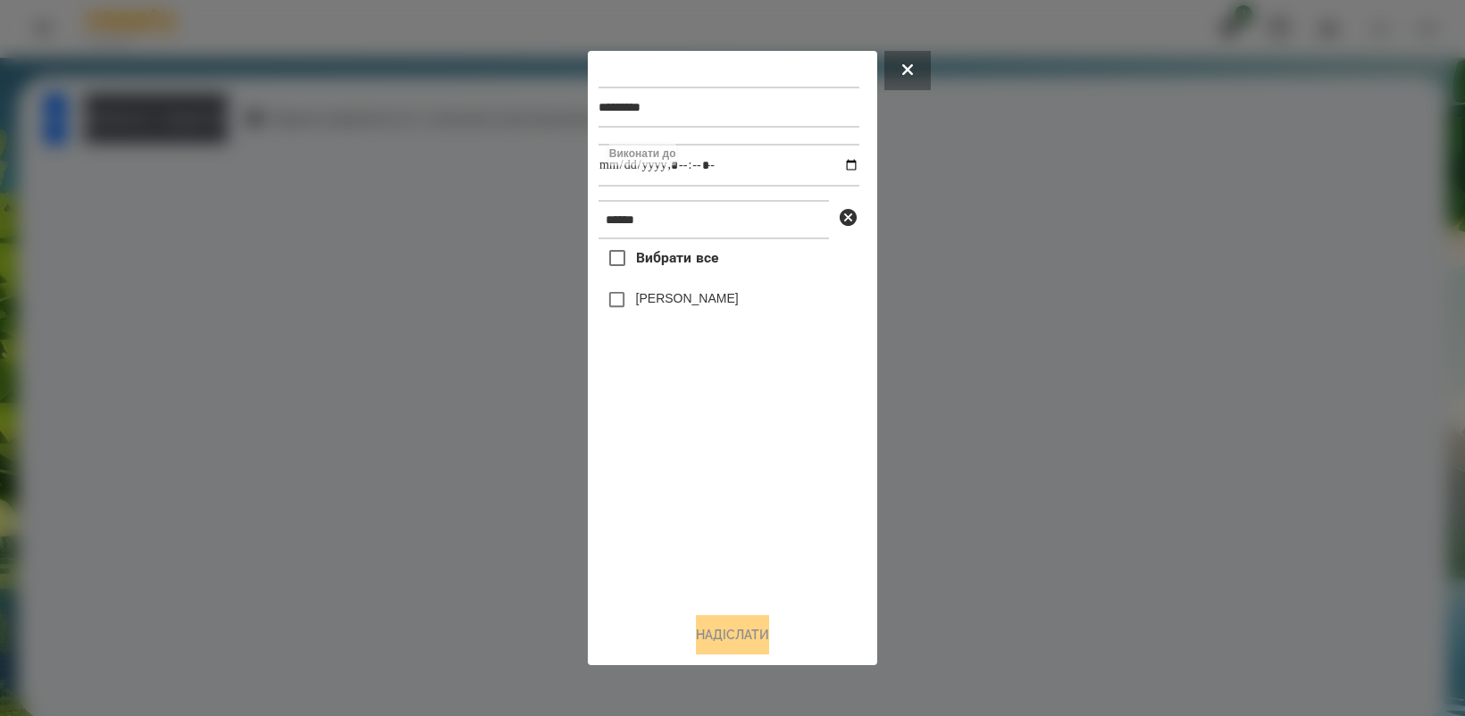
type input "**********"
click at [683, 483] on div "Вибрати все [PERSON_NAME]" at bounding box center [728, 418] width 261 height 358
click at [753, 626] on button "Надіслати" at bounding box center [732, 634] width 73 height 39
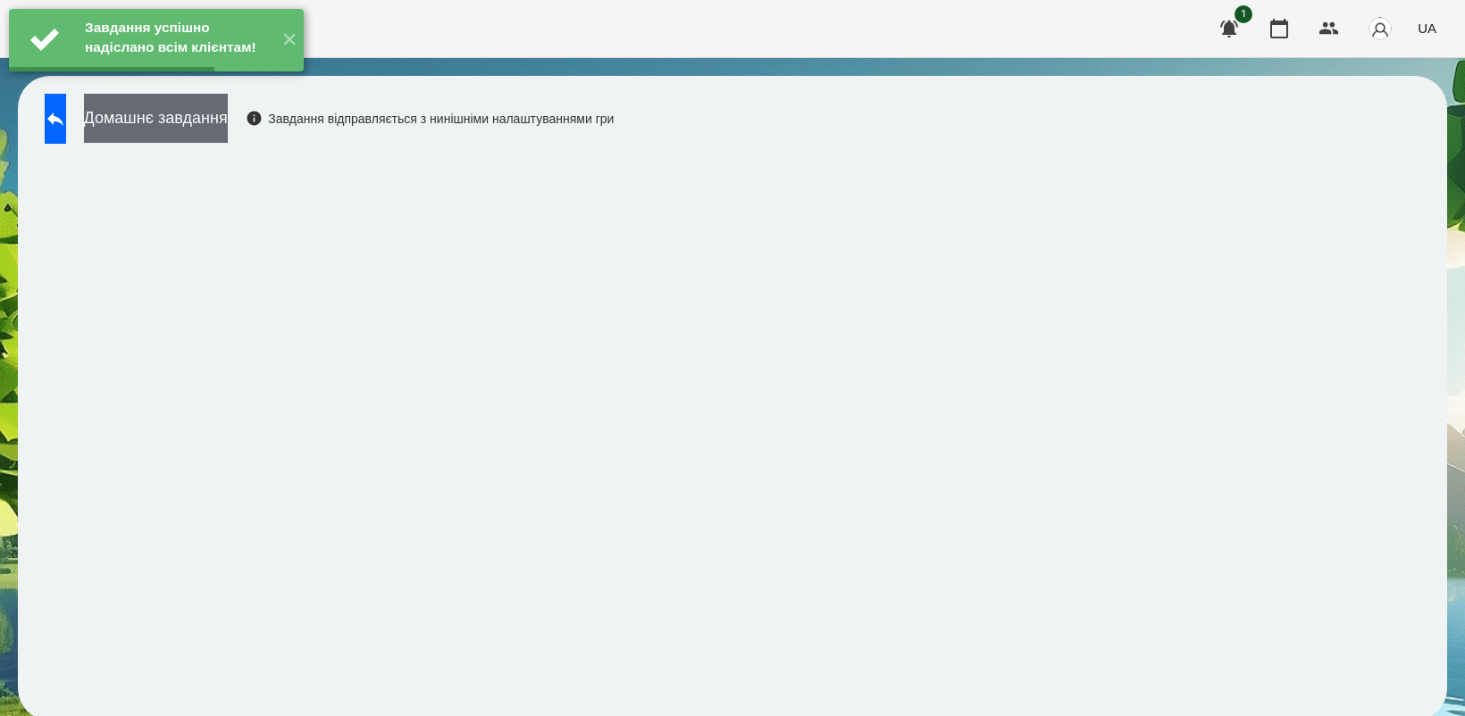
click at [224, 119] on button "Домашнє завдання" at bounding box center [156, 118] width 144 height 49
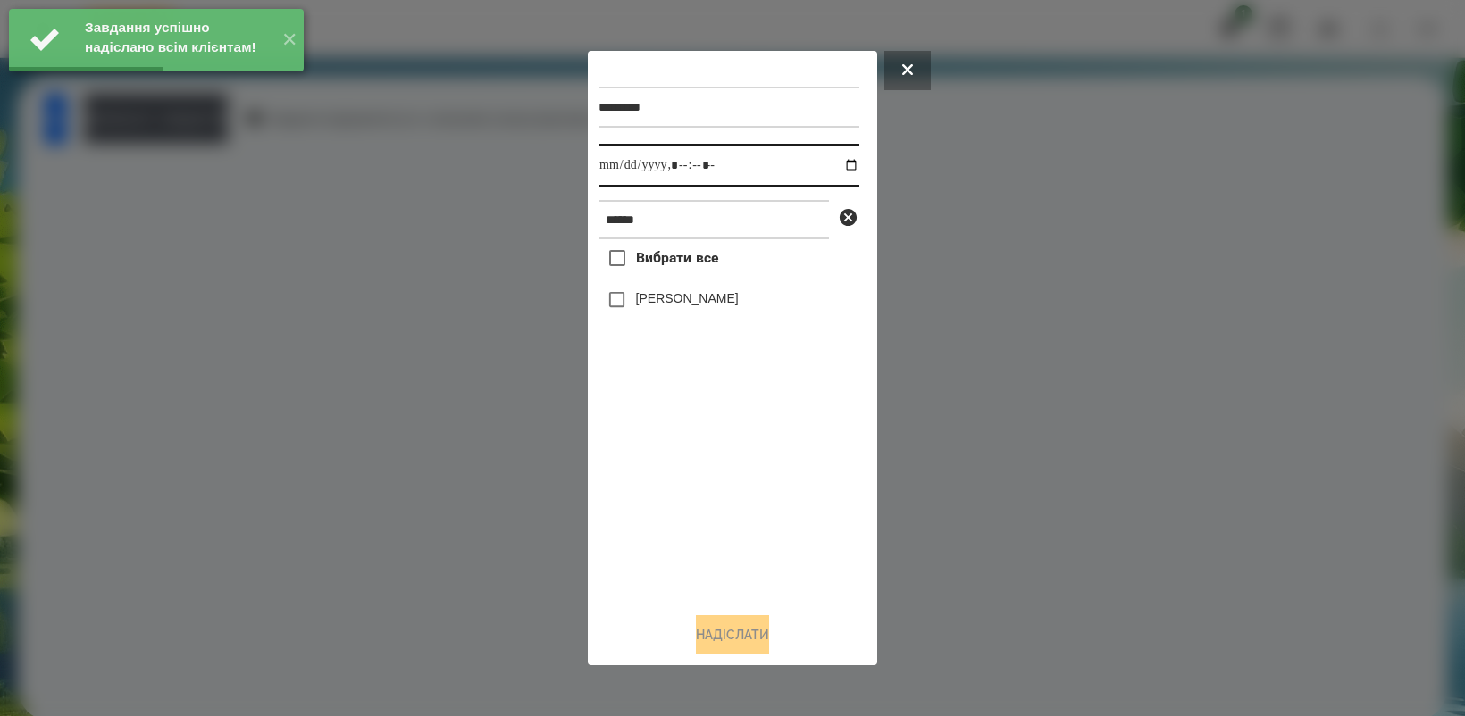
click at [837, 163] on input "datetime-local" at bounding box center [728, 165] width 261 height 43
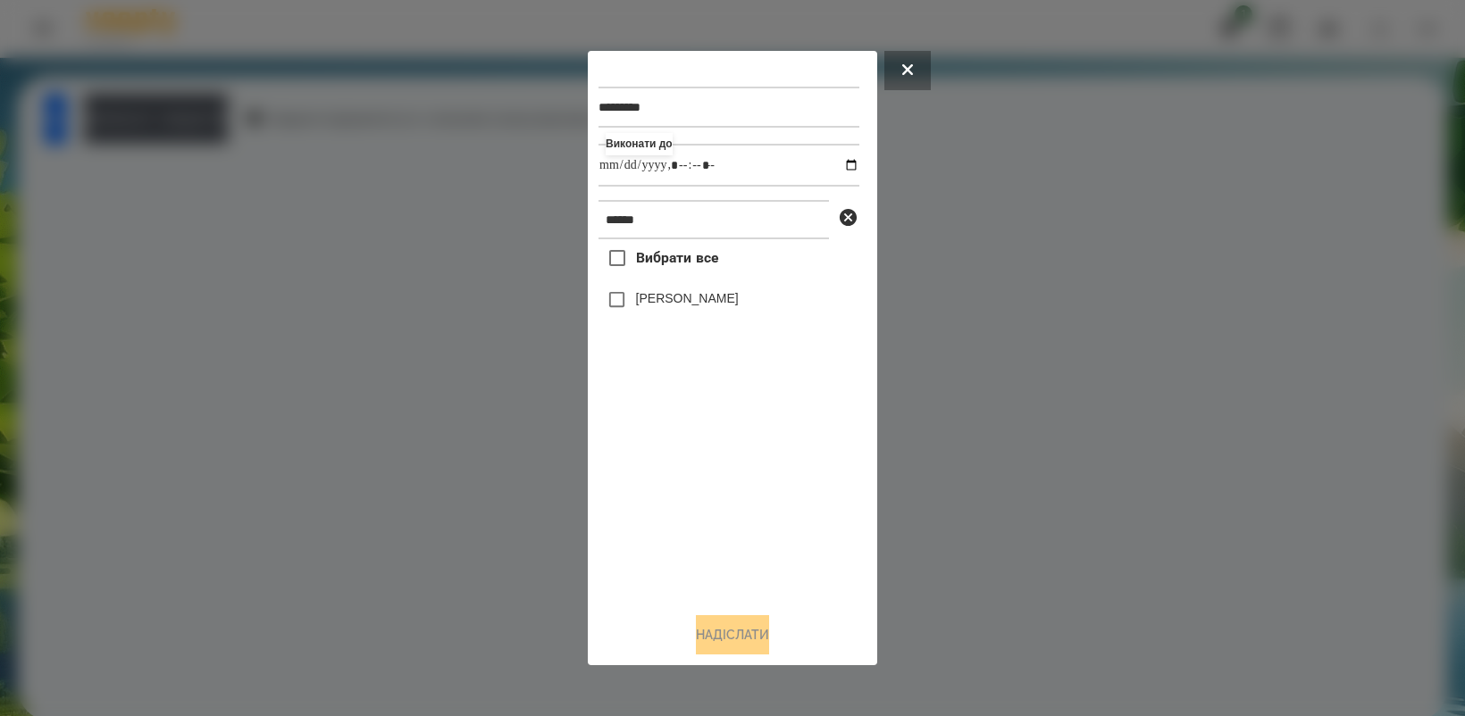
type input "**********"
click at [693, 488] on div "Вибрати все [PERSON_NAME]" at bounding box center [728, 418] width 261 height 358
click at [734, 644] on button "Надіслати" at bounding box center [732, 634] width 73 height 39
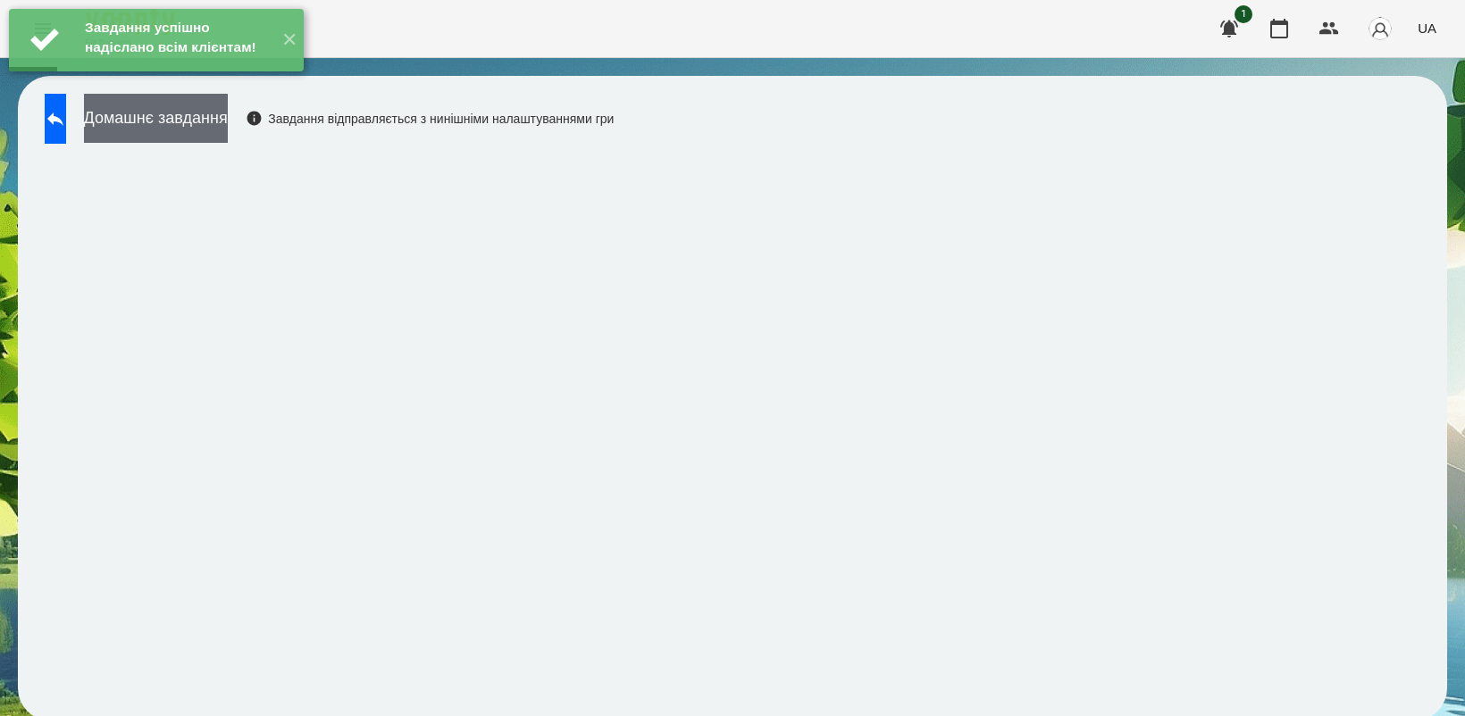
click at [228, 123] on button "Домашнє завдання" at bounding box center [156, 118] width 144 height 49
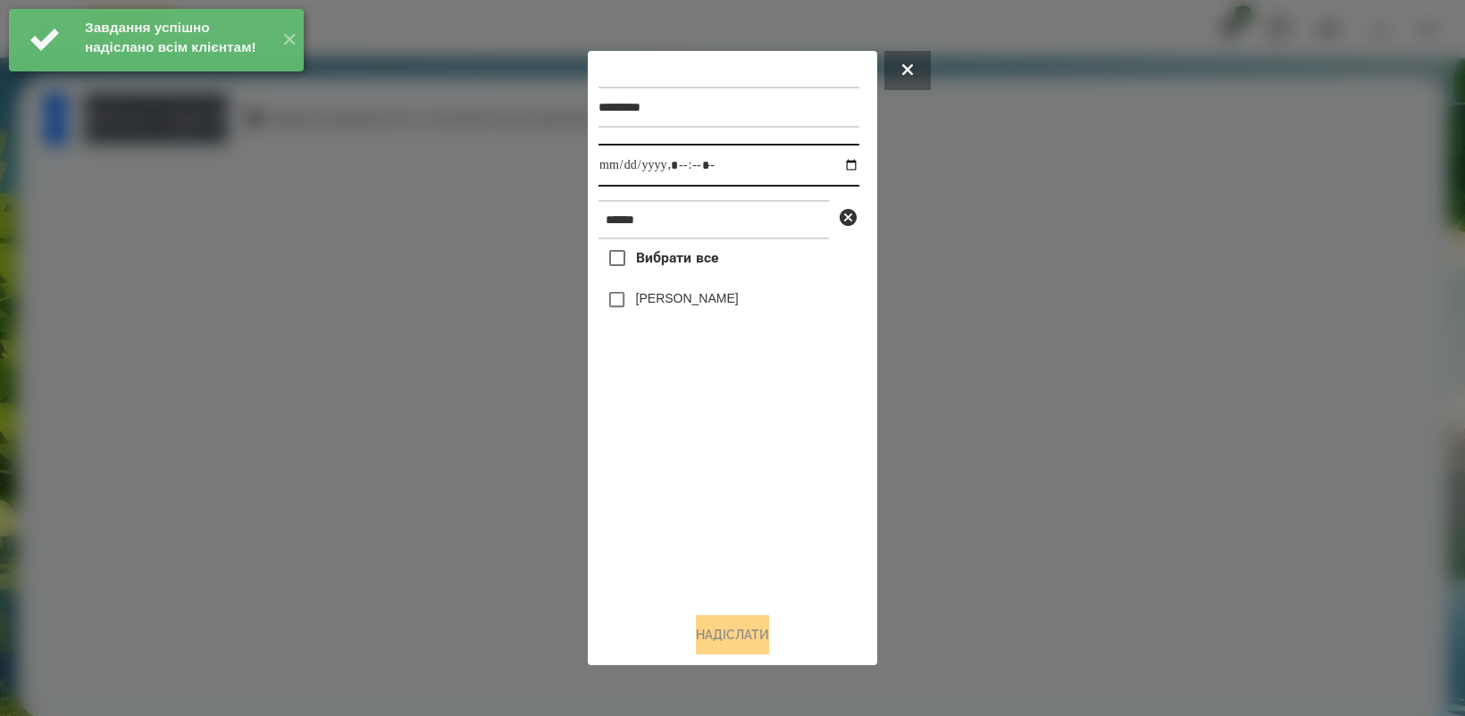
click at [841, 166] on input "datetime-local" at bounding box center [728, 165] width 261 height 43
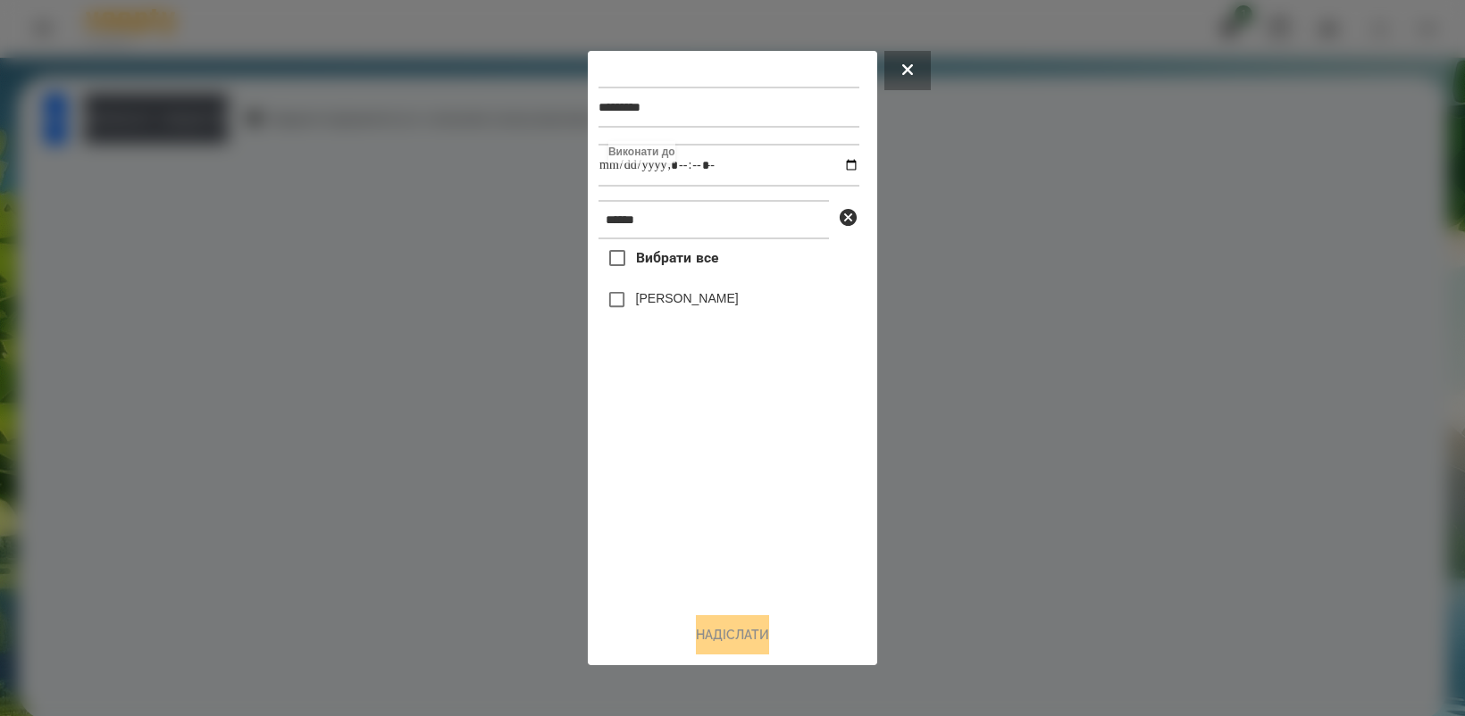
type input "**********"
click at [711, 523] on div "Вибрати все [PERSON_NAME]" at bounding box center [728, 418] width 261 height 358
click at [751, 645] on button "Надіслати" at bounding box center [732, 634] width 73 height 39
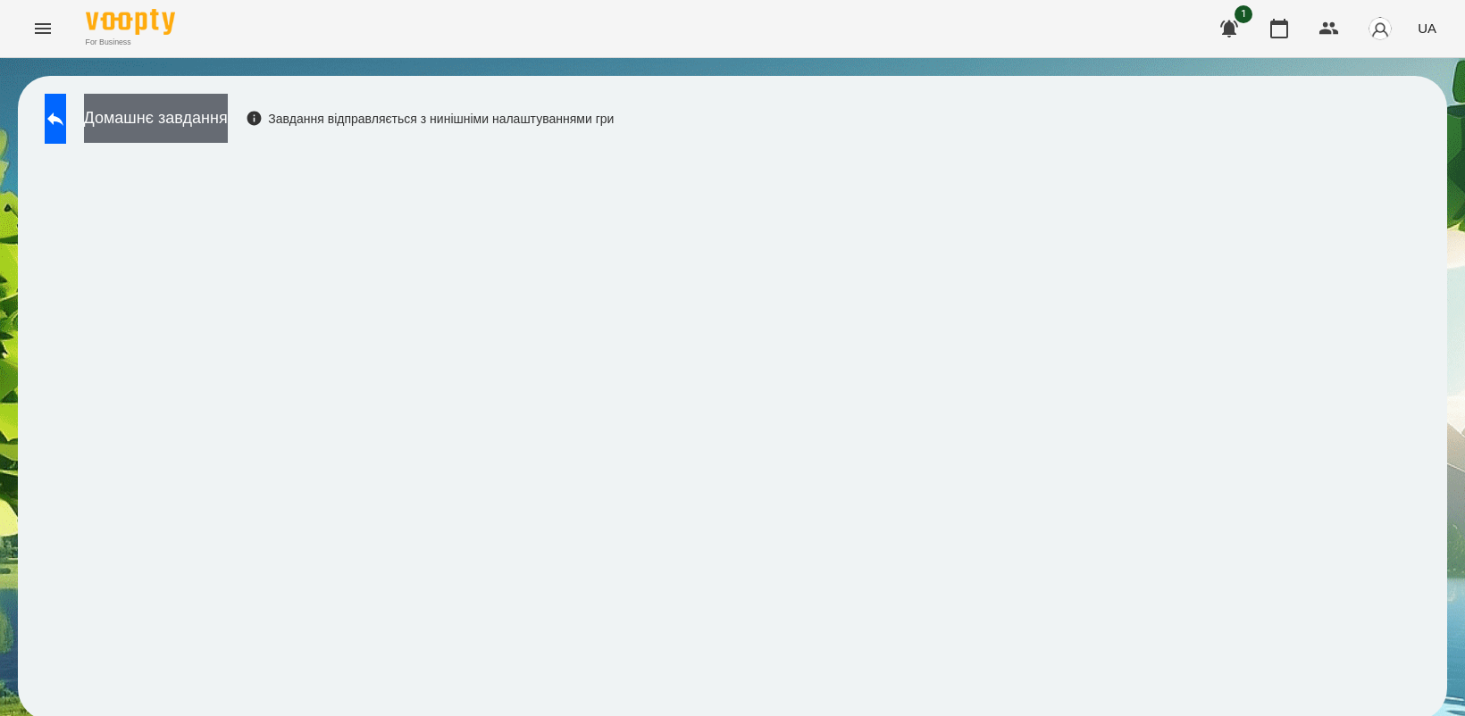
click at [228, 127] on button "Домашнє завдання" at bounding box center [156, 118] width 144 height 49
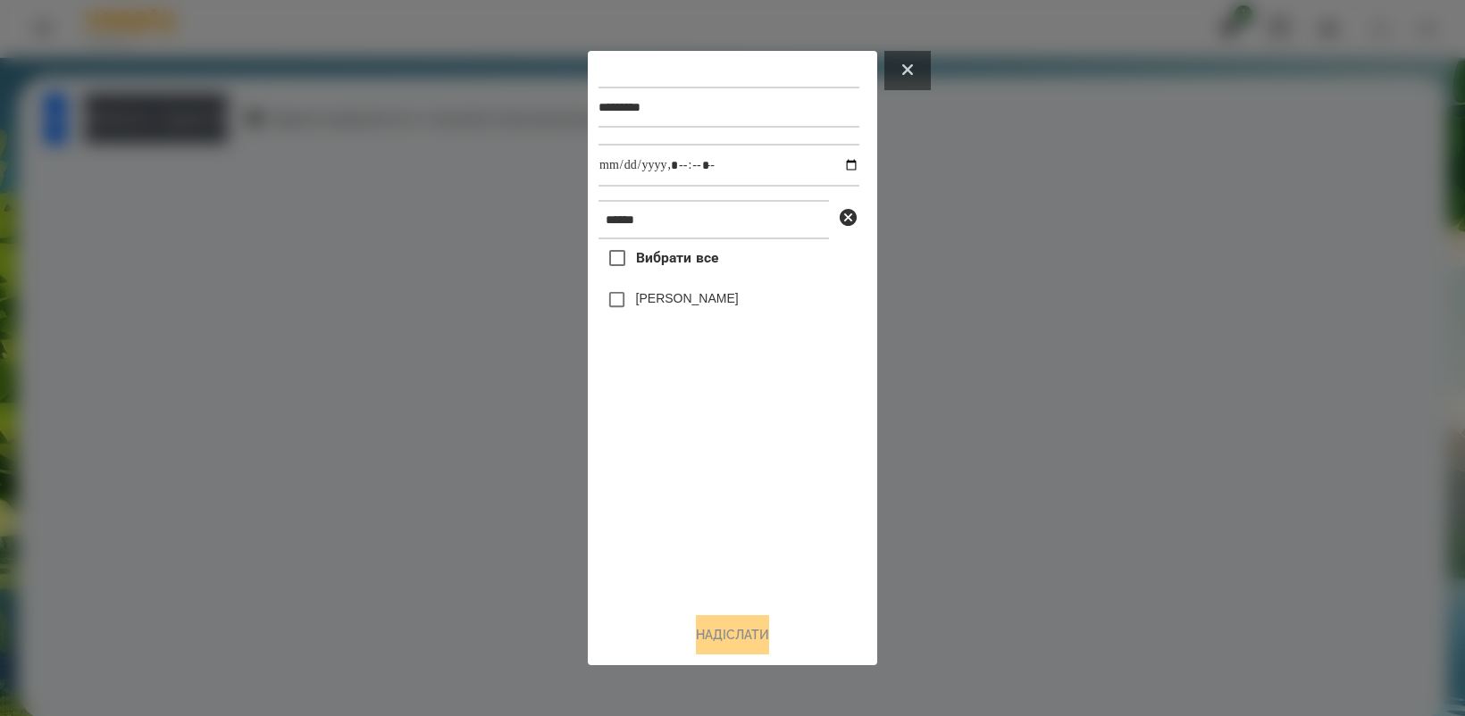
click at [917, 74] on button at bounding box center [907, 70] width 46 height 39
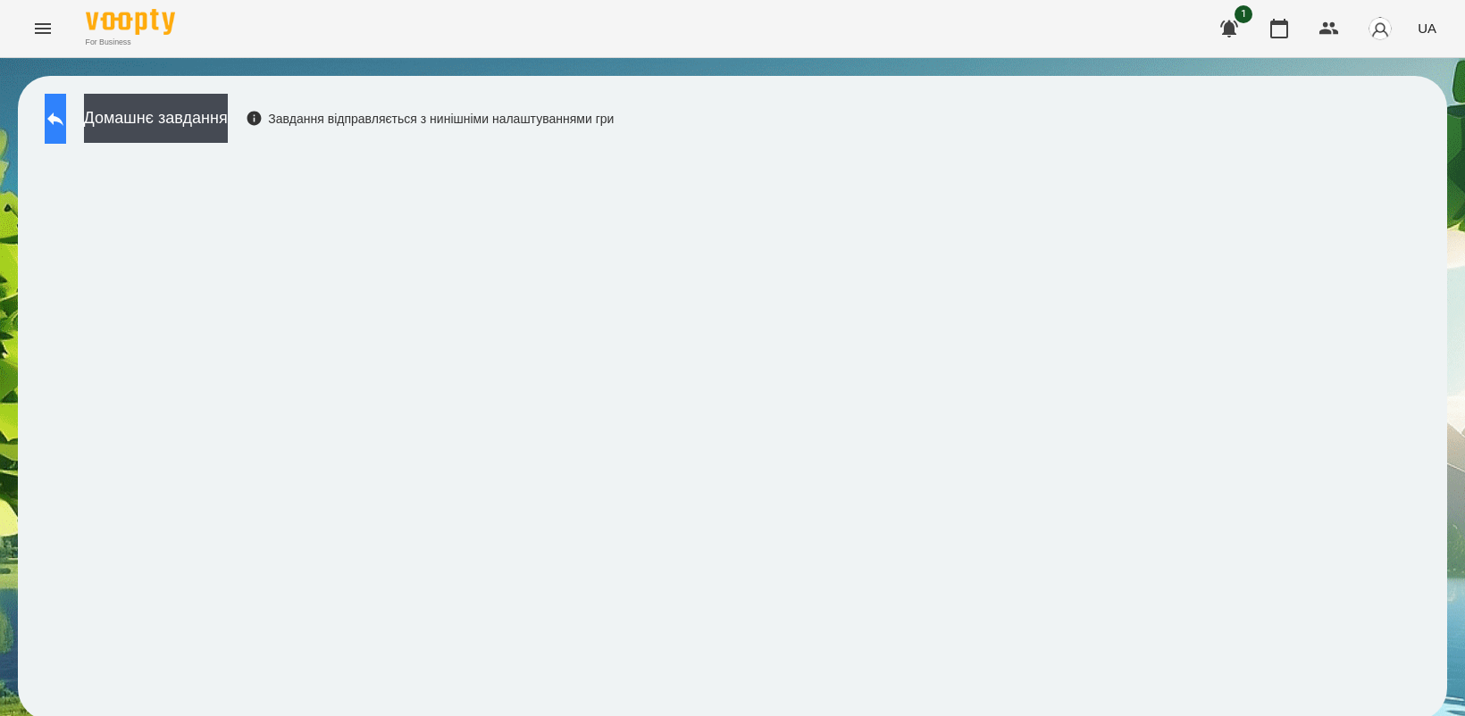
click at [63, 121] on icon at bounding box center [55, 119] width 16 height 13
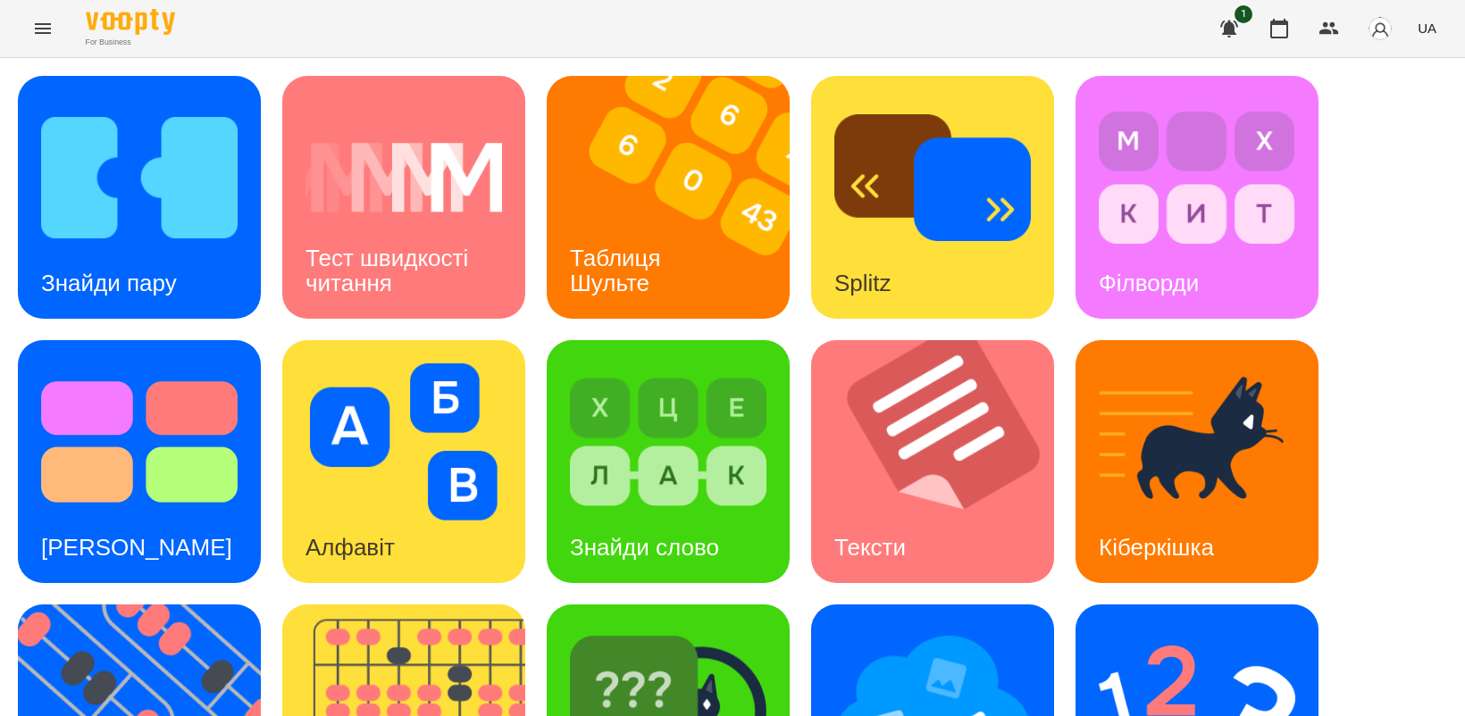
scroll to position [223, 0]
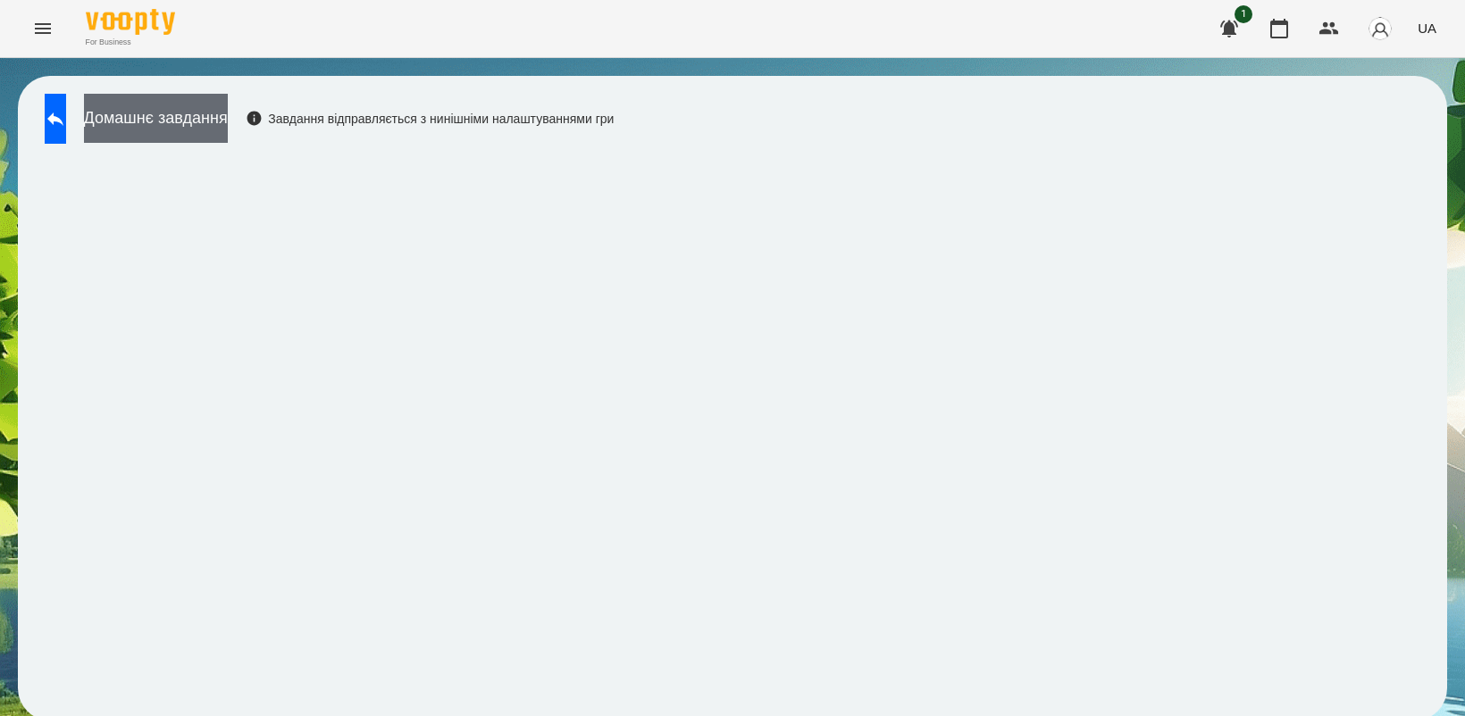
click at [226, 116] on button "Домашнє завдання" at bounding box center [156, 118] width 144 height 49
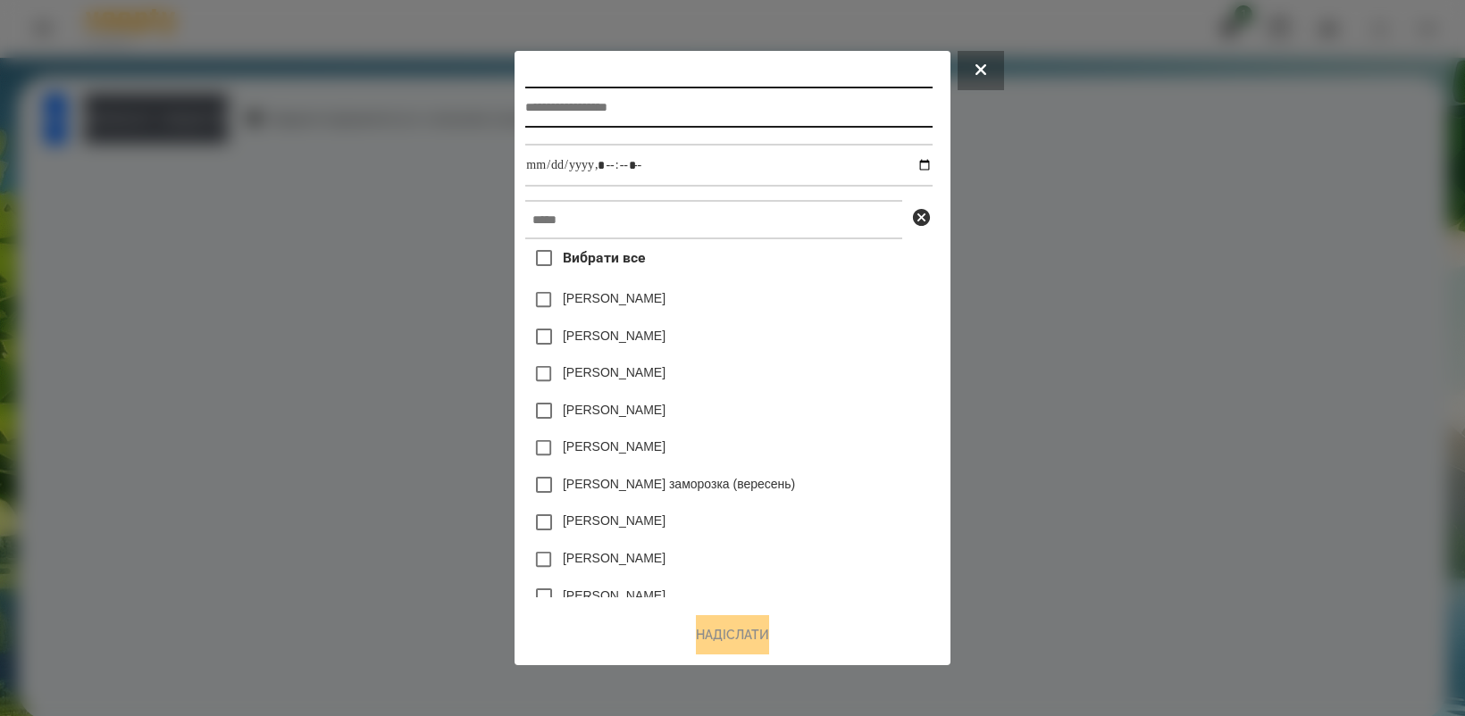
click at [608, 108] on input "text" at bounding box center [728, 107] width 406 height 41
type input "**********"
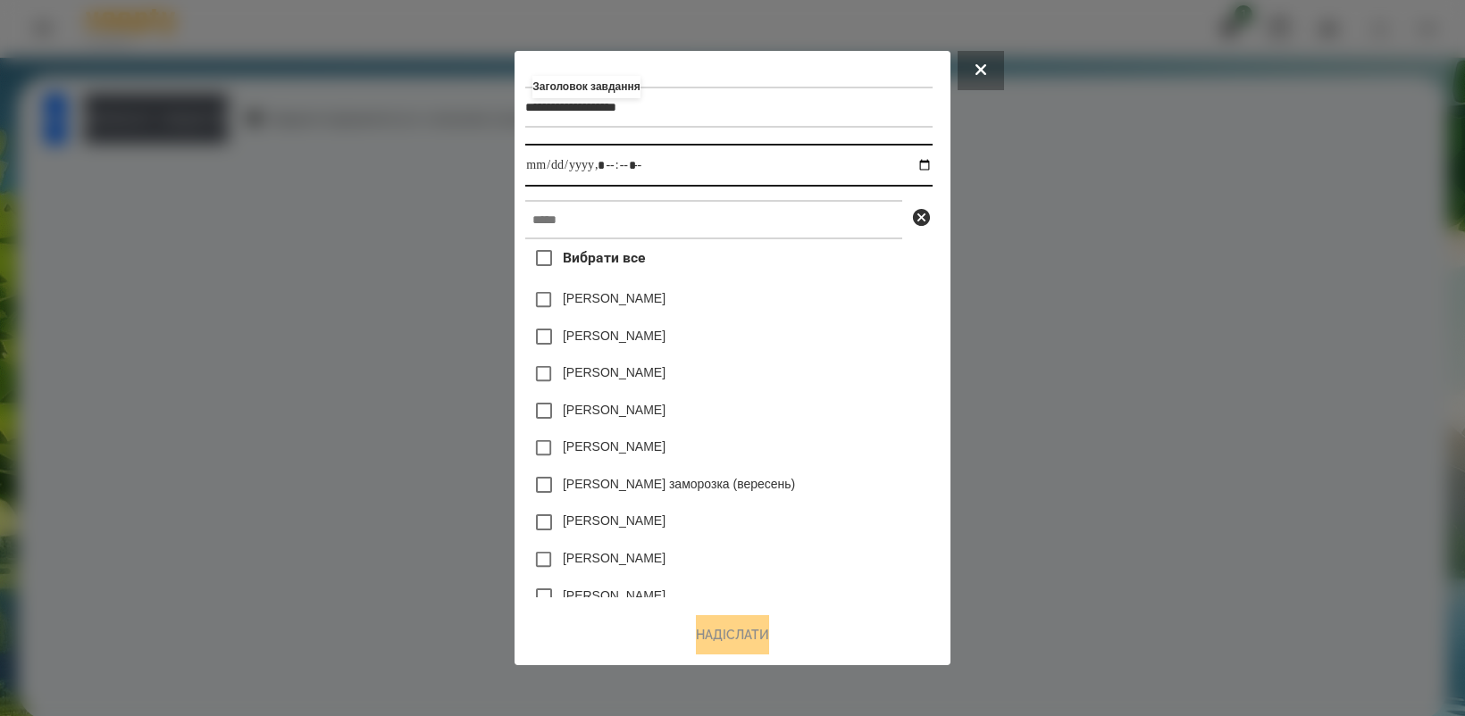
click at [924, 165] on input "datetime-local" at bounding box center [728, 165] width 406 height 43
type input "**********"
click at [869, 433] on div "[PERSON_NAME]" at bounding box center [728, 449] width 406 height 38
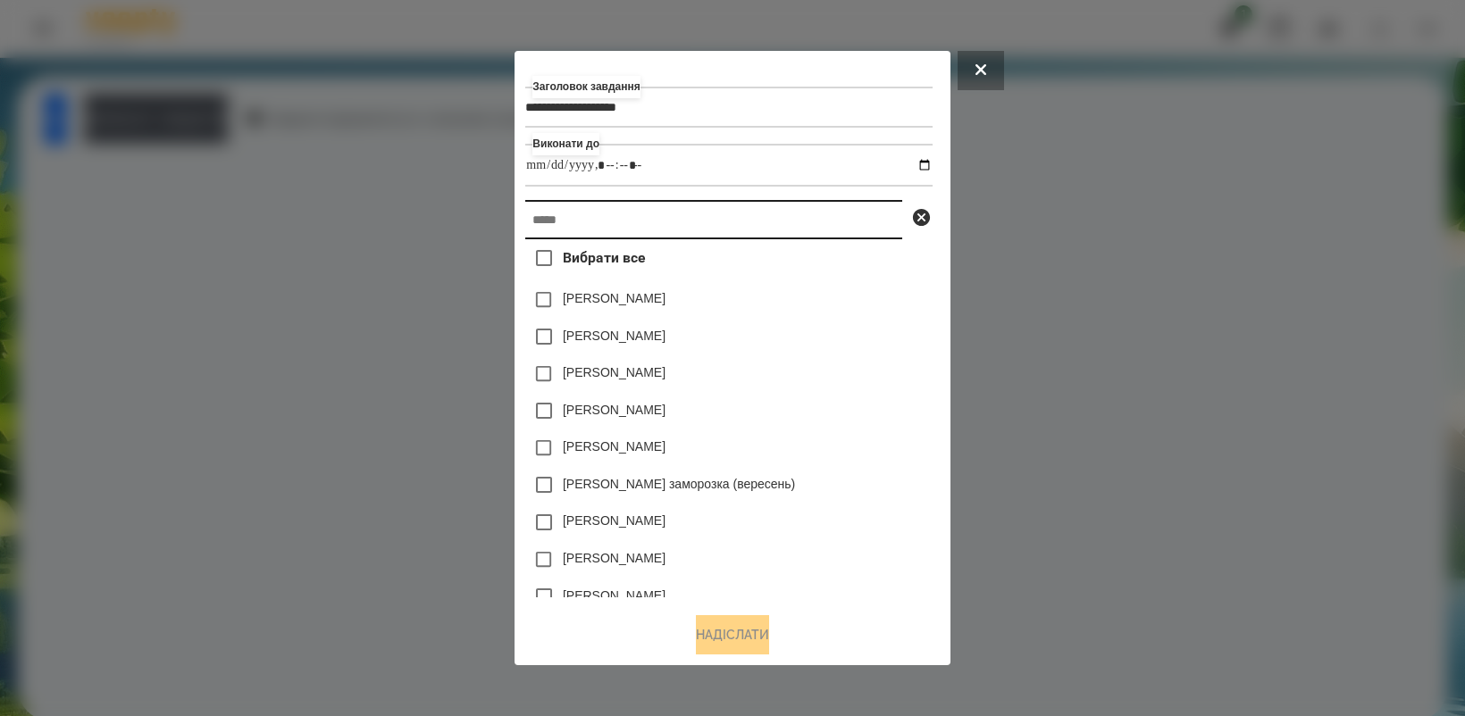
click at [632, 220] on input "text" at bounding box center [713, 219] width 377 height 39
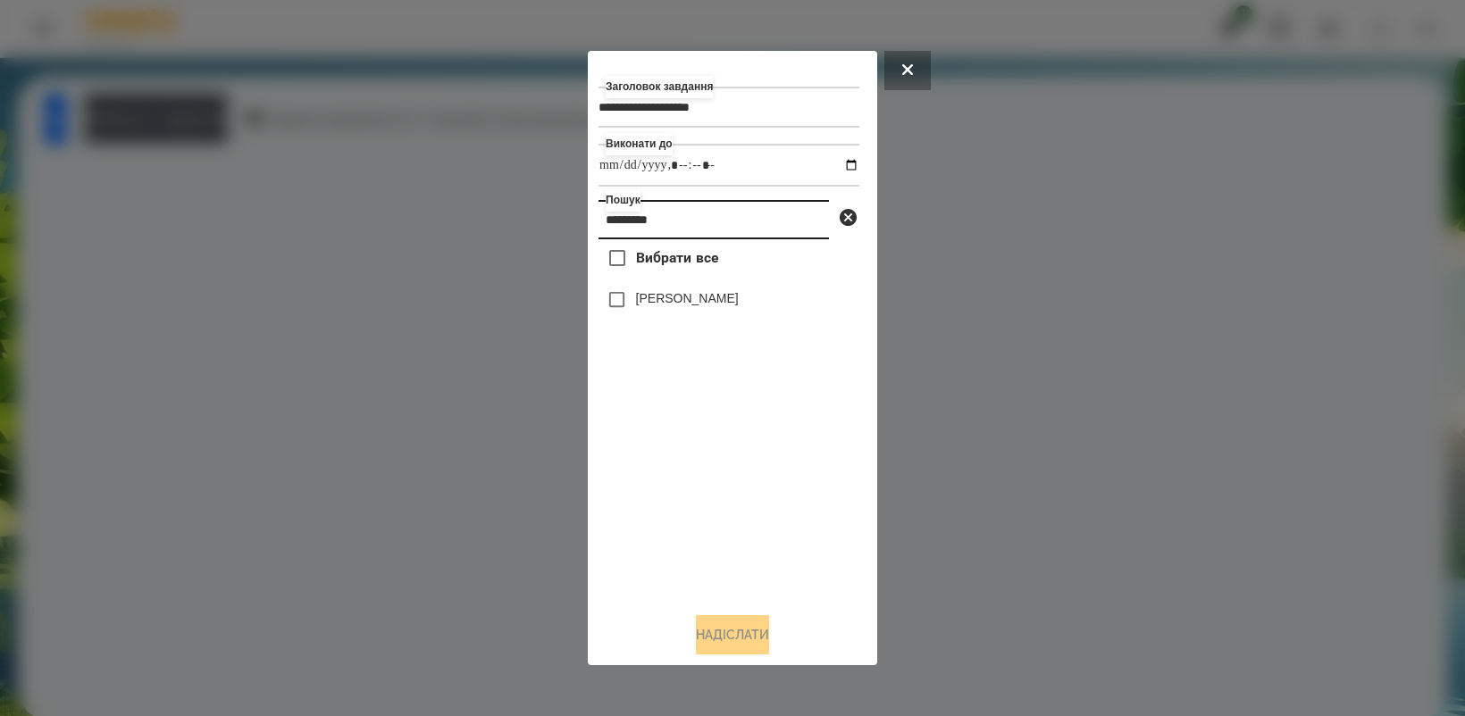
type input "********"
click at [732, 631] on button "Надіслати" at bounding box center [732, 634] width 73 height 39
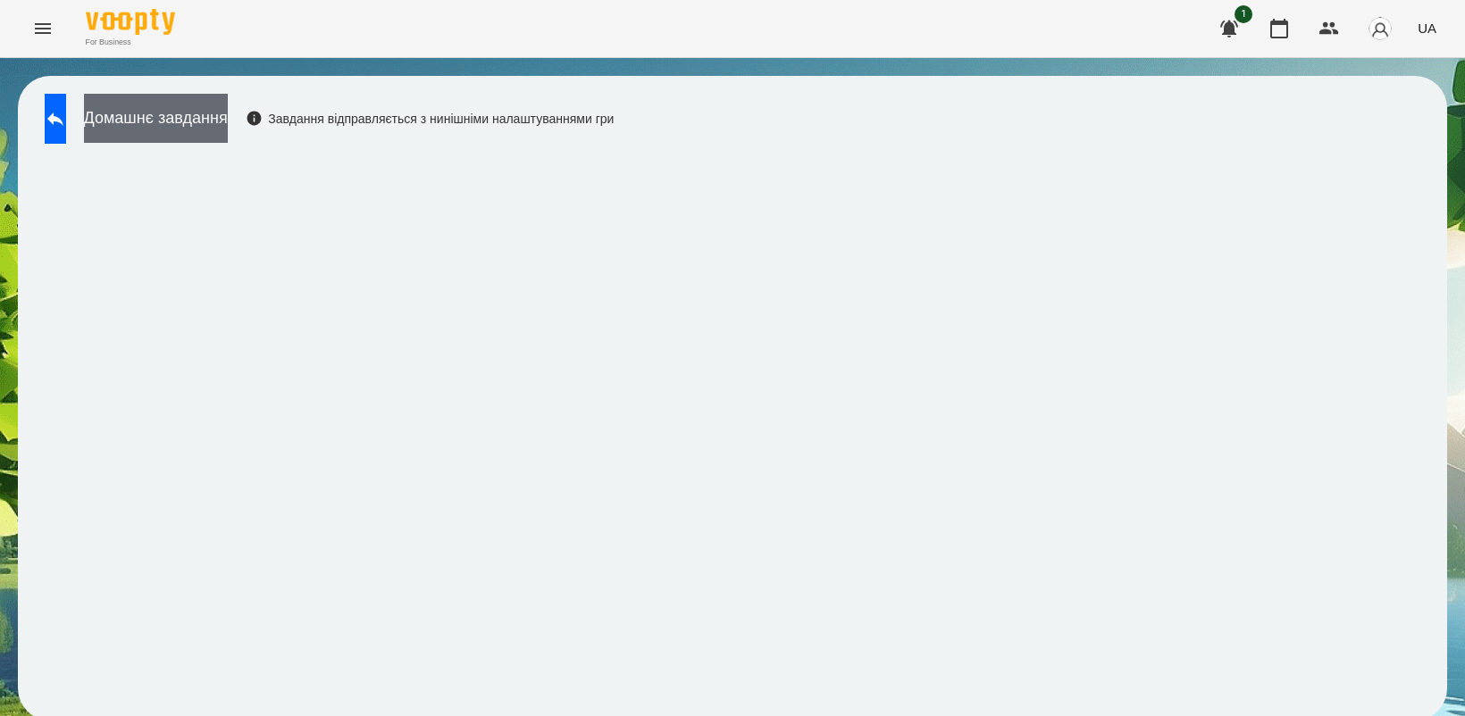
click at [198, 122] on button "Домашнє завдання" at bounding box center [156, 118] width 144 height 49
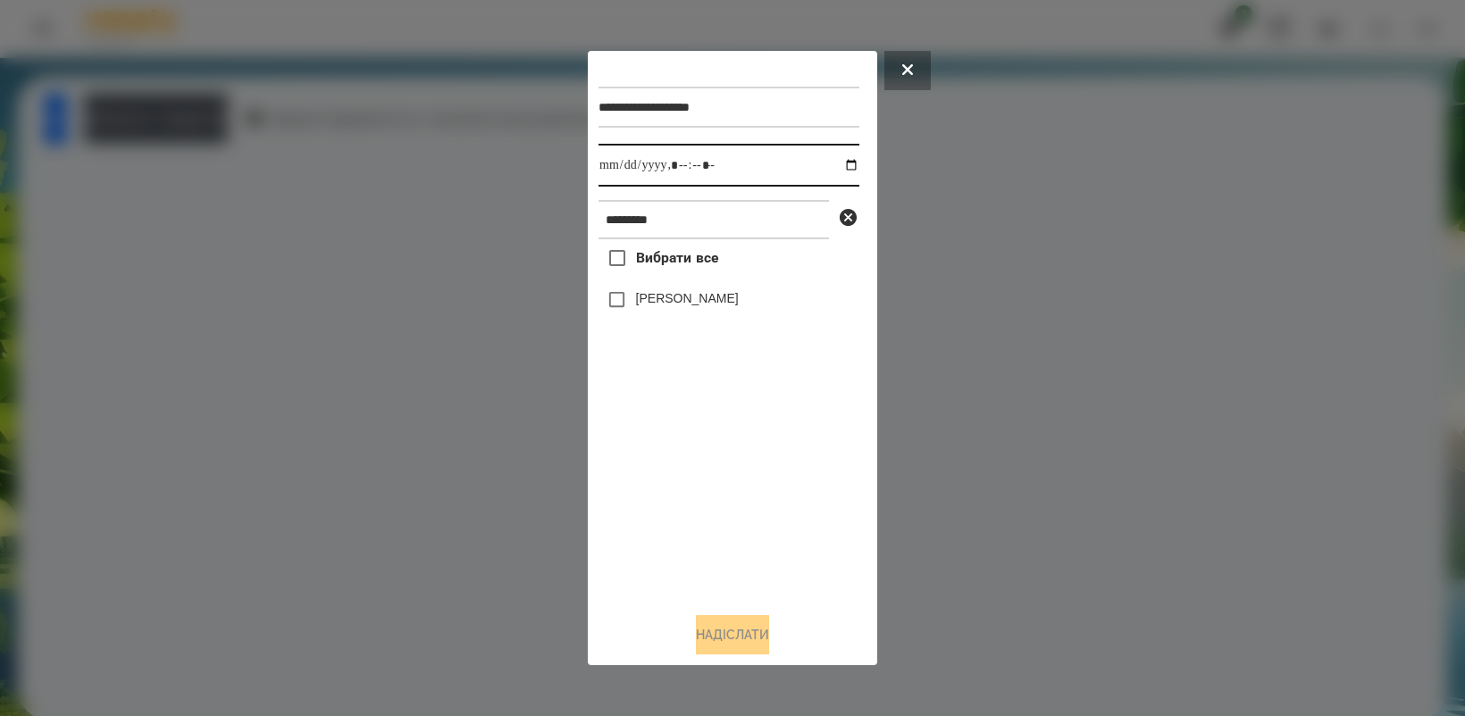
click at [840, 162] on input "datetime-local" at bounding box center [728, 165] width 261 height 43
type input "**********"
click at [701, 491] on div "Вибрати все [PERSON_NAME]" at bounding box center [728, 418] width 261 height 358
click at [729, 639] on button "Надіслати" at bounding box center [732, 634] width 73 height 39
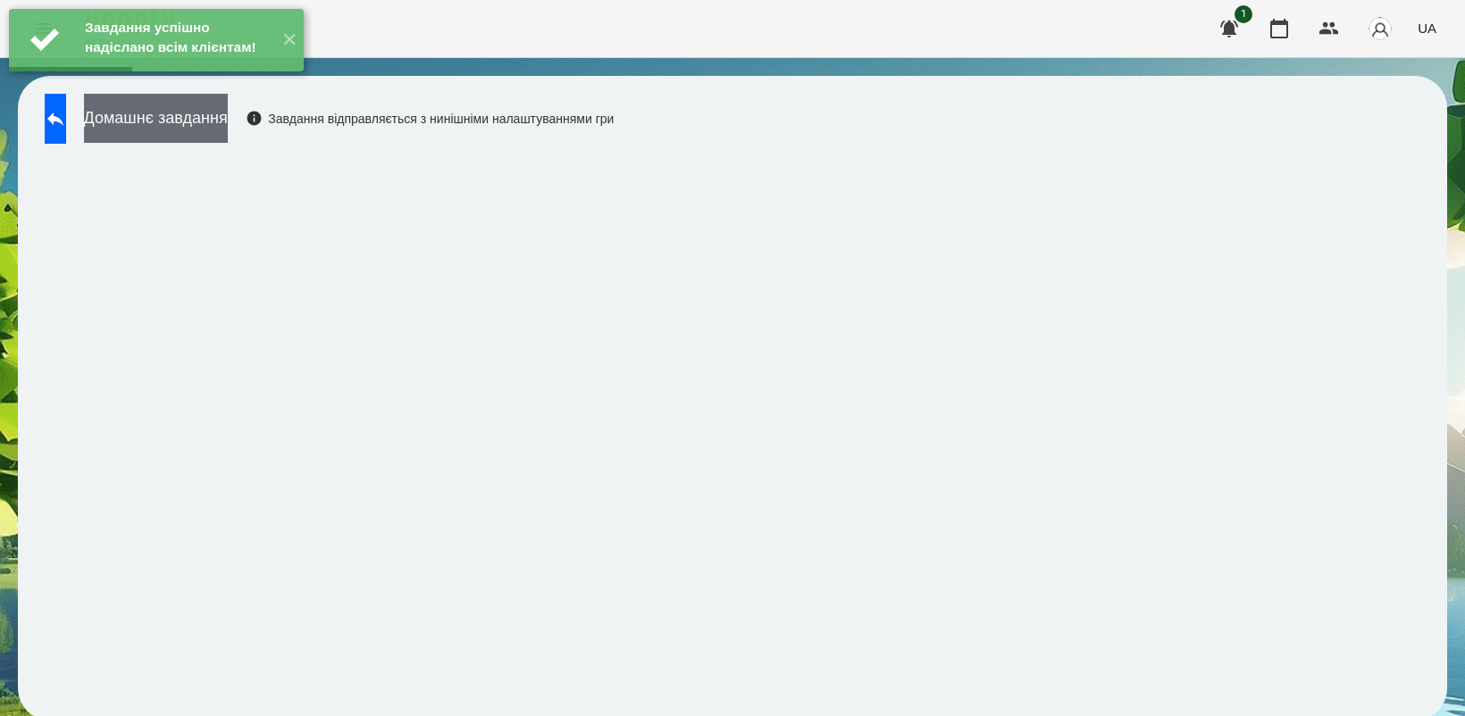
click at [228, 112] on button "Домашнє завдання" at bounding box center [156, 118] width 144 height 49
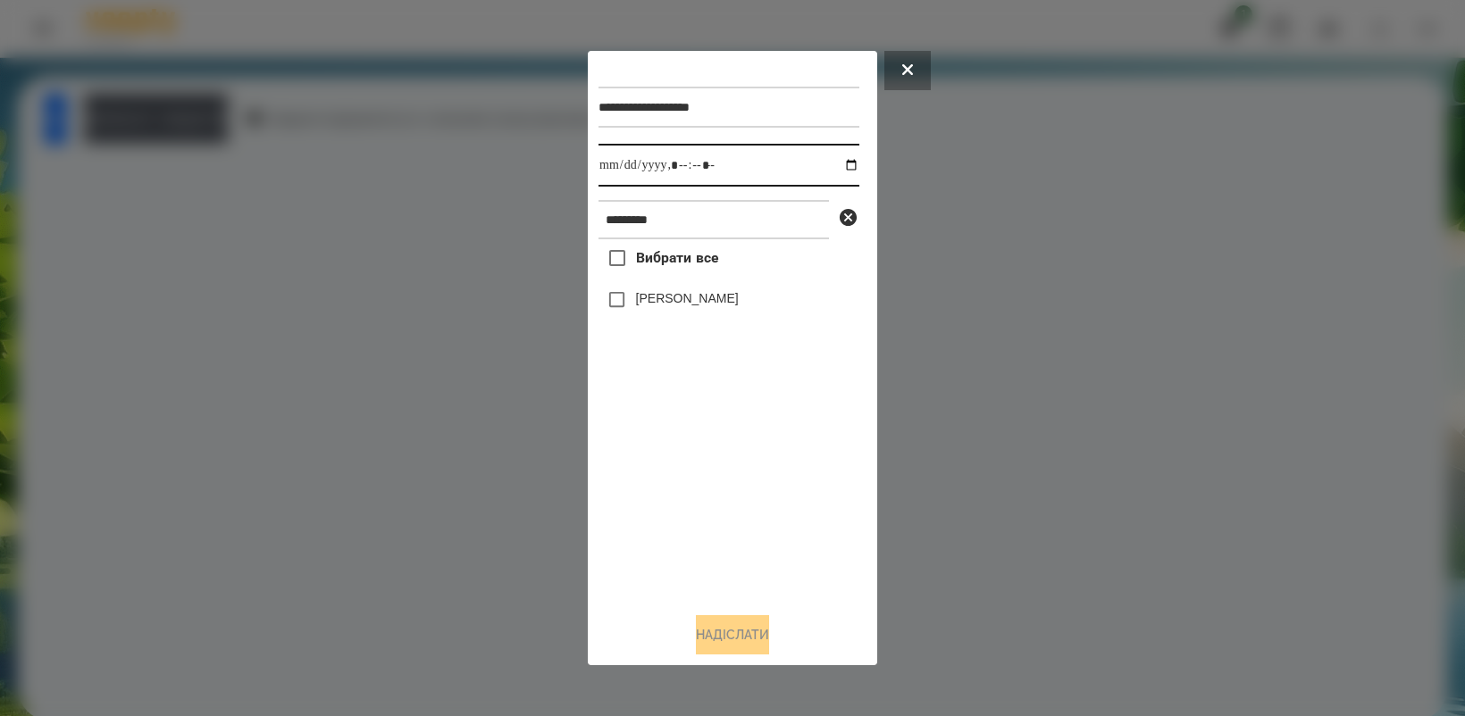
click at [842, 163] on input "datetime-local" at bounding box center [728, 165] width 261 height 43
type input "**********"
click at [743, 523] on div "Вибрати все [PERSON_NAME]" at bounding box center [728, 418] width 261 height 358
click at [742, 632] on button "Надіслати" at bounding box center [732, 634] width 73 height 39
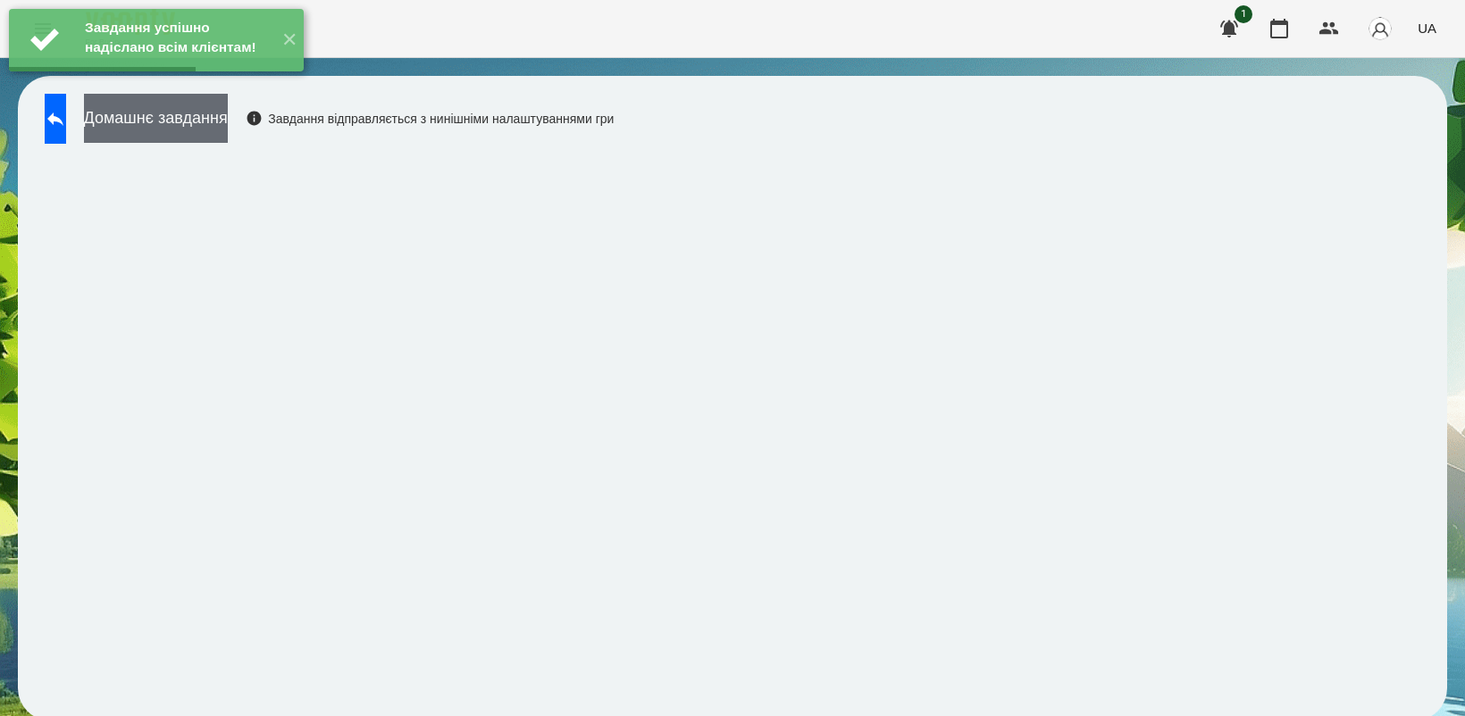
click at [228, 116] on button "Домашнє завдання" at bounding box center [156, 118] width 144 height 49
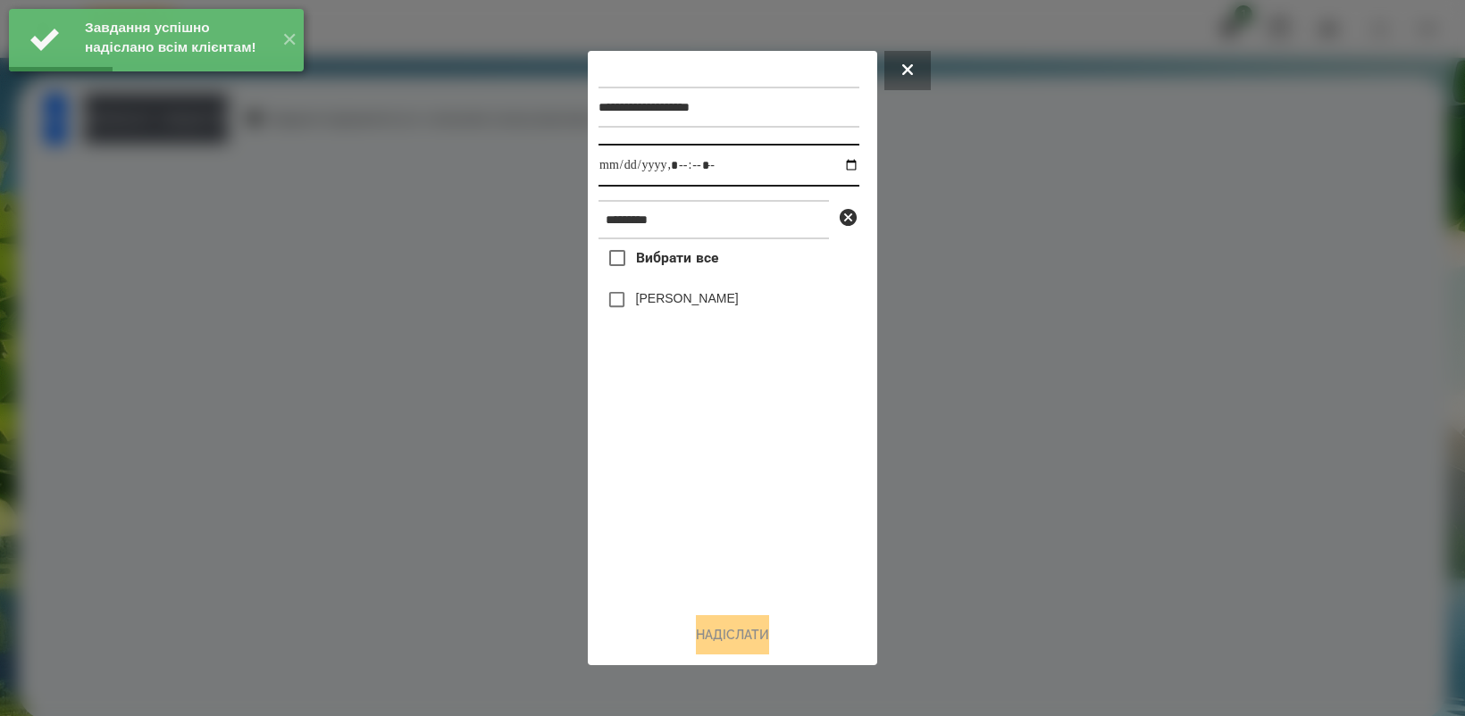
click at [832, 161] on input "datetime-local" at bounding box center [728, 165] width 261 height 43
type input "**********"
click at [728, 510] on div "Вибрати все [PERSON_NAME]" at bounding box center [728, 418] width 261 height 358
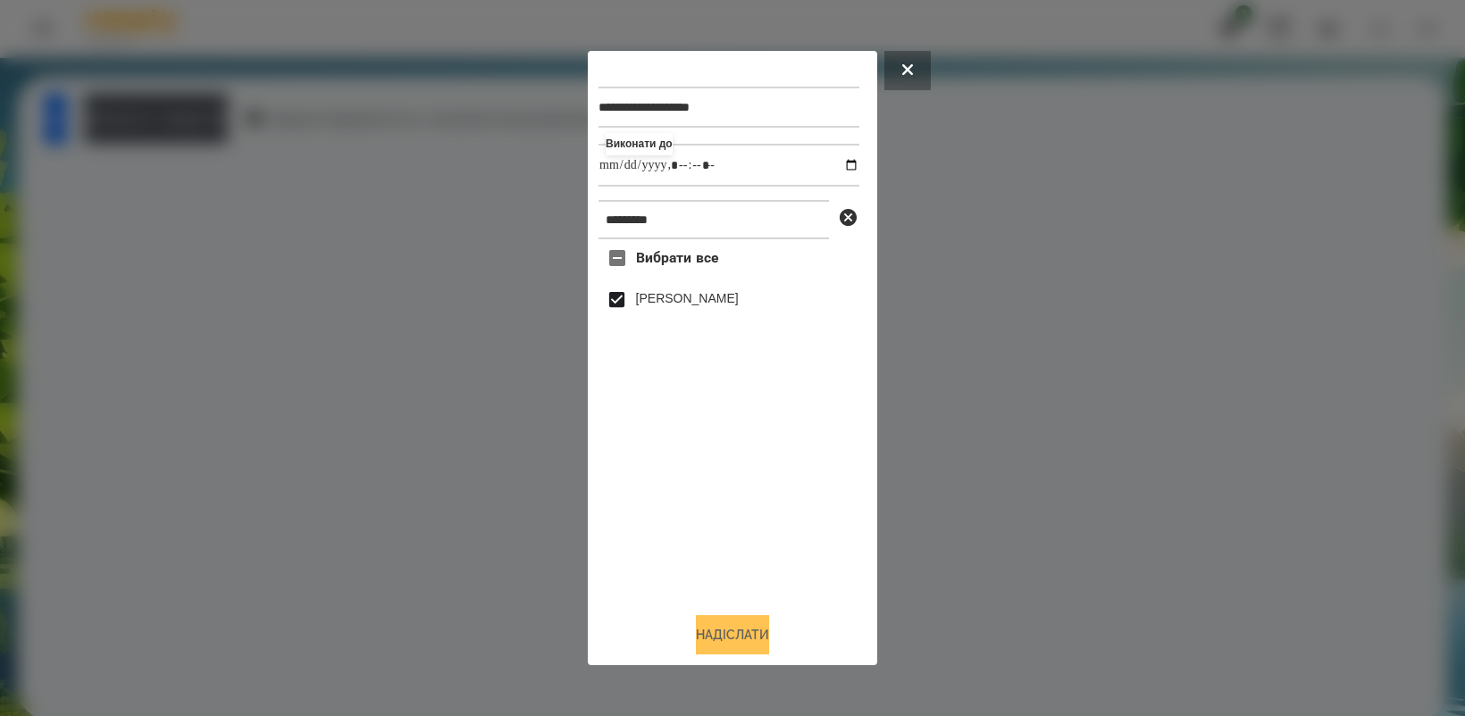
click at [735, 644] on button "Надіслати" at bounding box center [732, 634] width 73 height 39
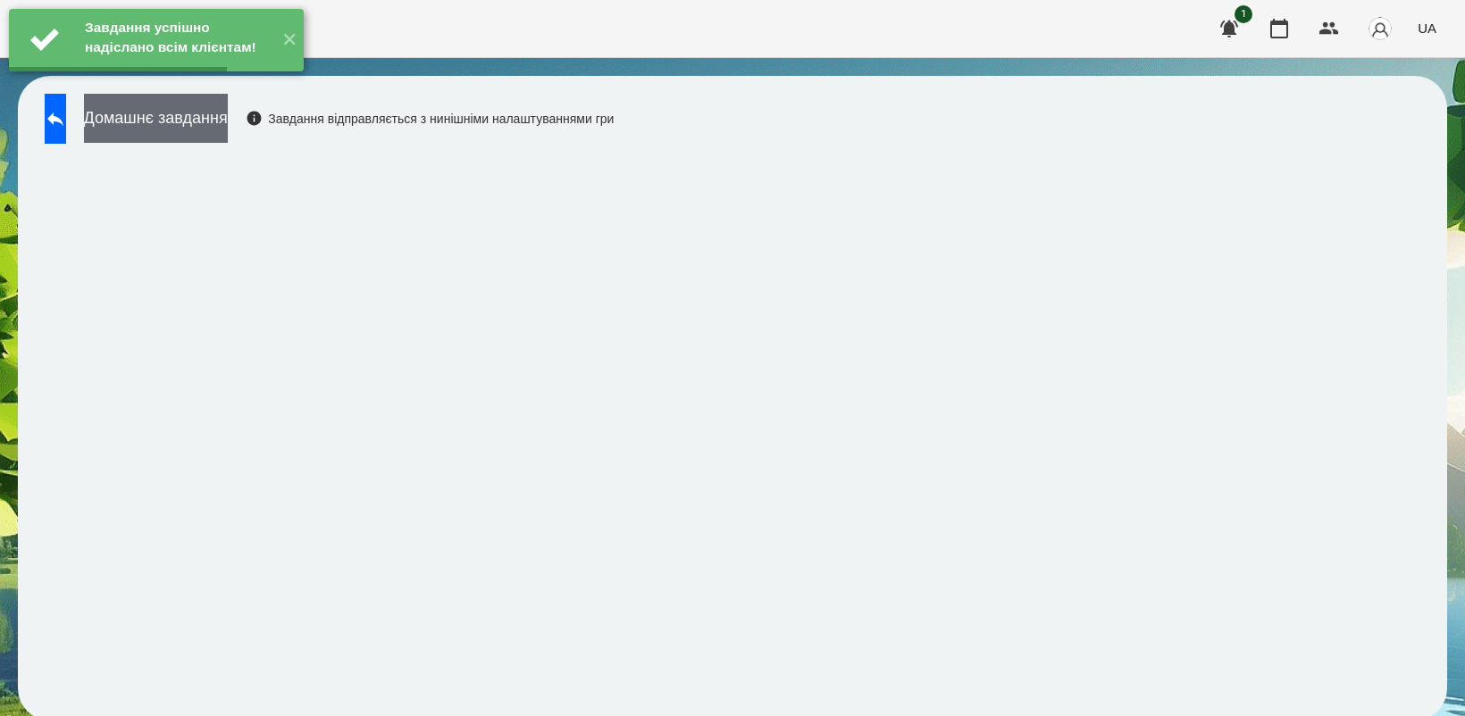
click at [210, 121] on button "Домашнє завдання" at bounding box center [156, 118] width 144 height 49
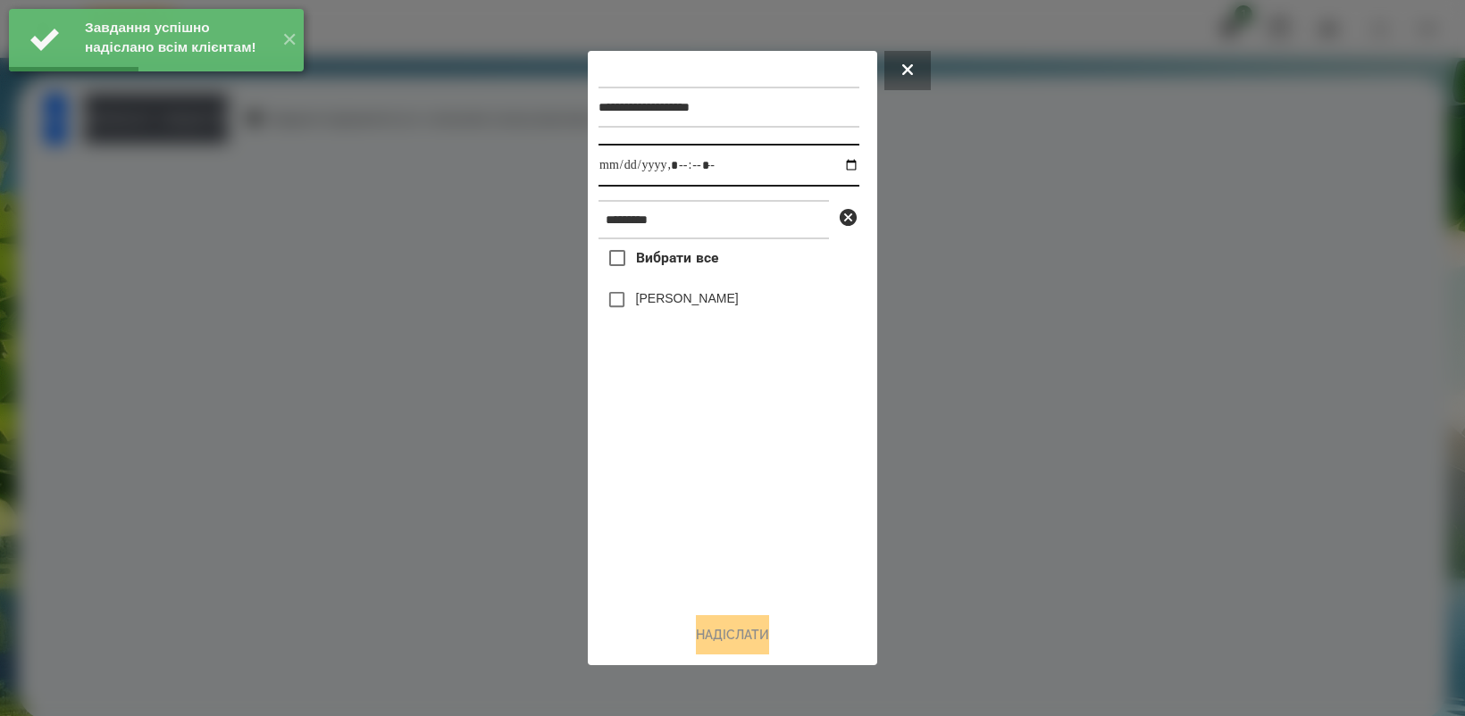
click at [841, 168] on input "datetime-local" at bounding box center [728, 165] width 261 height 43
type input "**********"
click at [738, 494] on div "Вибрати все [PERSON_NAME]" at bounding box center [728, 418] width 261 height 358
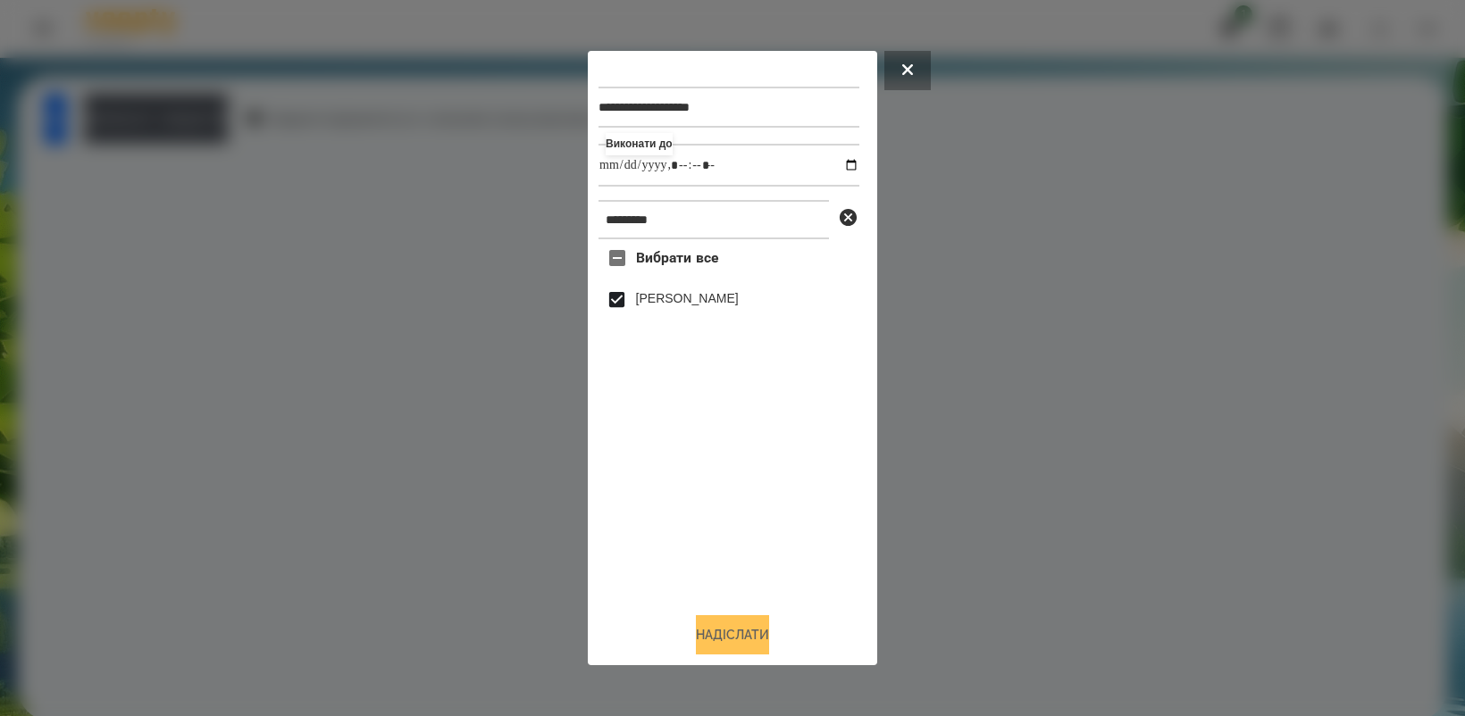
click at [738, 644] on button "Надіслати" at bounding box center [732, 634] width 73 height 39
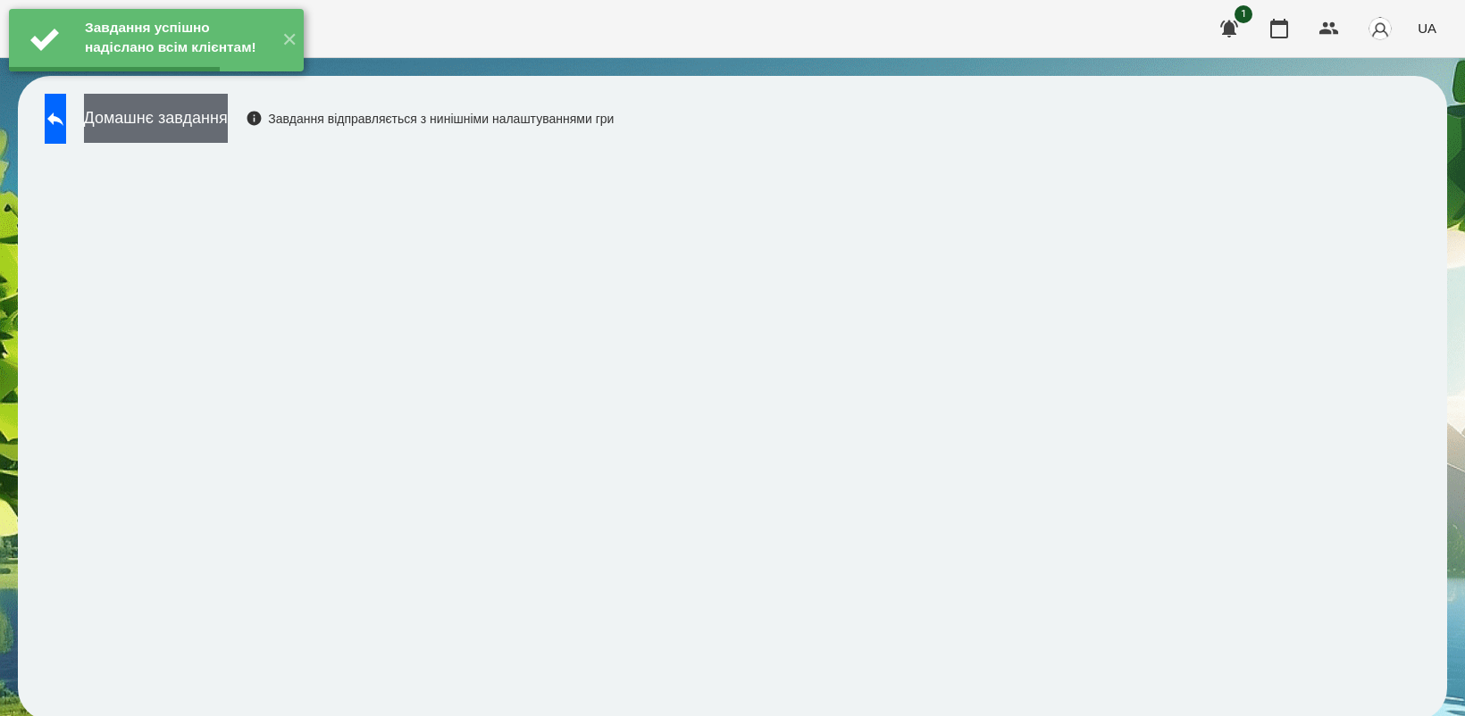
click at [219, 130] on button "Домашнє завдання" at bounding box center [156, 118] width 144 height 49
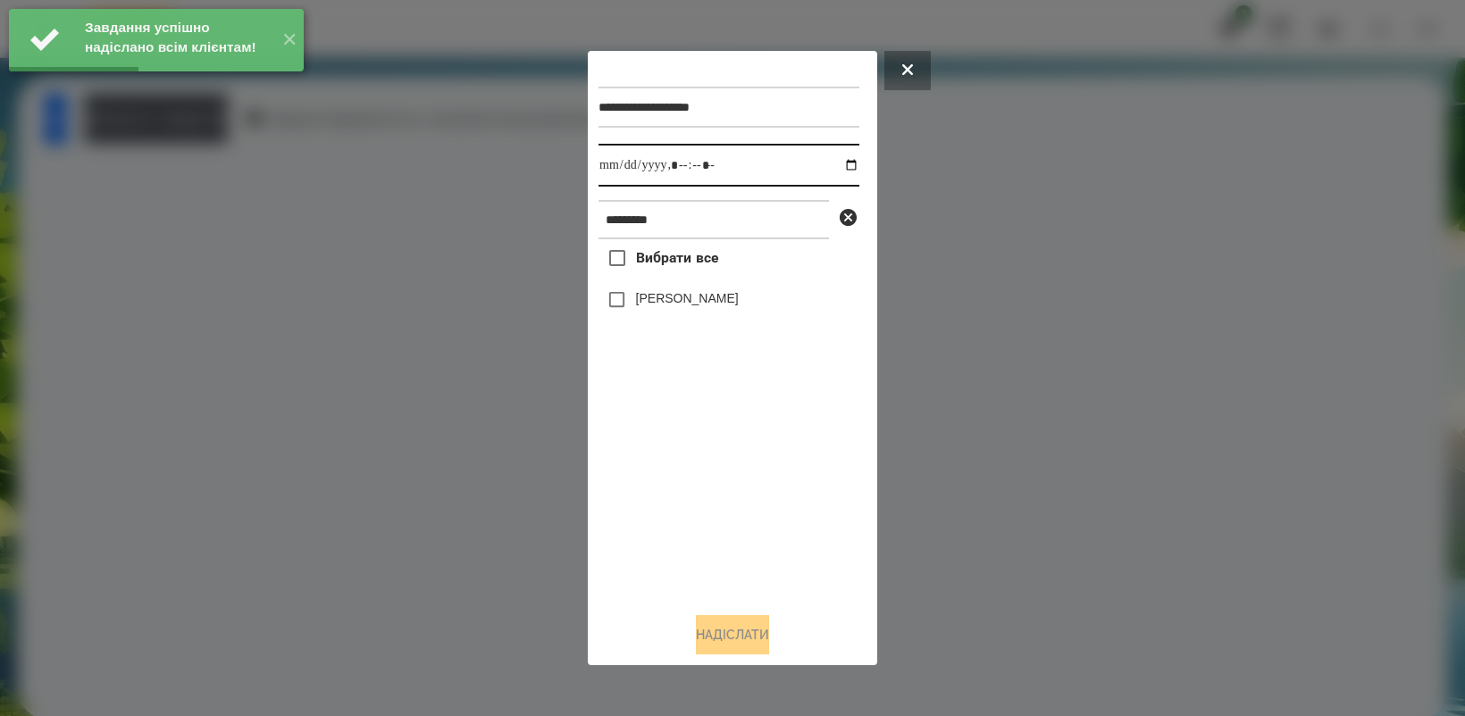
click at [837, 162] on input "datetime-local" at bounding box center [728, 165] width 261 height 43
type input "**********"
click at [692, 503] on div "Вибрати все [PERSON_NAME]" at bounding box center [728, 418] width 261 height 358
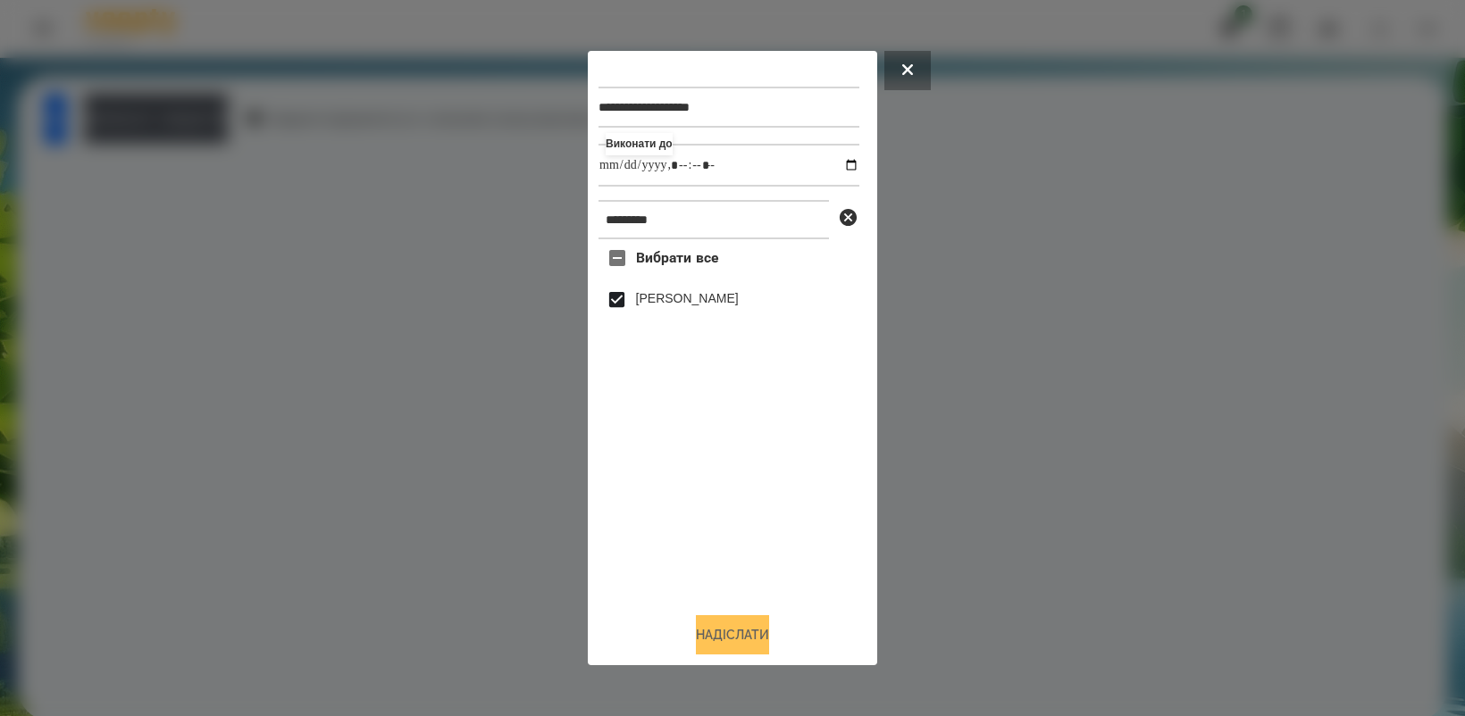
drag, startPoint x: 751, startPoint y: 635, endPoint x: 769, endPoint y: 627, distance: 19.6
click at [751, 636] on button "Надіслати" at bounding box center [732, 634] width 73 height 39
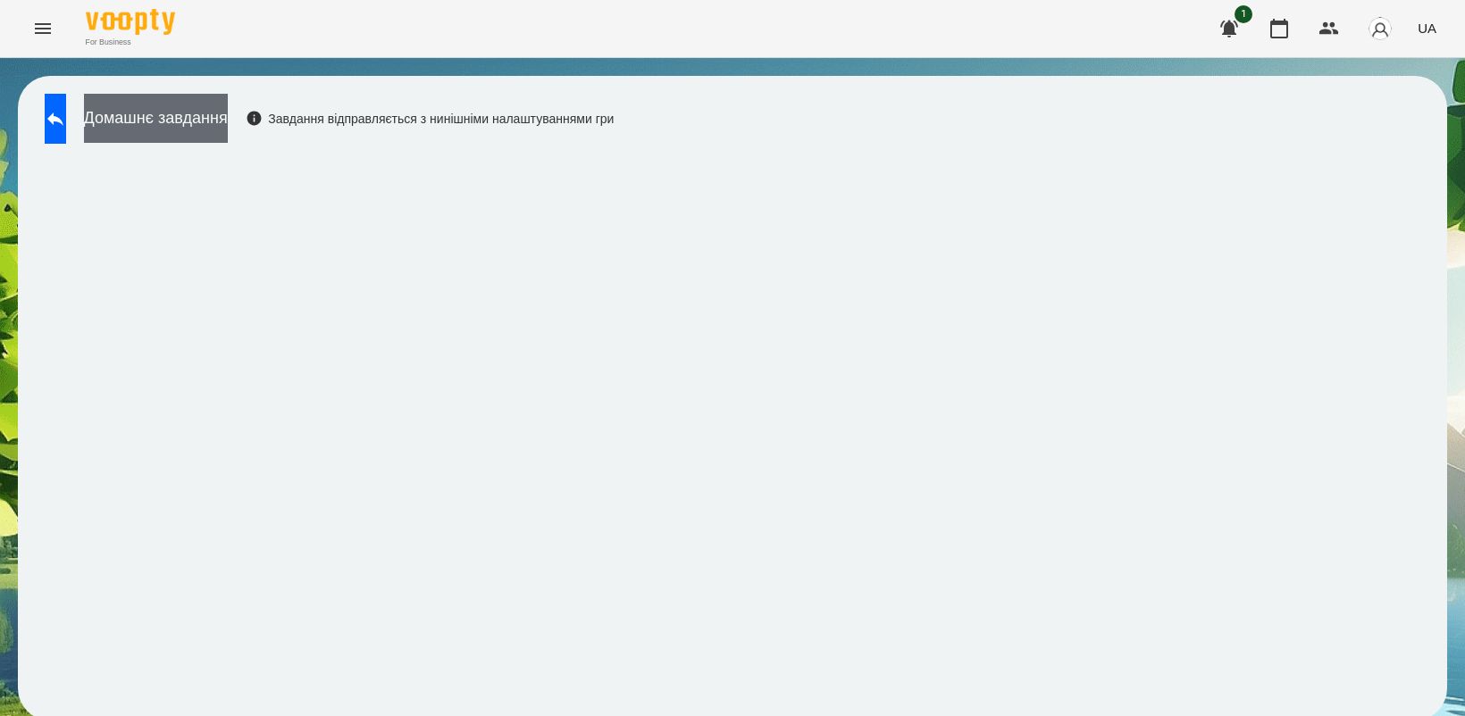
click at [202, 127] on button "Домашнє завдання" at bounding box center [156, 118] width 144 height 49
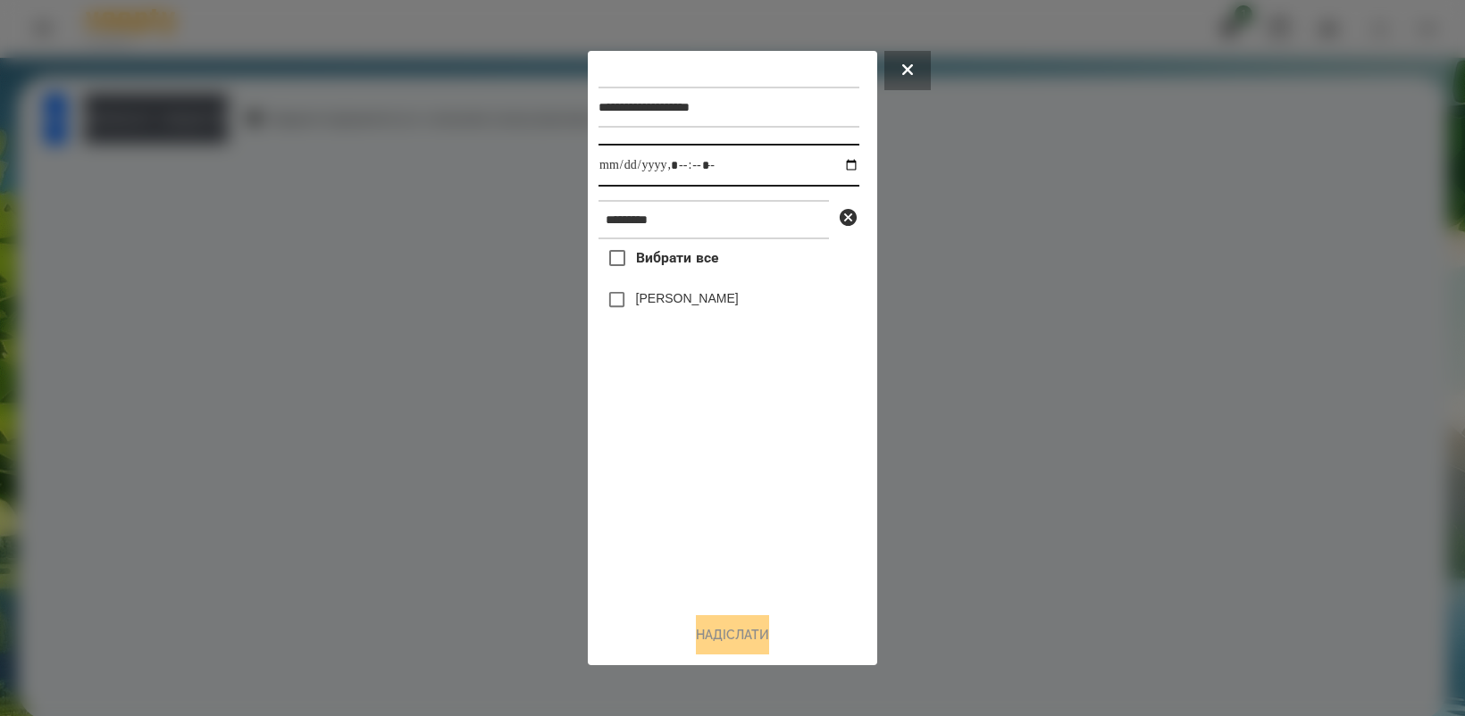
click at [832, 165] on input "datetime-local" at bounding box center [728, 165] width 261 height 43
type input "**********"
click at [690, 525] on div "Вибрати все [PERSON_NAME]" at bounding box center [728, 418] width 261 height 358
click at [735, 628] on button "Надіслати" at bounding box center [732, 634] width 73 height 39
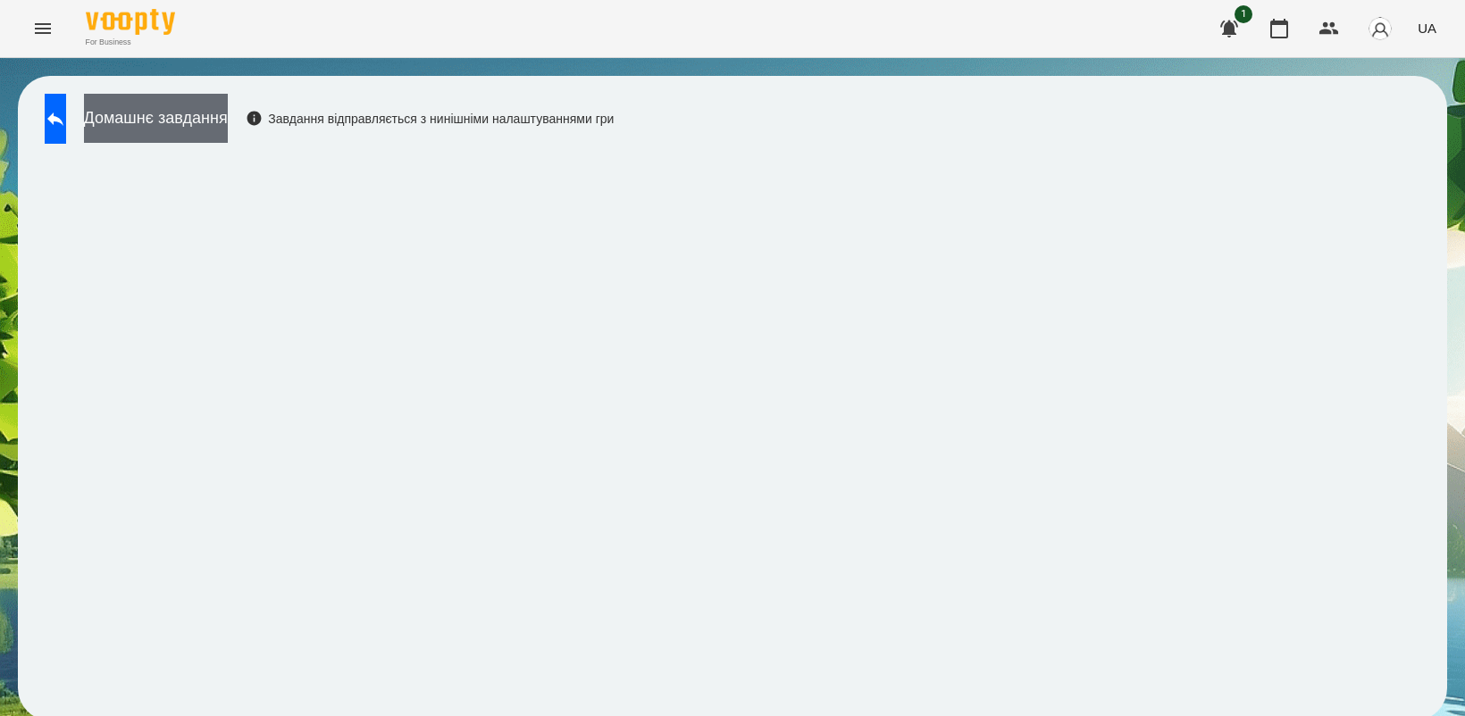
click at [219, 110] on button "Домашнє завдання" at bounding box center [156, 118] width 144 height 49
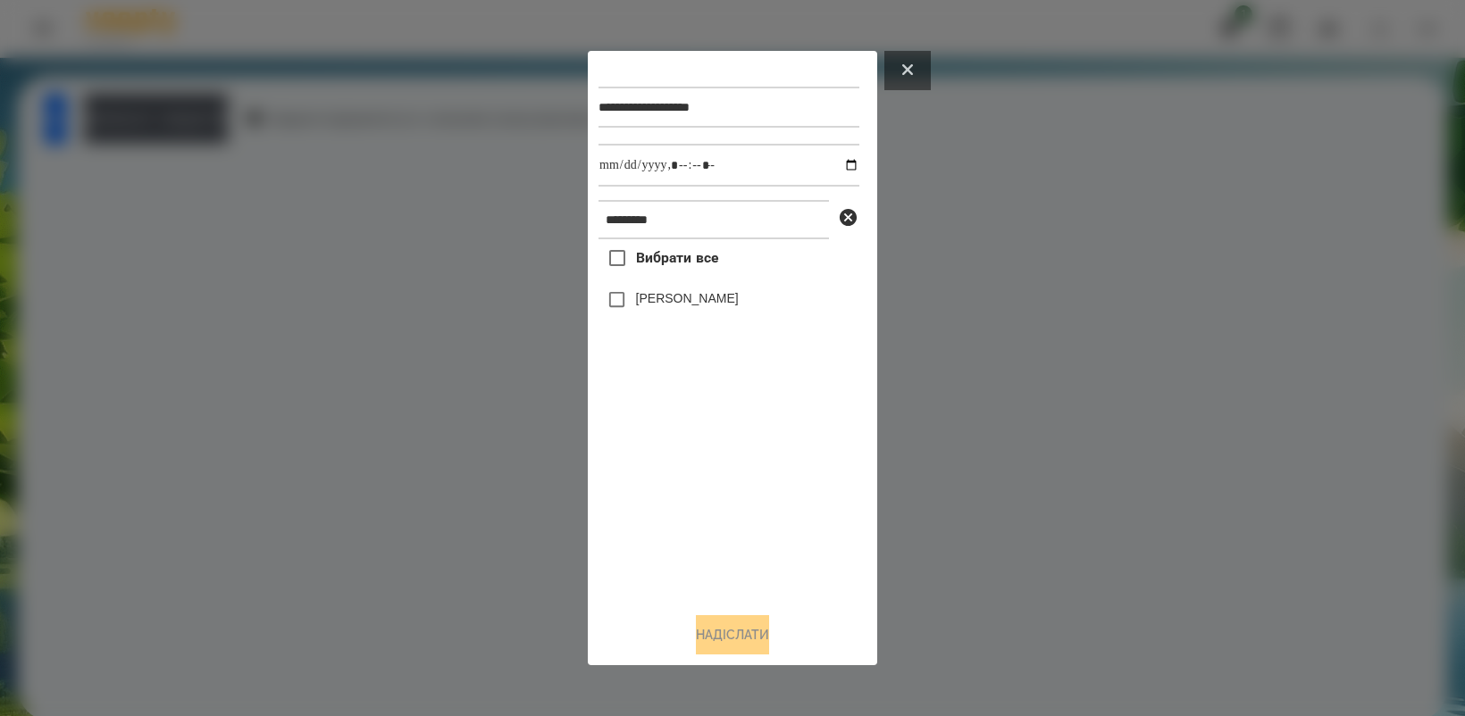
click at [905, 54] on button at bounding box center [907, 70] width 46 height 39
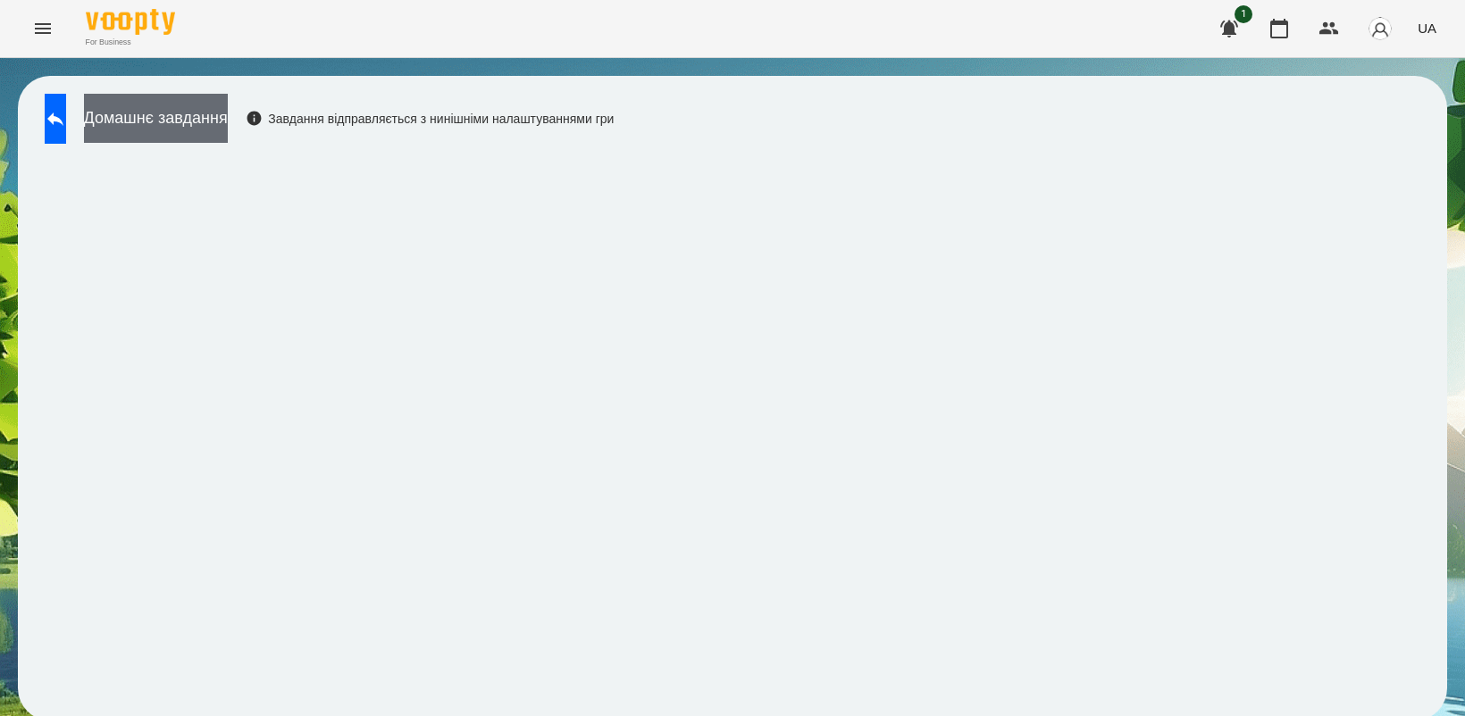
click at [228, 119] on button "Домашнє завдання" at bounding box center [156, 118] width 144 height 49
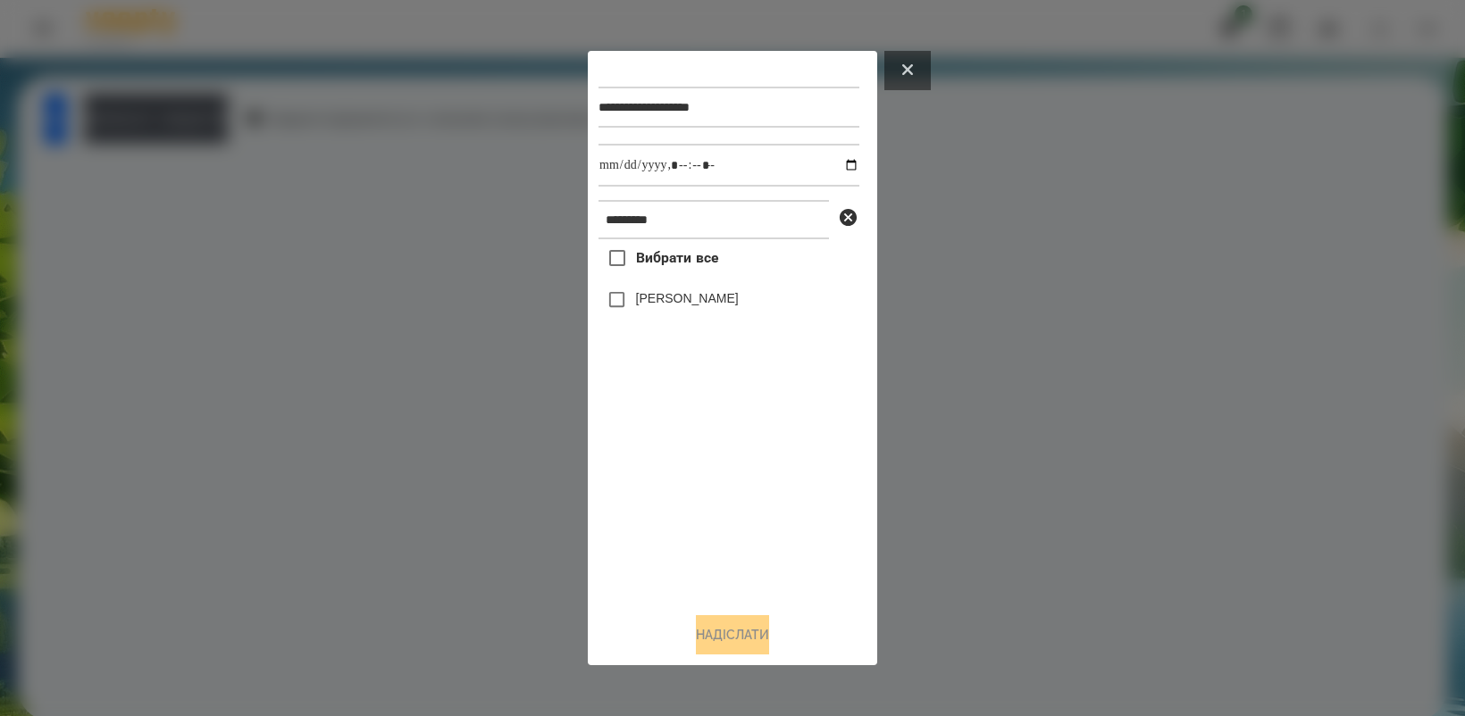
click at [908, 61] on button at bounding box center [907, 70] width 46 height 39
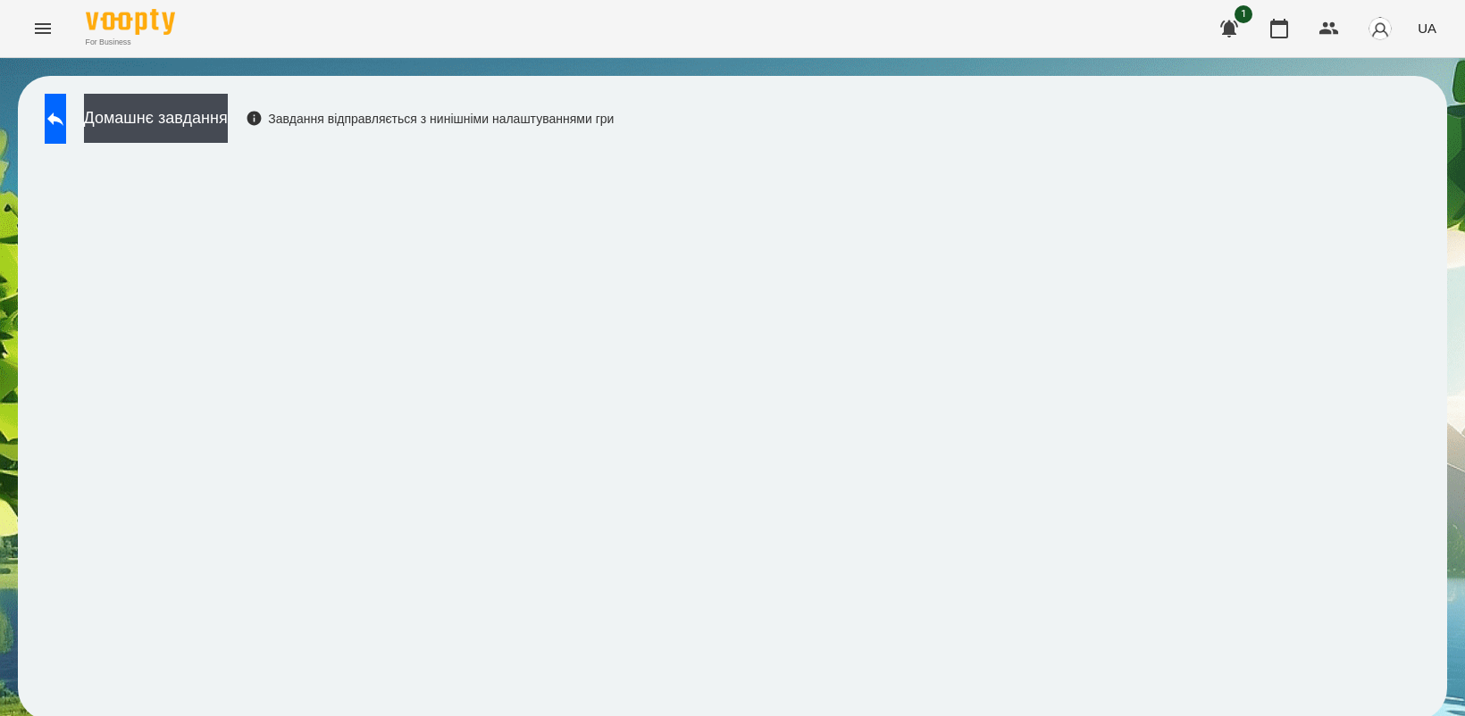
click at [226, 131] on button "Домашнє завдання" at bounding box center [156, 118] width 144 height 49
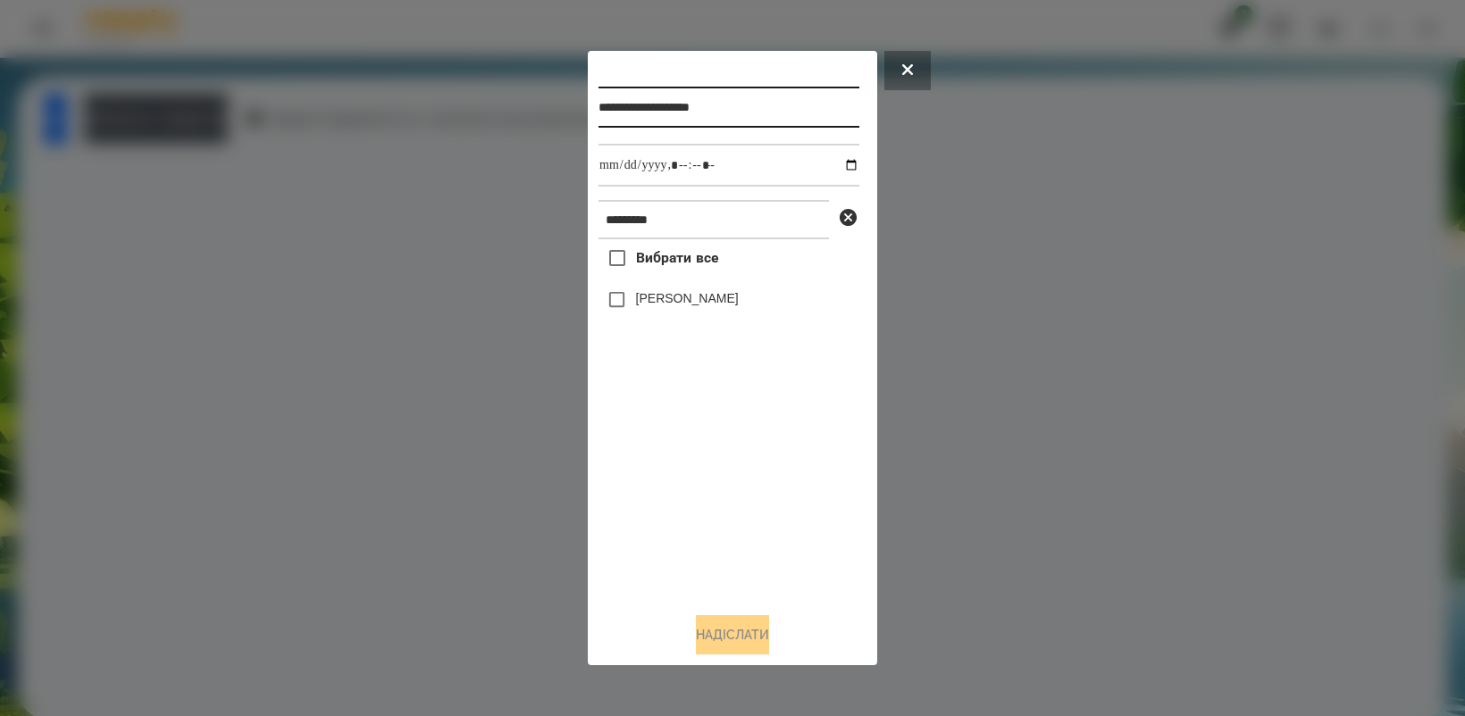
click at [765, 107] on input "**********" at bounding box center [728, 107] width 261 height 41
type input "**********"
click at [842, 165] on input "datetime-local" at bounding box center [728, 165] width 261 height 43
type input "**********"
click at [729, 482] on div "Вибрати все [PERSON_NAME]" at bounding box center [728, 418] width 261 height 358
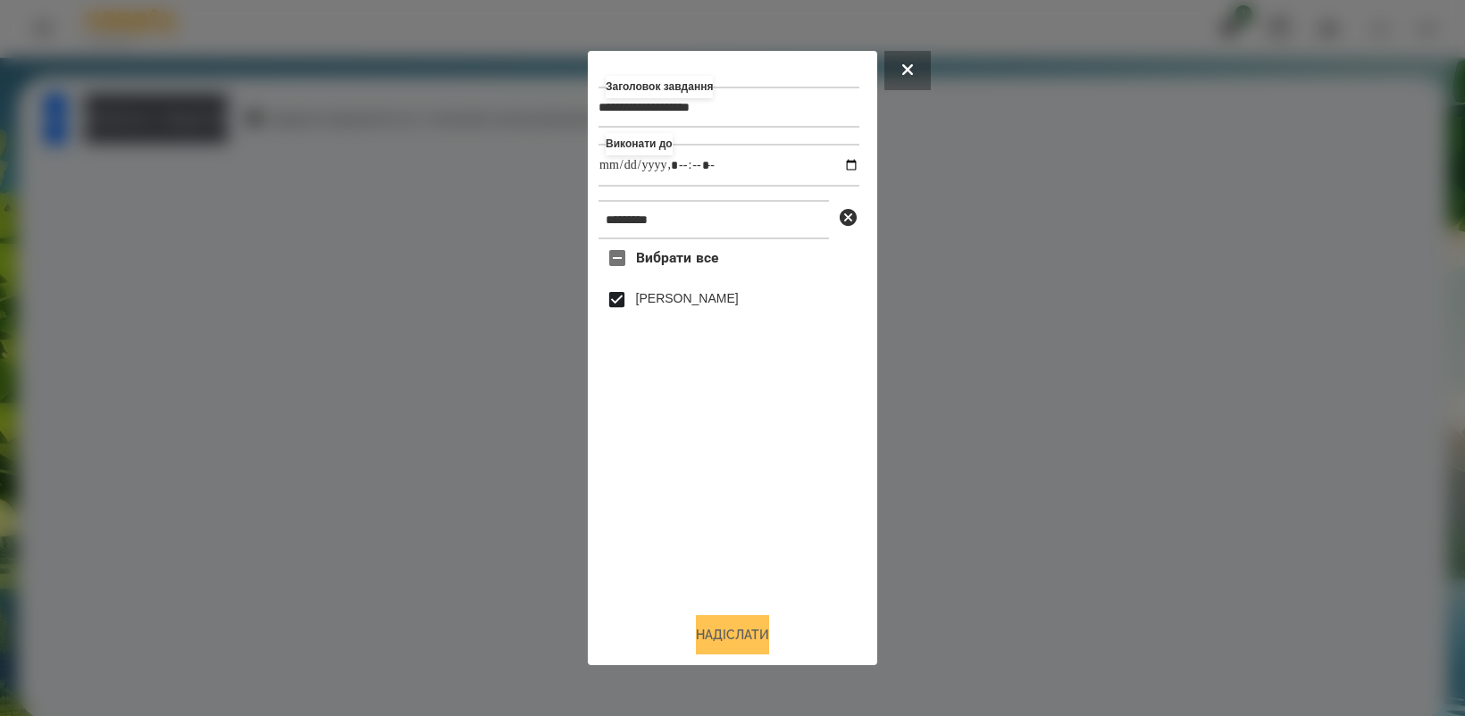
click at [731, 627] on button "Надіслати" at bounding box center [732, 634] width 73 height 39
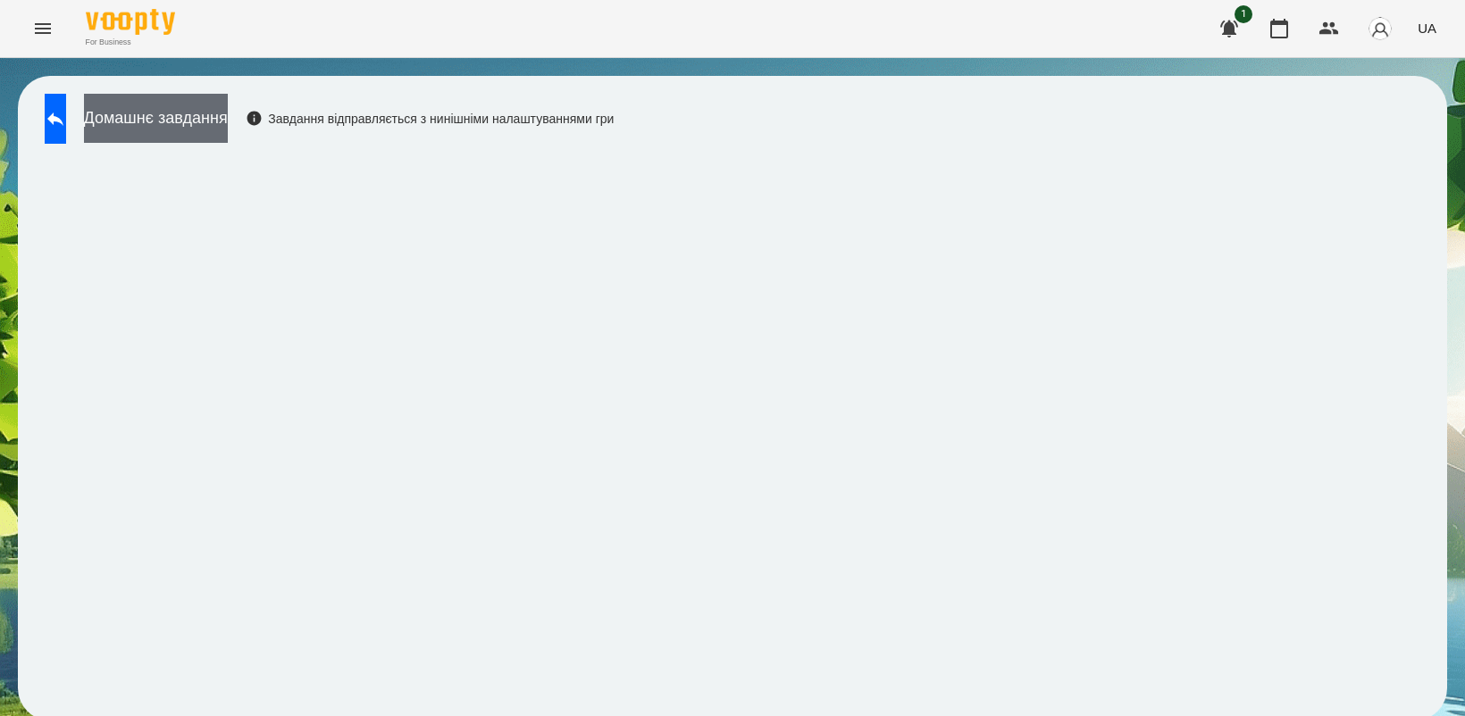
click at [212, 121] on button "Домашнє завдання" at bounding box center [156, 118] width 144 height 49
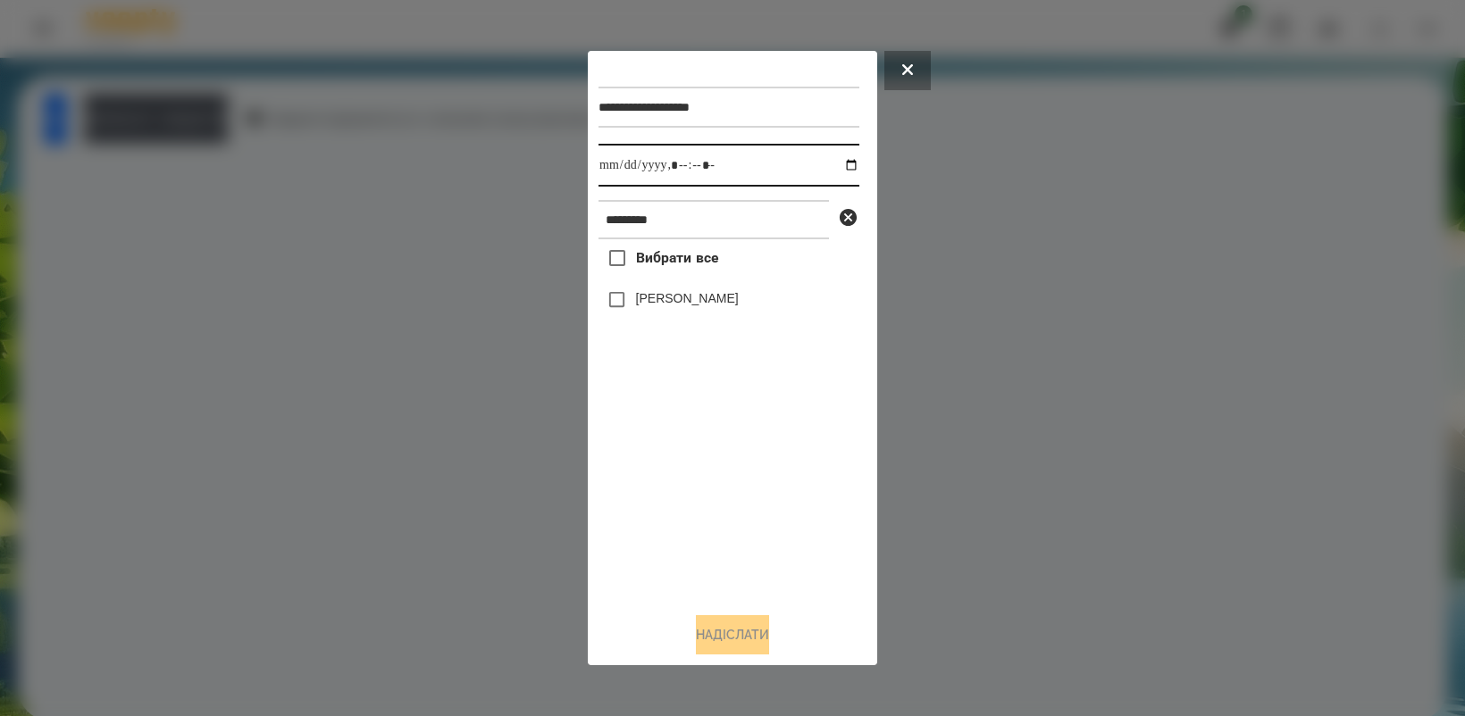
click at [841, 163] on input "datetime-local" at bounding box center [728, 165] width 261 height 43
type input "**********"
click at [728, 447] on div "Вибрати все [PERSON_NAME]" at bounding box center [728, 418] width 261 height 358
click at [750, 639] on button "Надіслати" at bounding box center [732, 634] width 73 height 39
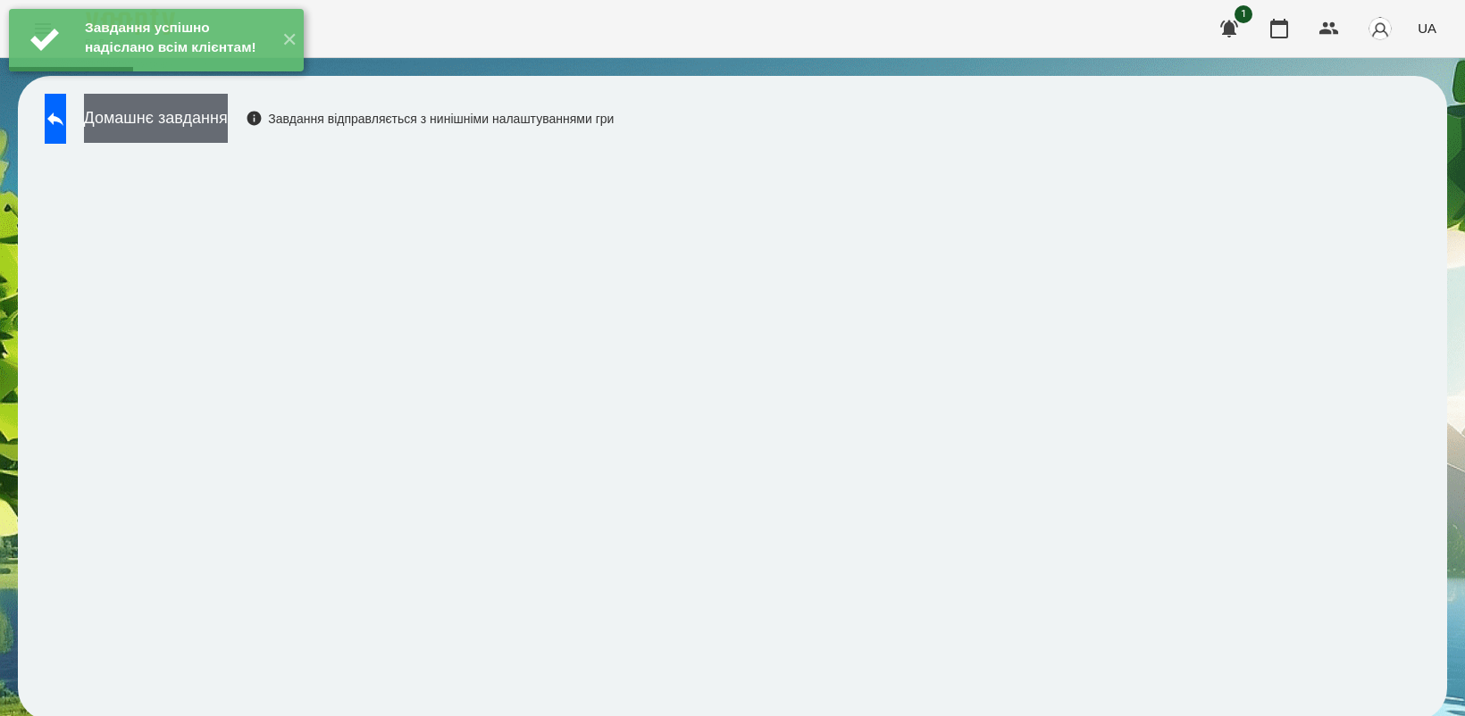
click at [171, 123] on button "Домашнє завдання" at bounding box center [156, 118] width 144 height 49
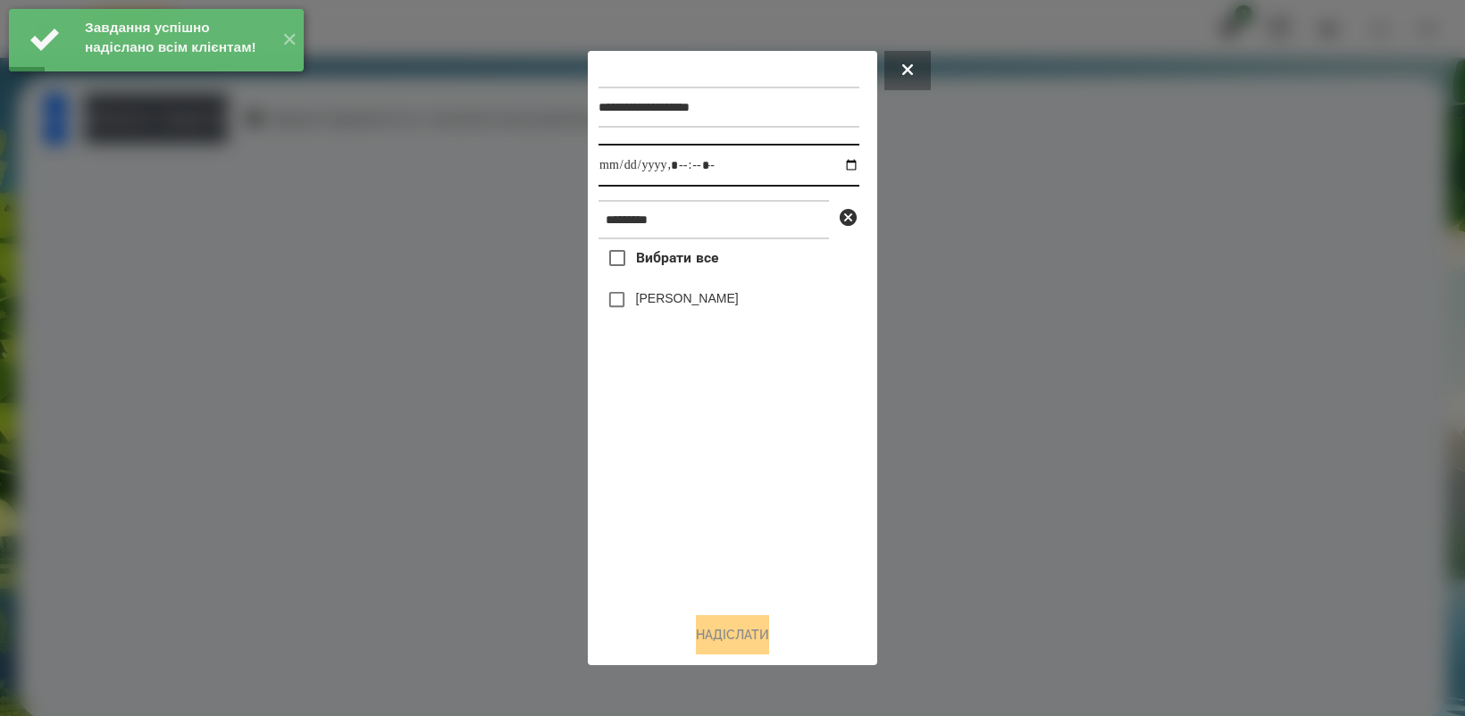
click at [836, 165] on input "datetime-local" at bounding box center [728, 165] width 261 height 43
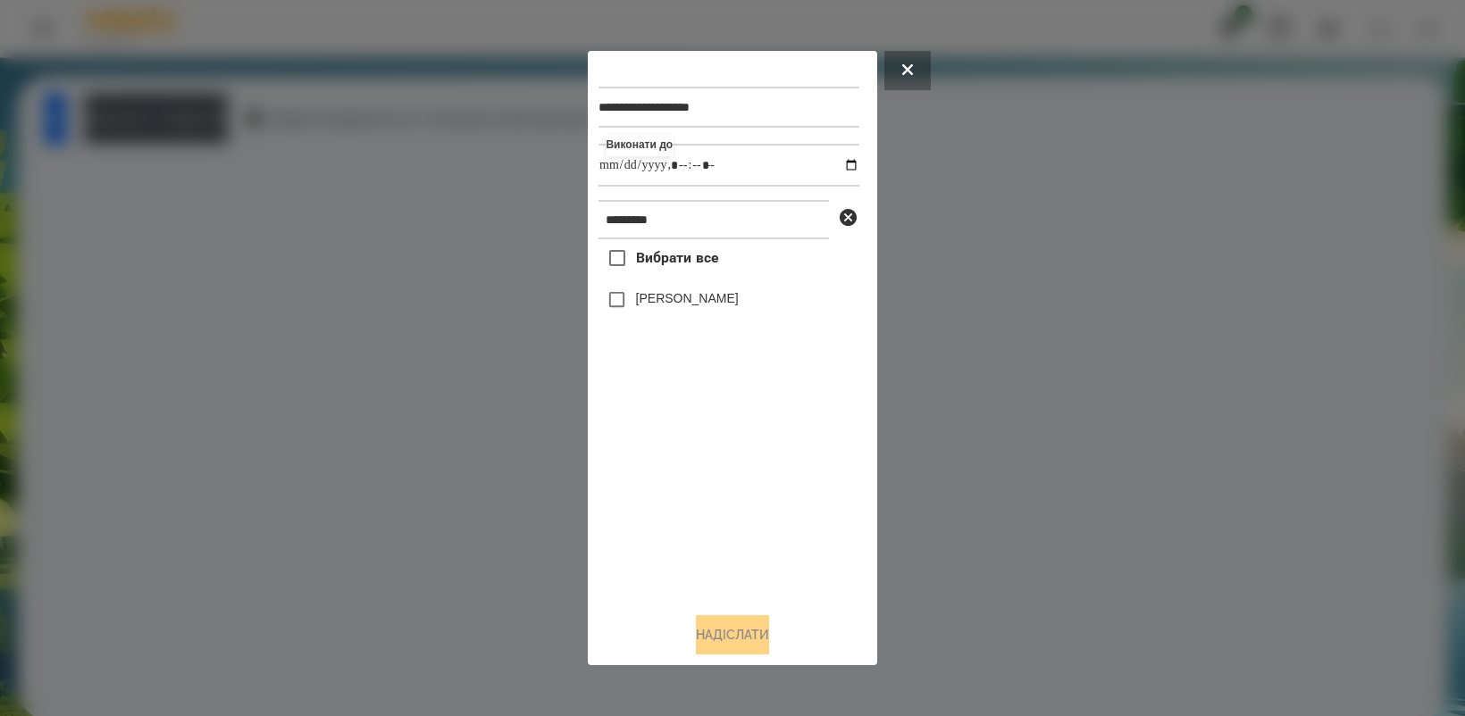
type input "**********"
click at [710, 461] on div "Вибрати все [PERSON_NAME]" at bounding box center [728, 418] width 261 height 358
click at [720, 636] on button "Надіслати" at bounding box center [732, 634] width 73 height 39
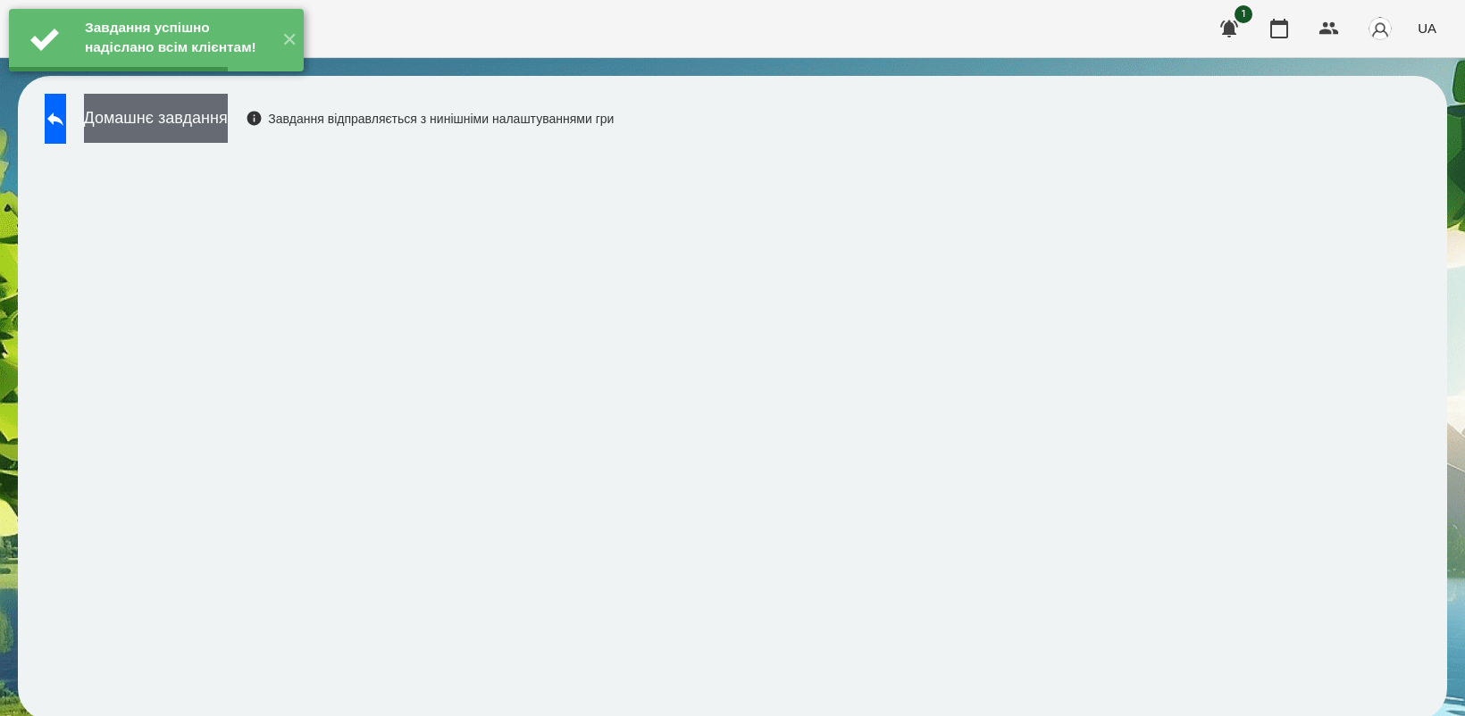
click at [228, 119] on button "Домашнє завдання" at bounding box center [156, 118] width 144 height 49
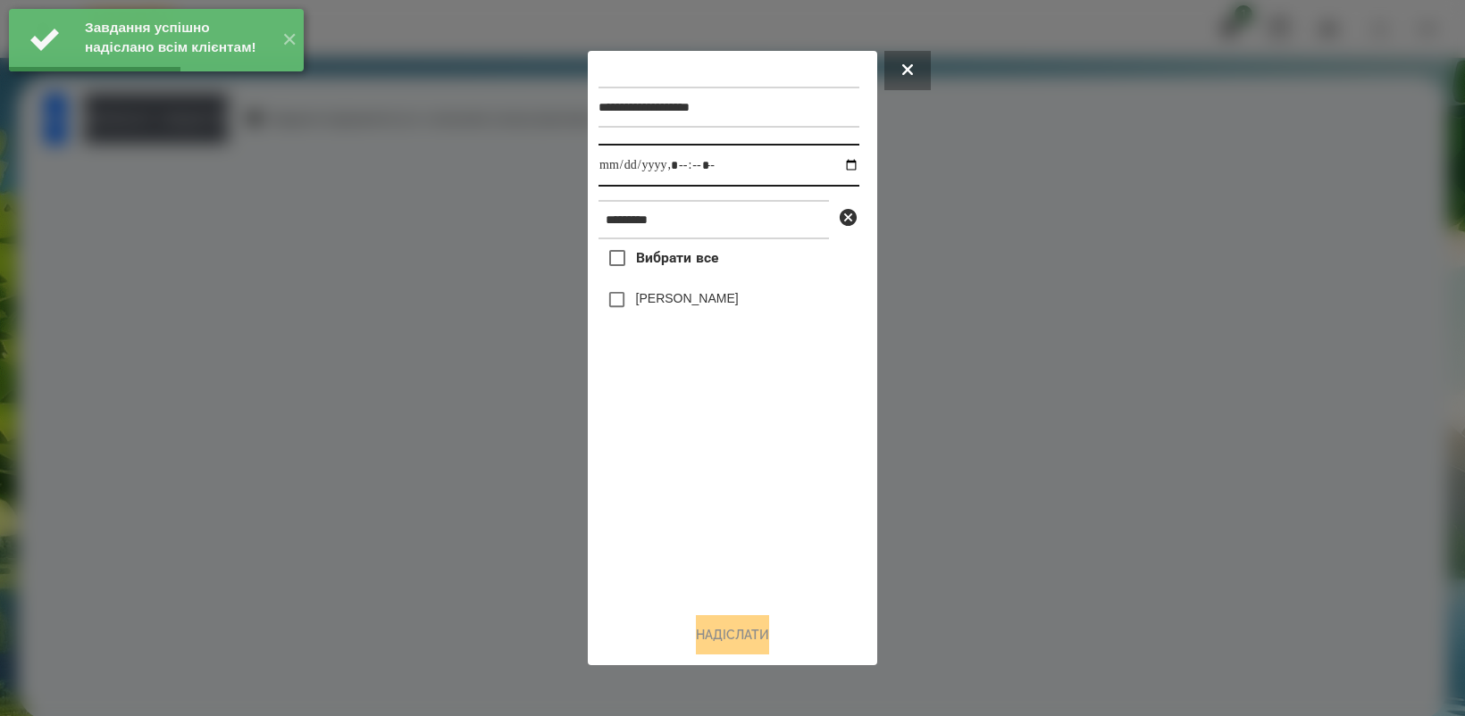
click at [841, 162] on input "datetime-local" at bounding box center [728, 165] width 261 height 43
type input "**********"
drag, startPoint x: 760, startPoint y: 498, endPoint x: 747, endPoint y: 491, distance: 14.8
click at [760, 498] on div "Вибрати все [PERSON_NAME]" at bounding box center [728, 418] width 261 height 358
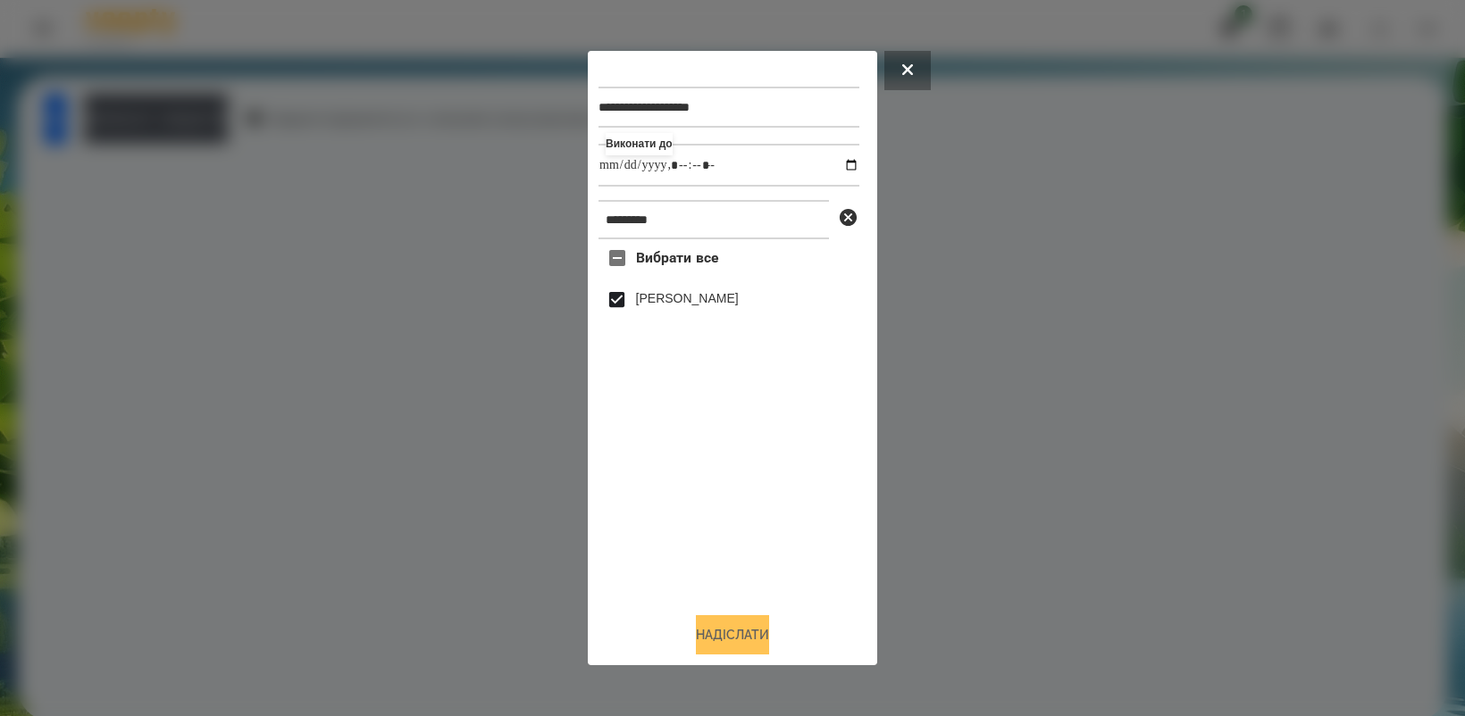
click at [711, 648] on button "Надіслати" at bounding box center [732, 634] width 73 height 39
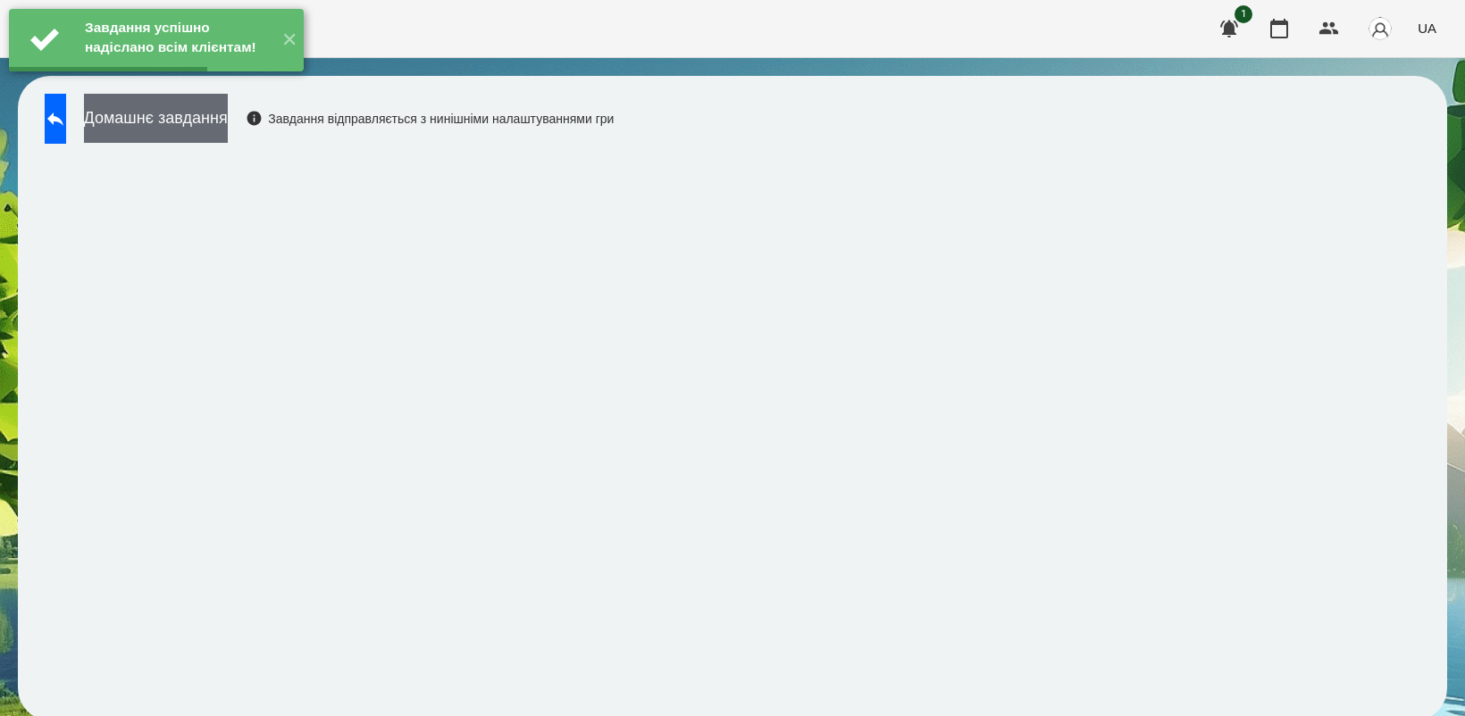
click at [171, 125] on button "Домашнє завдання" at bounding box center [156, 118] width 144 height 49
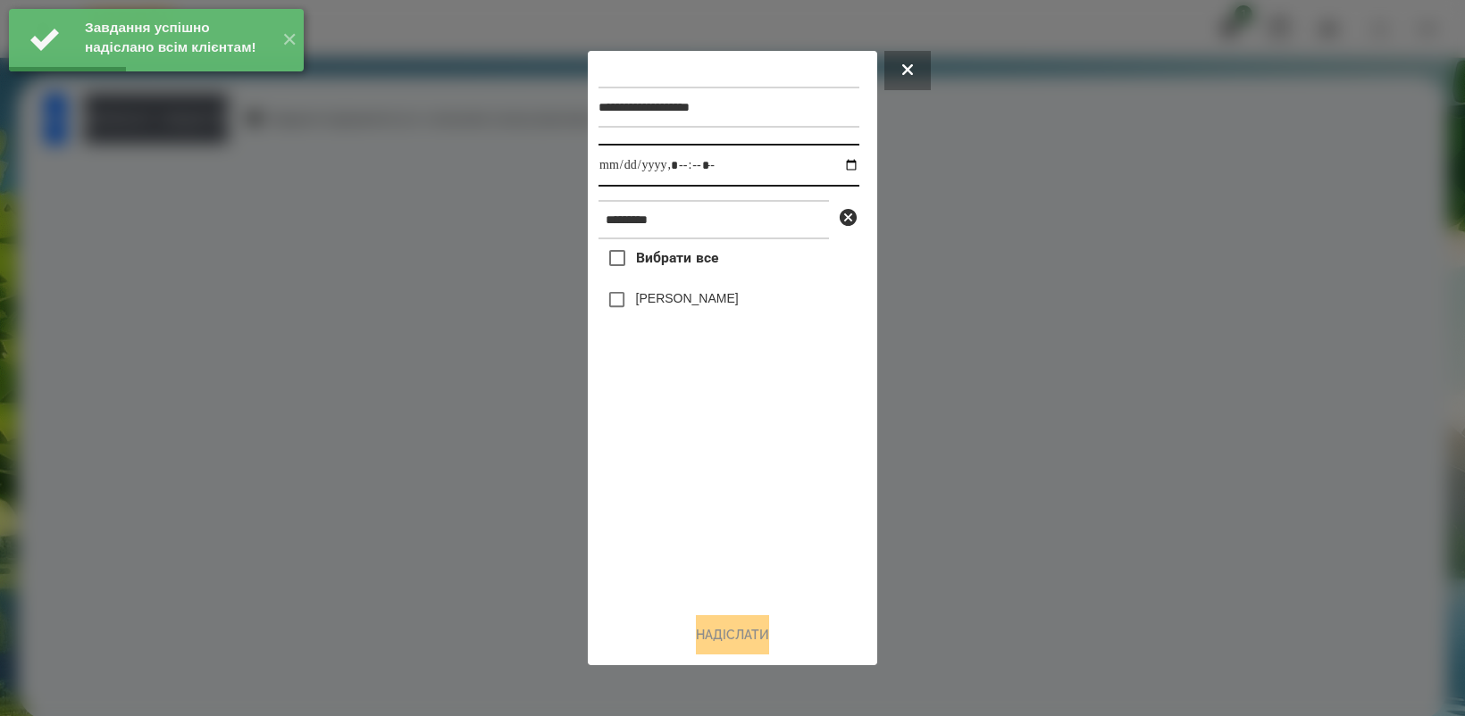
click at [840, 162] on input "datetime-local" at bounding box center [728, 165] width 261 height 43
type input "**********"
click at [728, 520] on div "Вибрати все [PERSON_NAME]" at bounding box center [728, 418] width 261 height 358
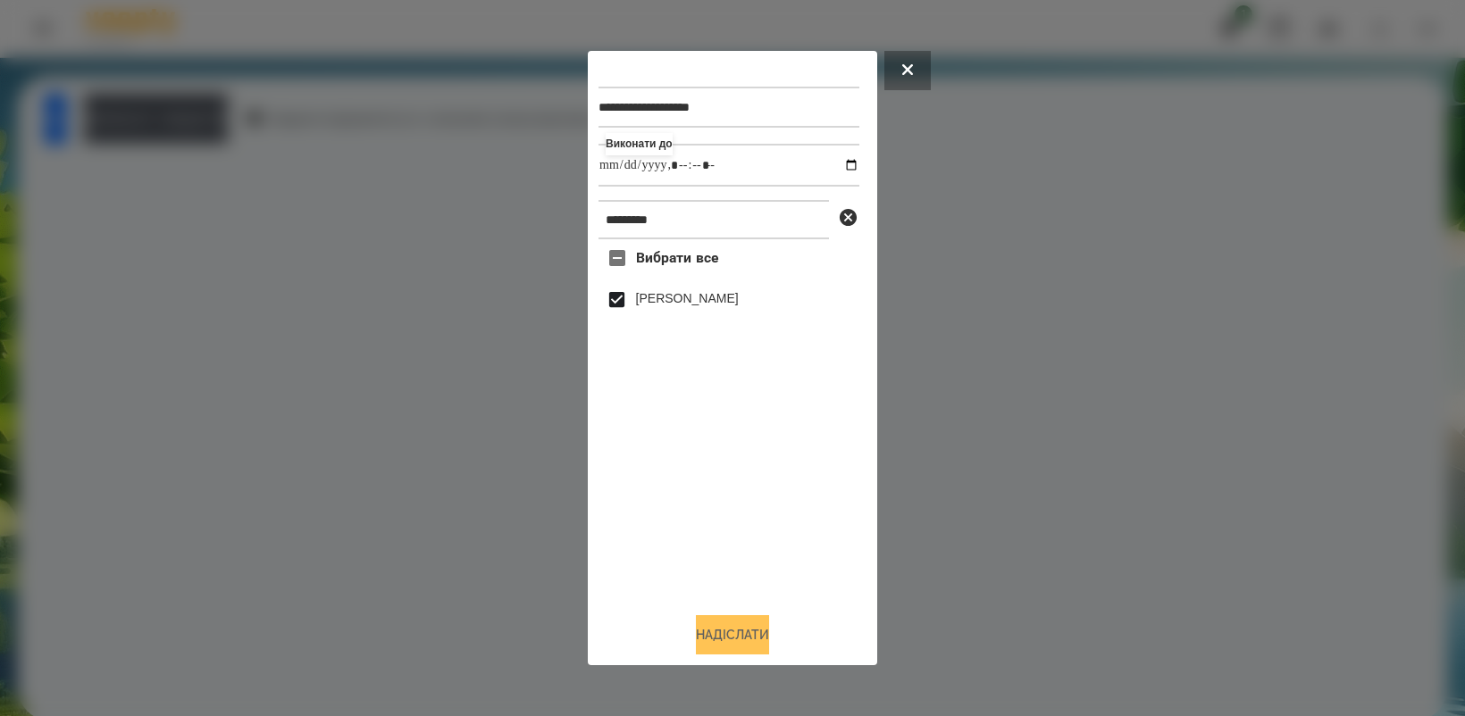
click at [744, 653] on button "Надіслати" at bounding box center [732, 634] width 73 height 39
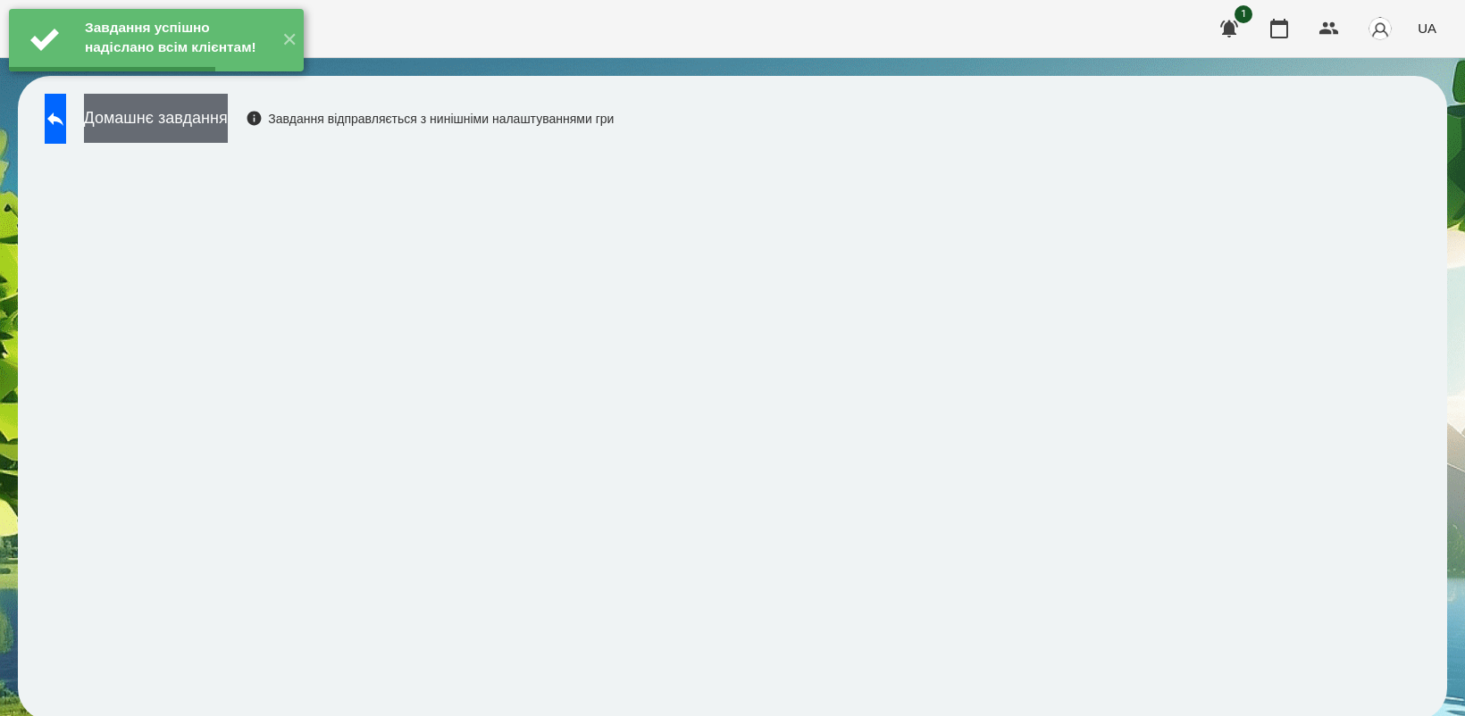
click at [189, 113] on button "Домашнє завдання" at bounding box center [156, 118] width 144 height 49
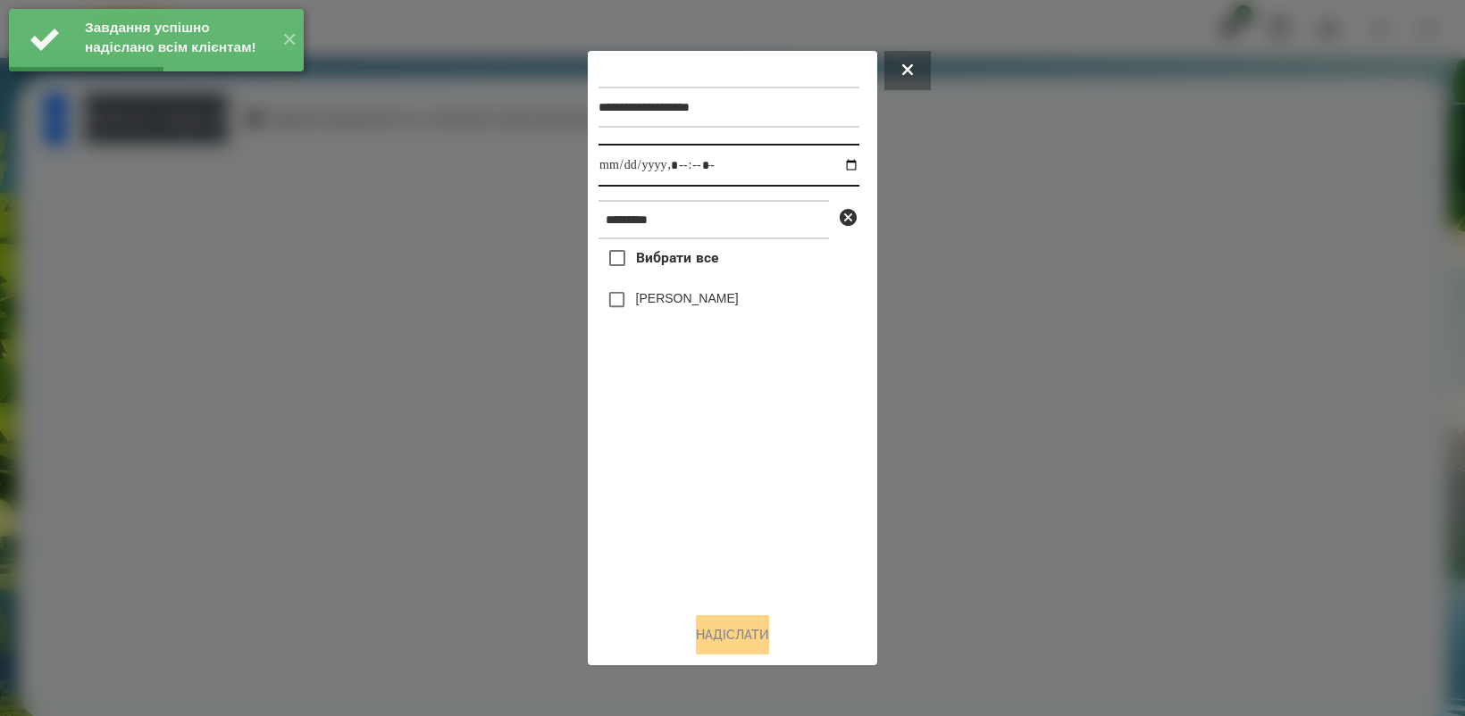
click at [837, 163] on input "datetime-local" at bounding box center [728, 165] width 261 height 43
type input "**********"
click at [693, 514] on div "Вибрати все [PERSON_NAME]" at bounding box center [728, 418] width 261 height 358
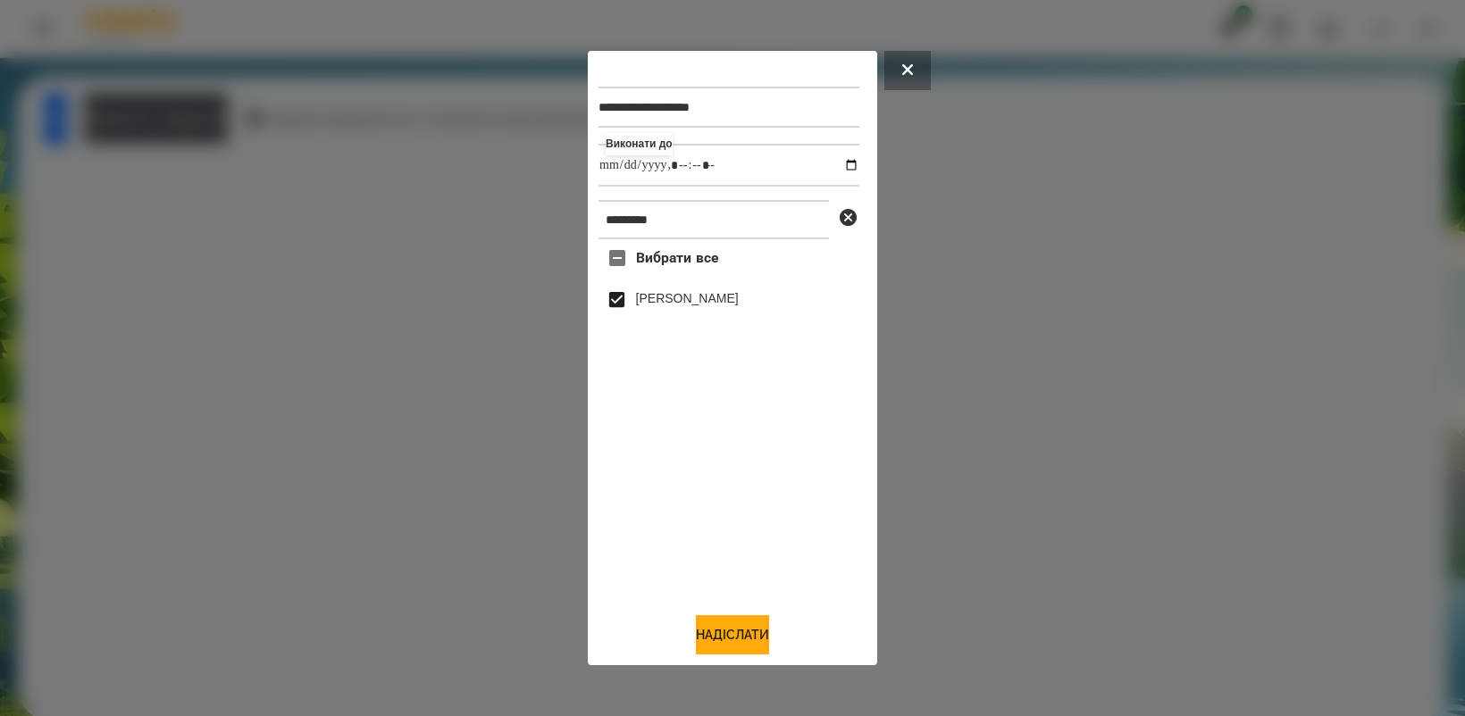
drag, startPoint x: 710, startPoint y: 625, endPoint x: 755, endPoint y: 605, distance: 49.2
click at [710, 626] on button "Надіслати" at bounding box center [732, 634] width 73 height 39
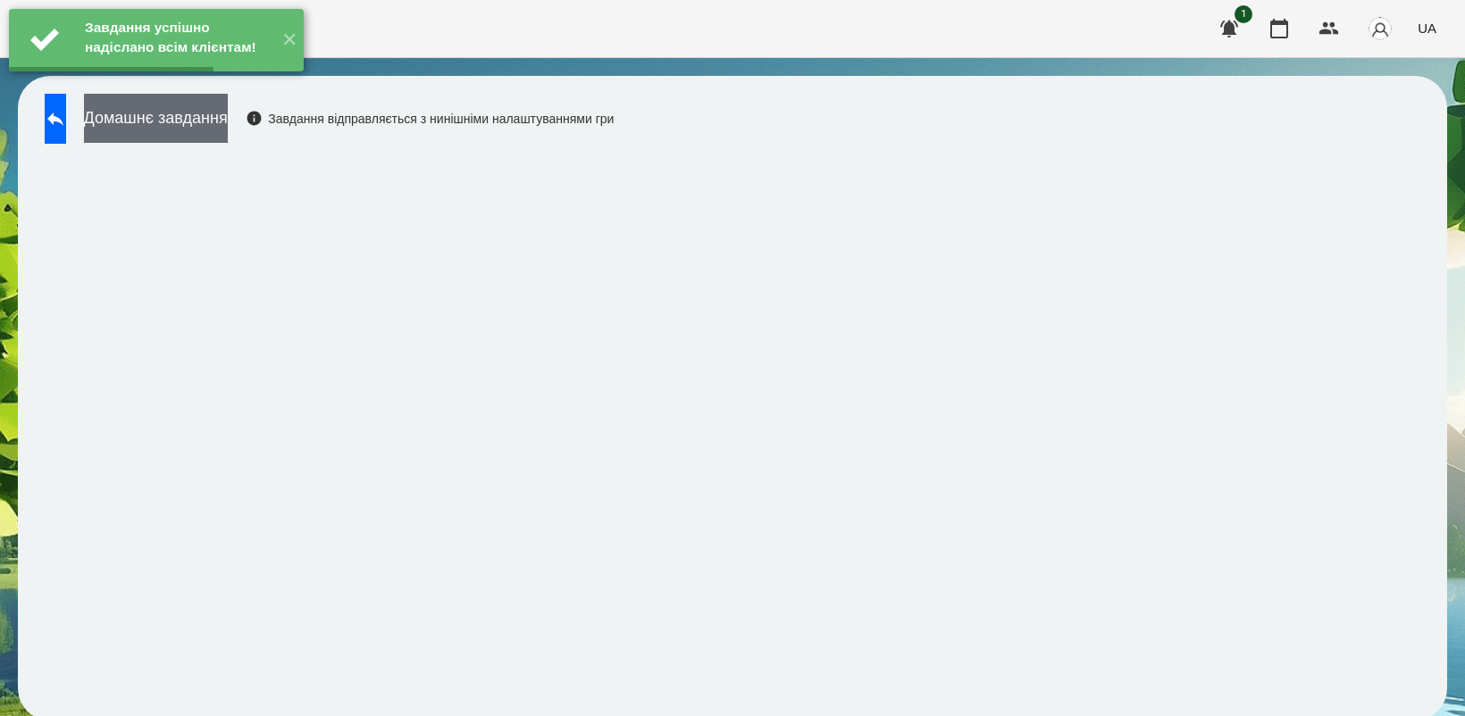
click at [204, 125] on button "Домашнє завдання" at bounding box center [156, 118] width 144 height 49
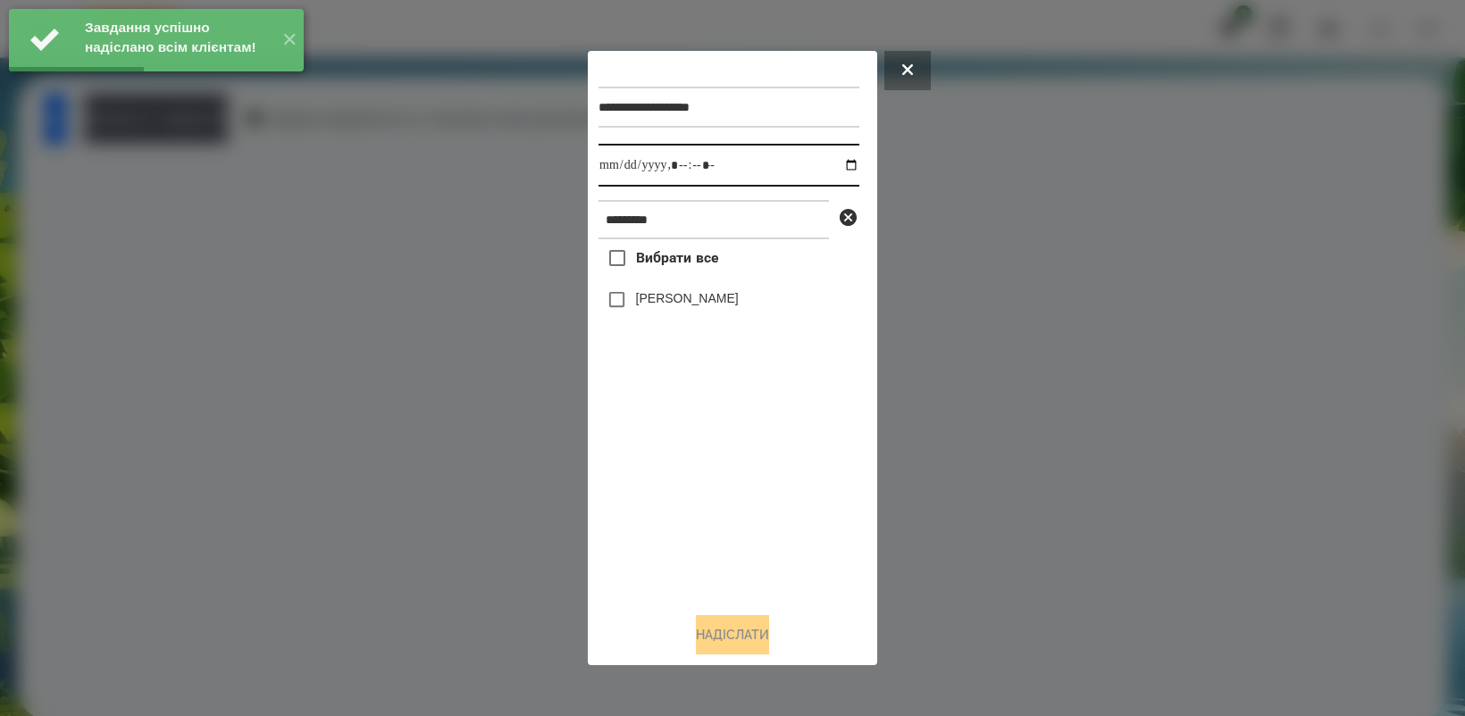
click at [841, 159] on input "datetime-local" at bounding box center [728, 165] width 261 height 43
type input "**********"
click at [701, 470] on div "Вибрати все [PERSON_NAME]" at bounding box center [728, 418] width 261 height 358
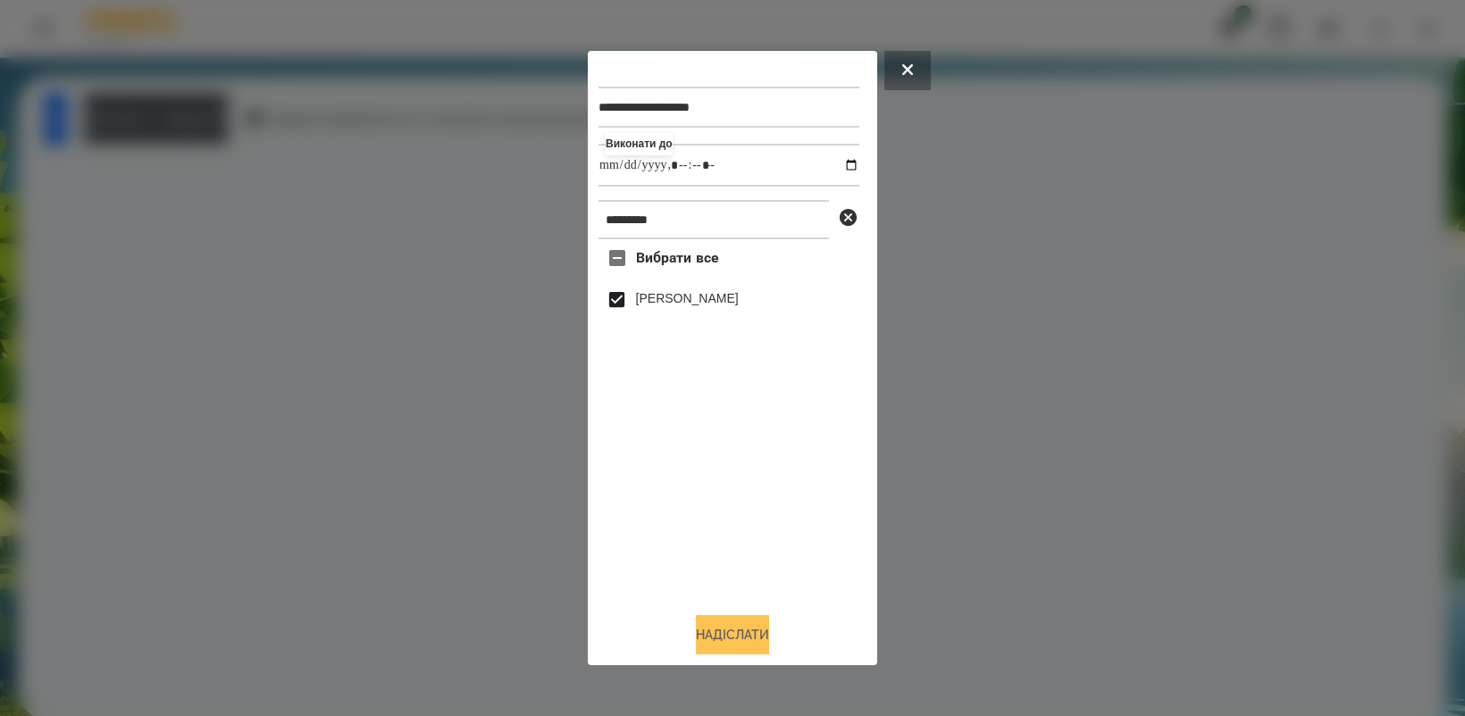
click at [734, 634] on button "Надіслати" at bounding box center [732, 634] width 73 height 39
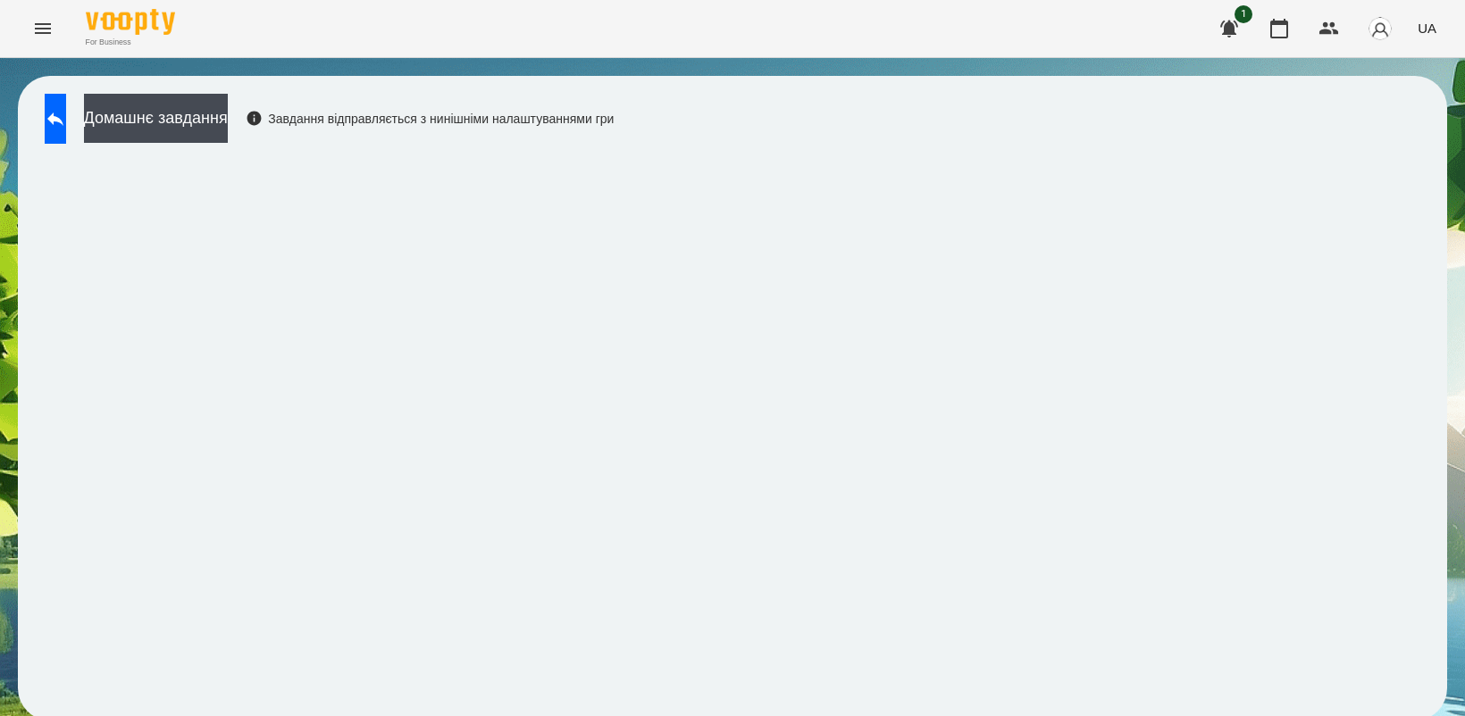
click at [49, 28] on icon "Menu" at bounding box center [43, 28] width 16 height 11
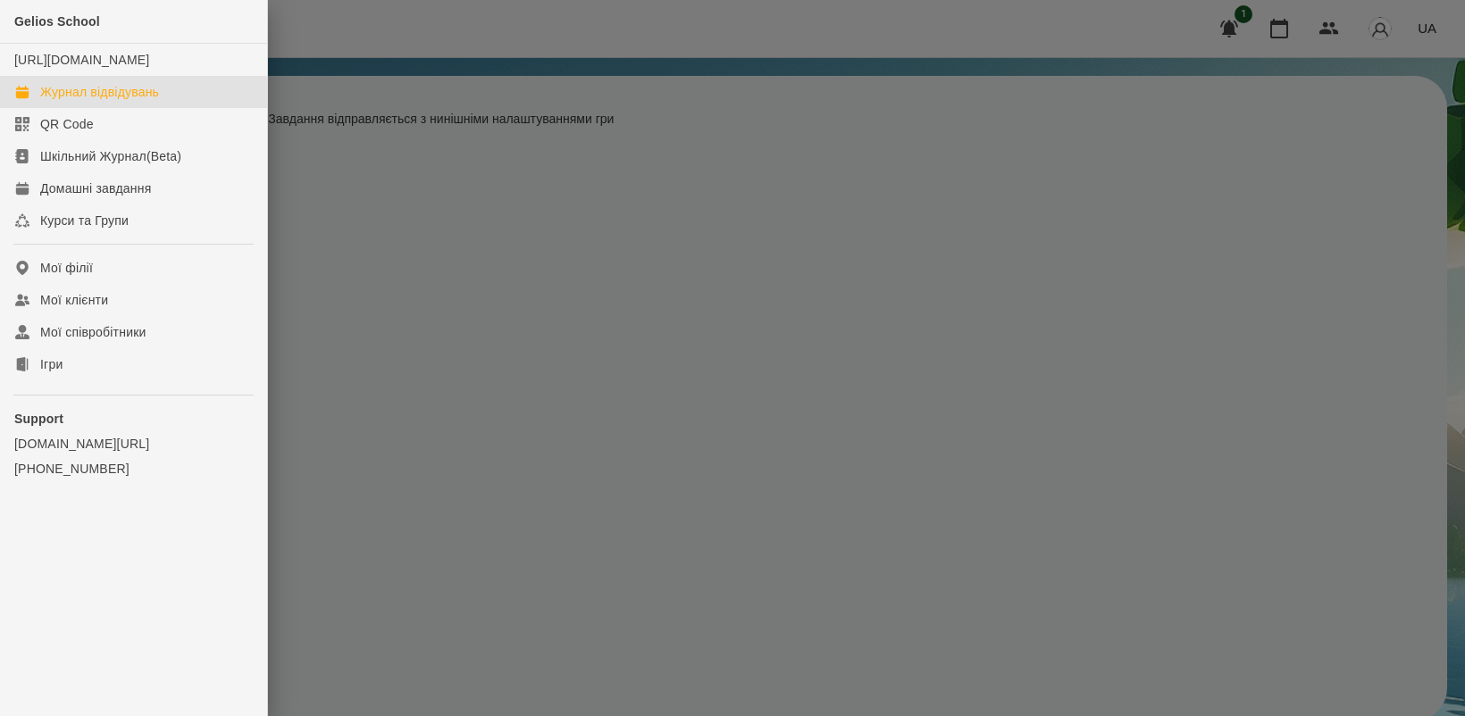
click at [114, 101] on div "Журнал відвідувань" at bounding box center [99, 92] width 119 height 18
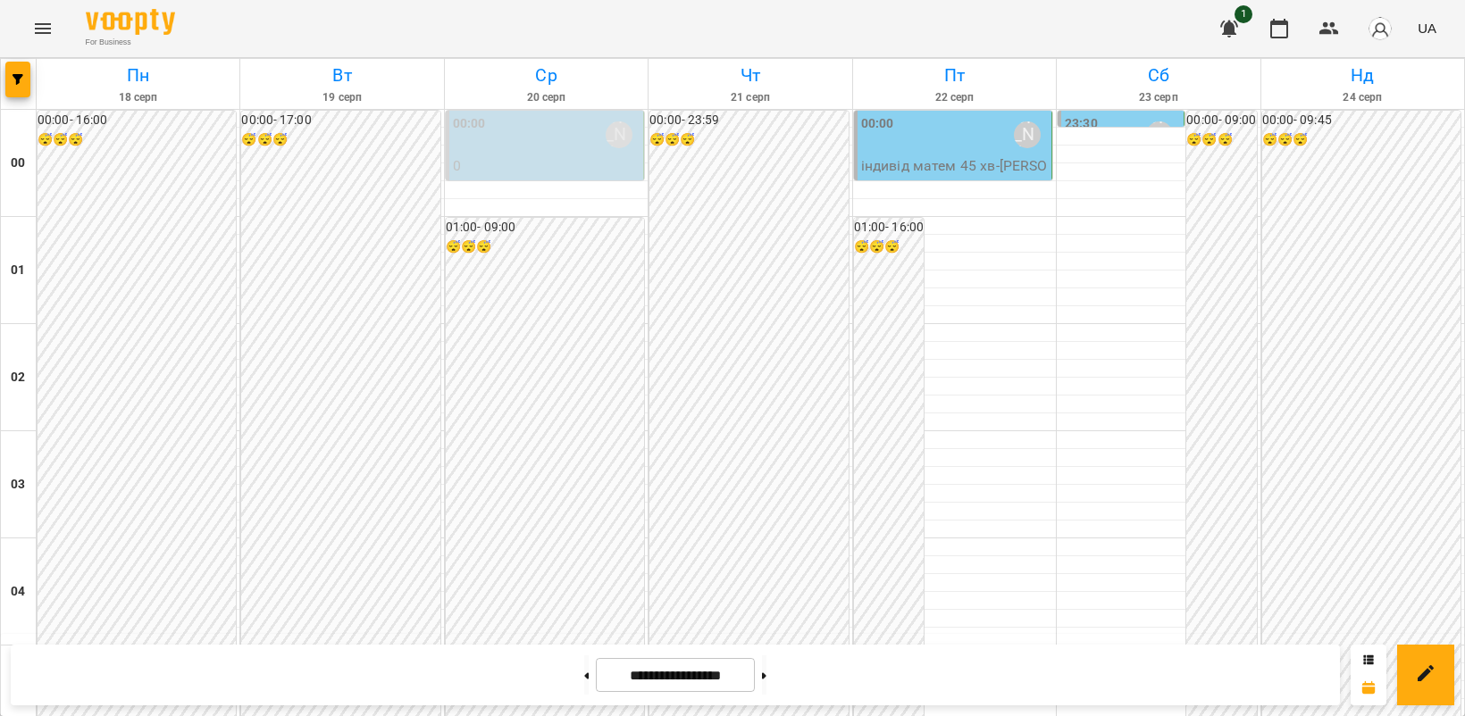
scroll to position [1898, 0]
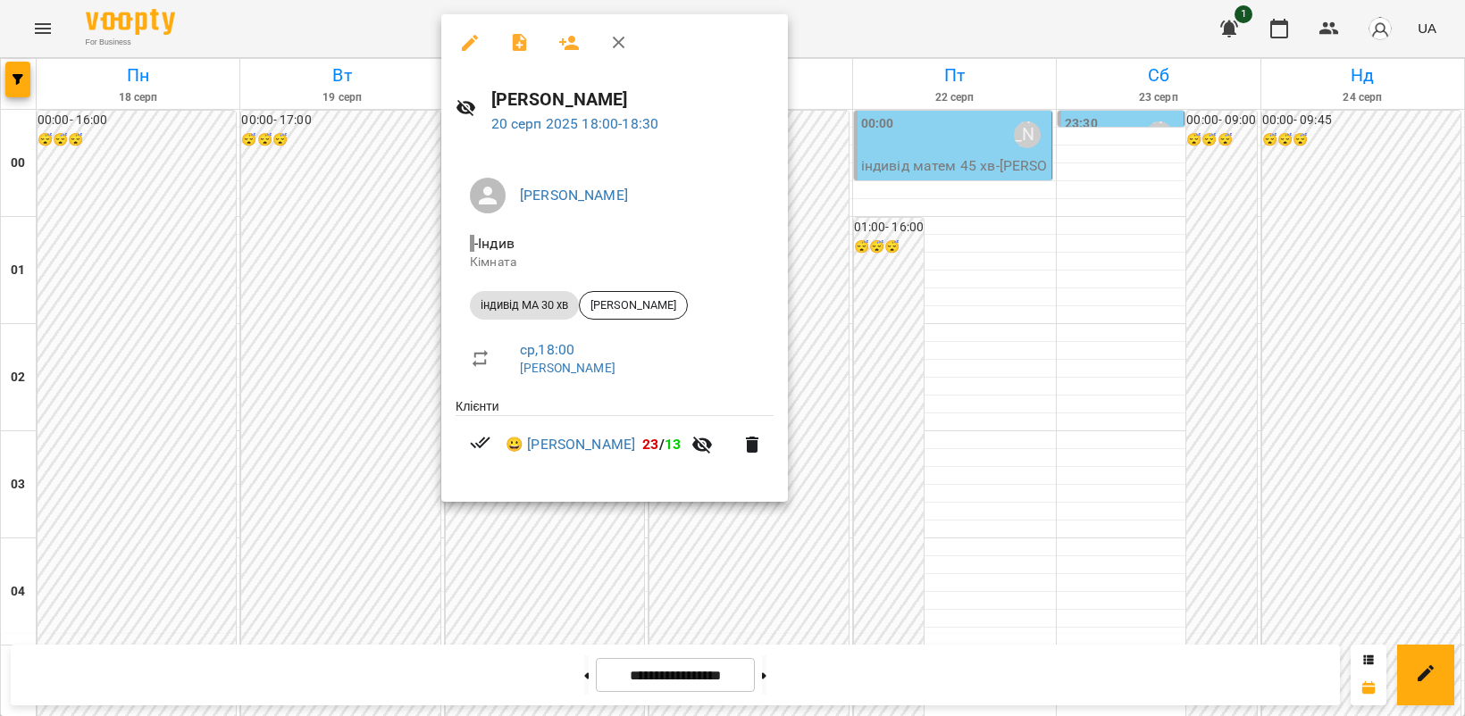
click at [1161, 309] on div at bounding box center [732, 358] width 1465 height 716
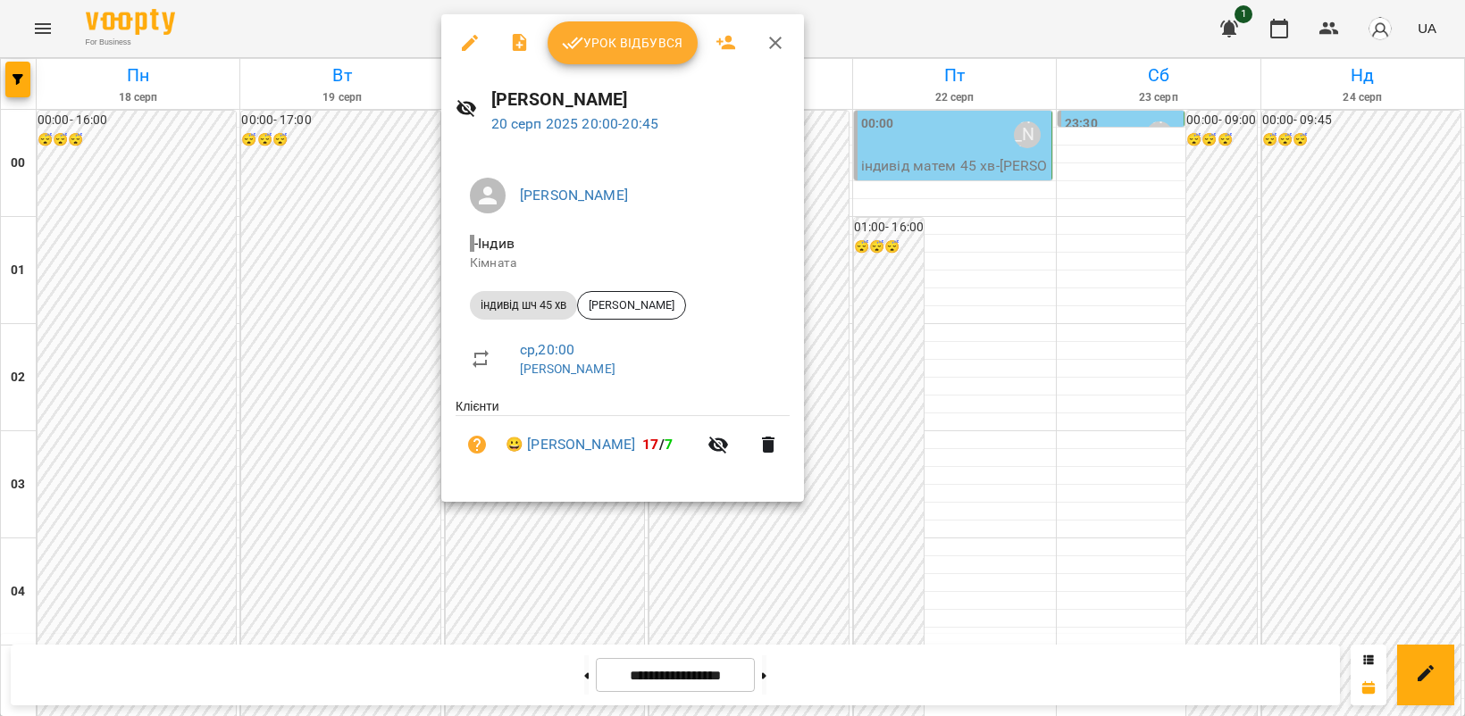
click at [605, 54] on button "Урок відбувся" at bounding box center [623, 42] width 150 height 43
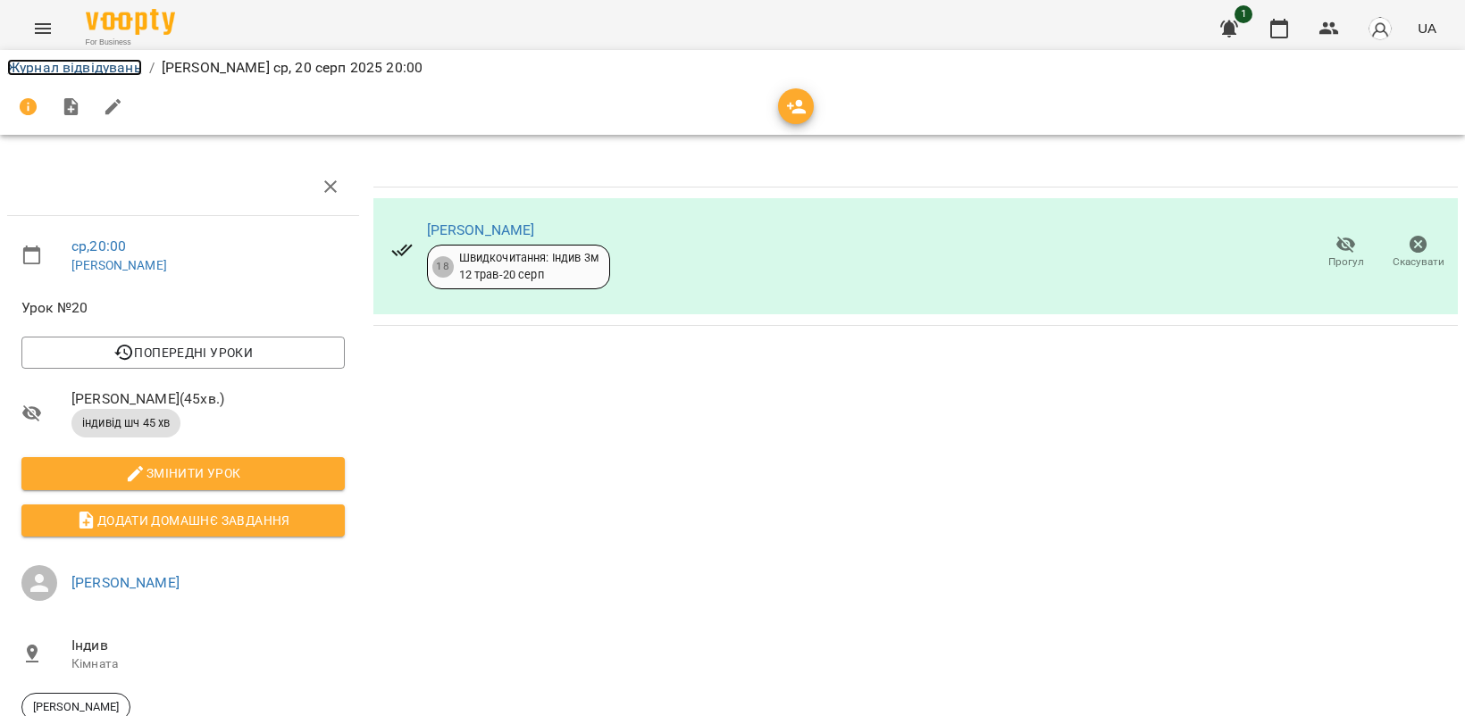
click at [92, 72] on link "Журнал відвідувань" at bounding box center [74, 67] width 135 height 17
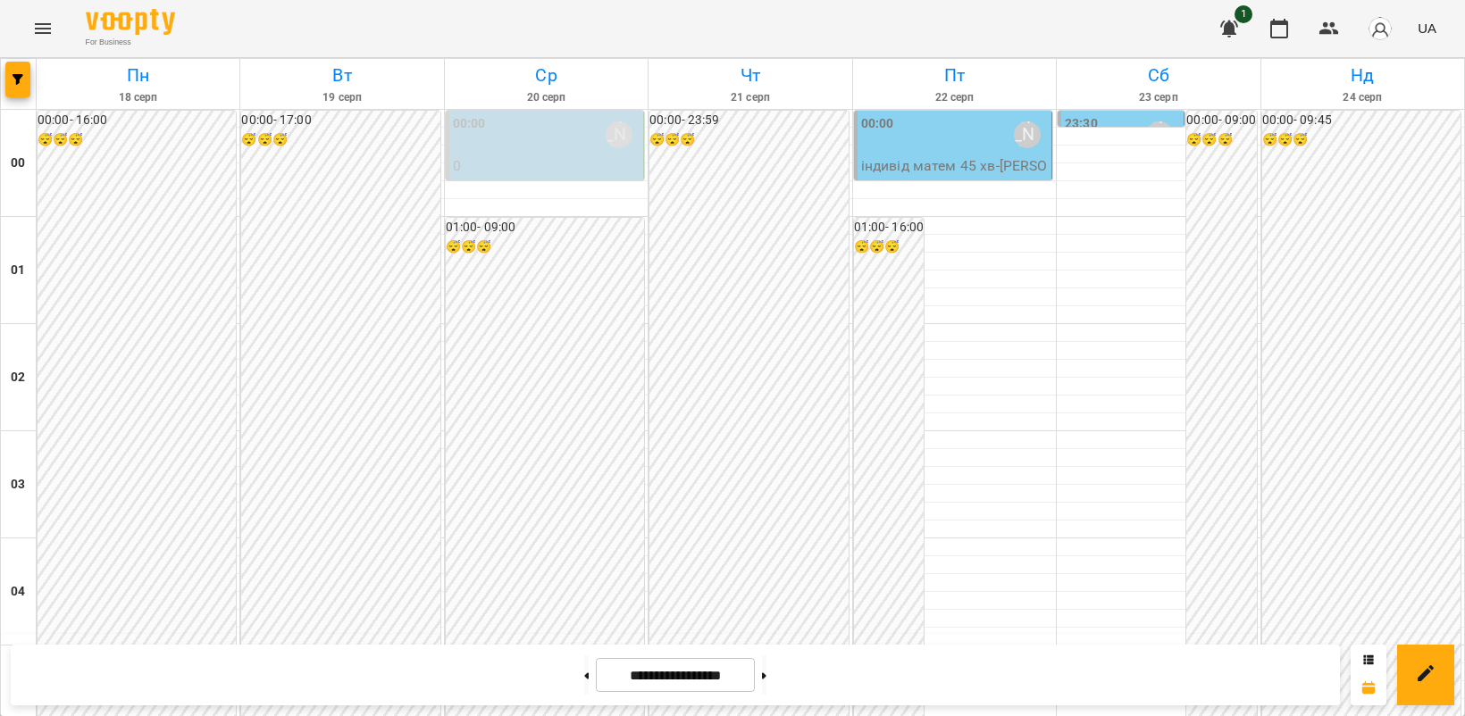
scroll to position [2046, 0]
click at [766, 679] on button at bounding box center [764, 675] width 4 height 39
type input "**********"
